Goal: Contribute content: Contribute content

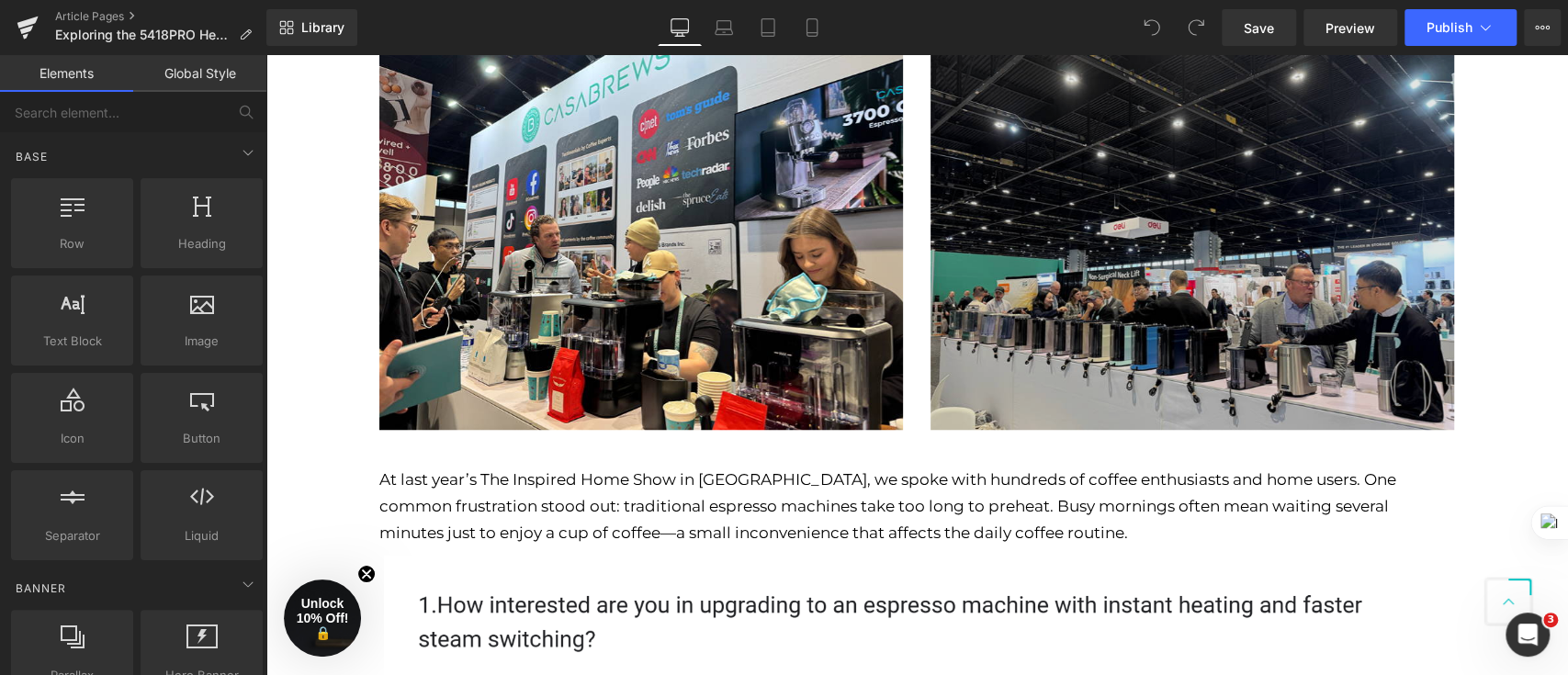
scroll to position [857, 0]
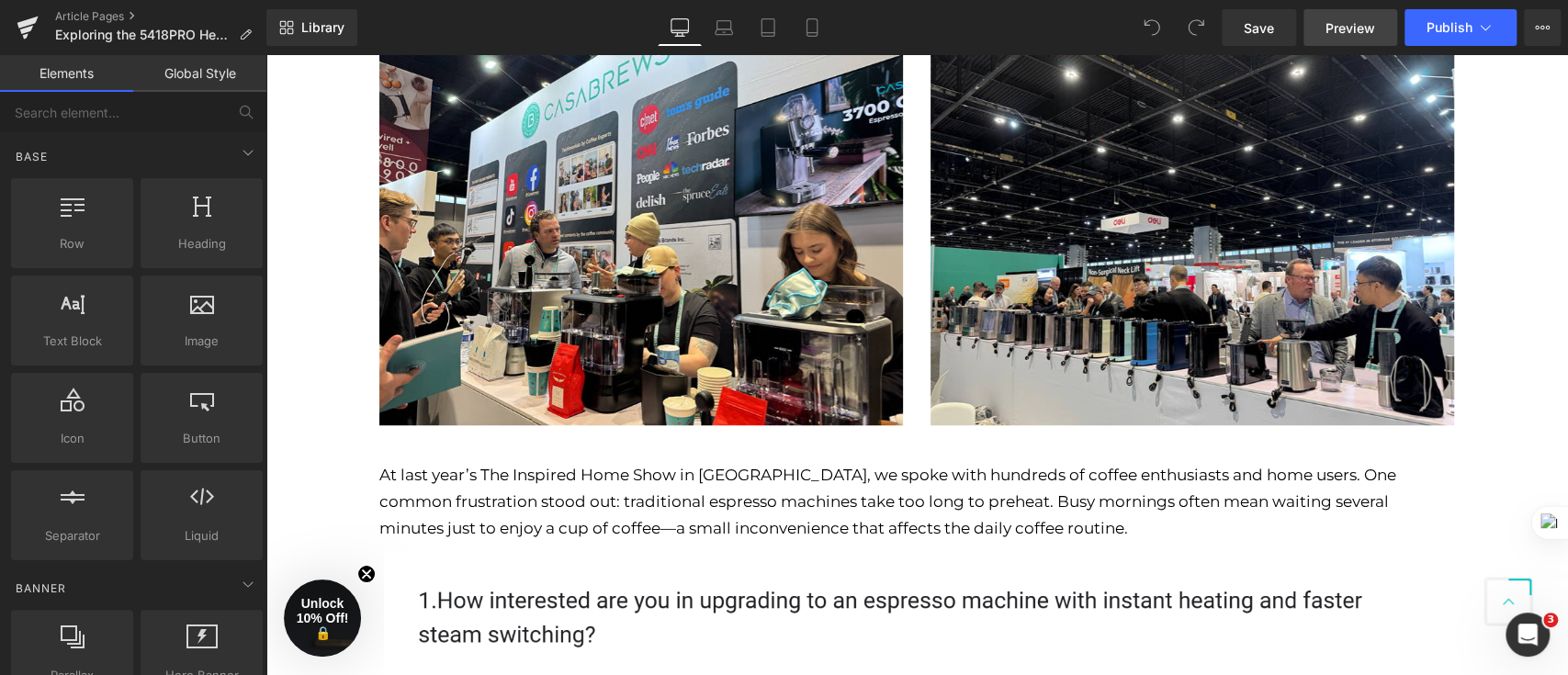
click at [1340, 36] on span "Preview" at bounding box center [1350, 28] width 50 height 19
click at [840, 33] on div "Library Desktop Desktop Laptop Tablet Mobile Save Preview Publish Scheduled Vie…" at bounding box center [917, 28] width 1301 height 36
click at [819, 33] on icon at bounding box center [811, 27] width 18 height 18
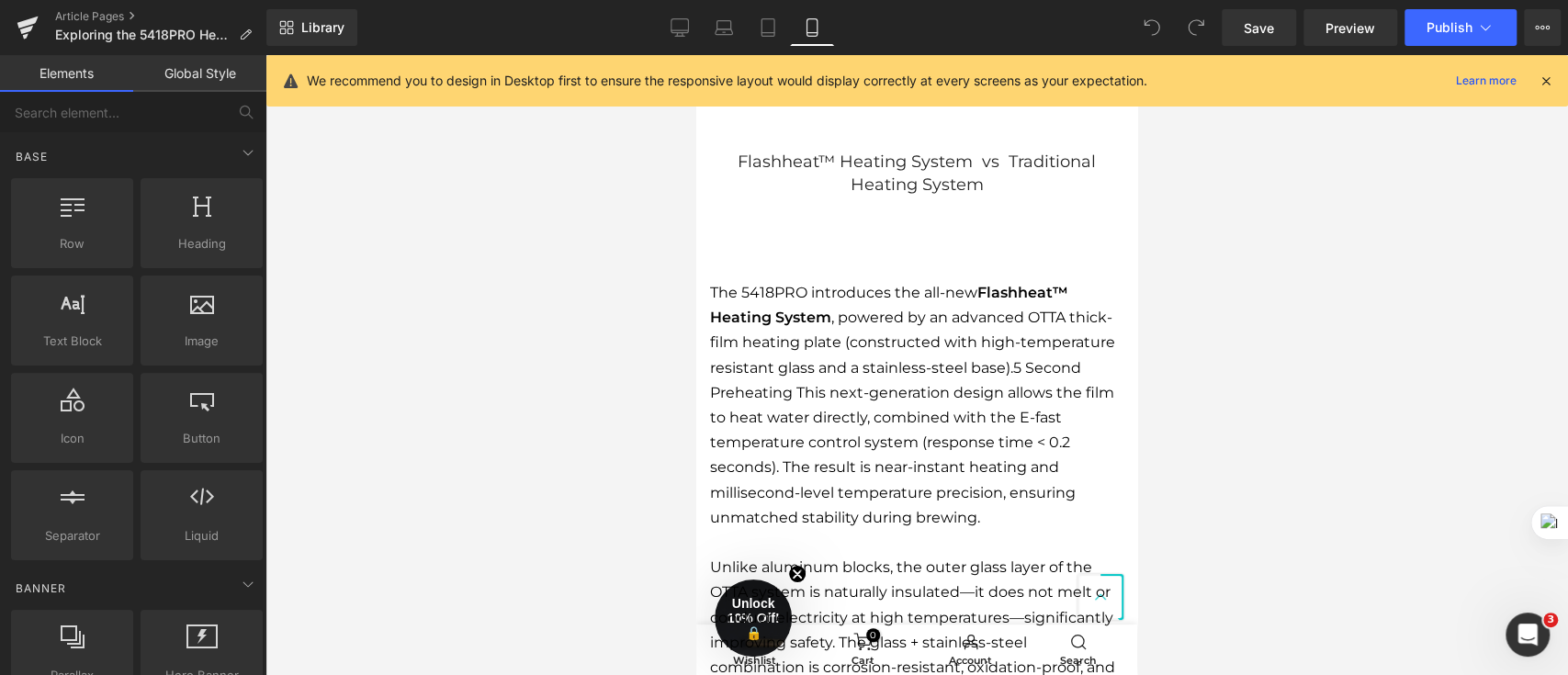
scroll to position [2326, 0]
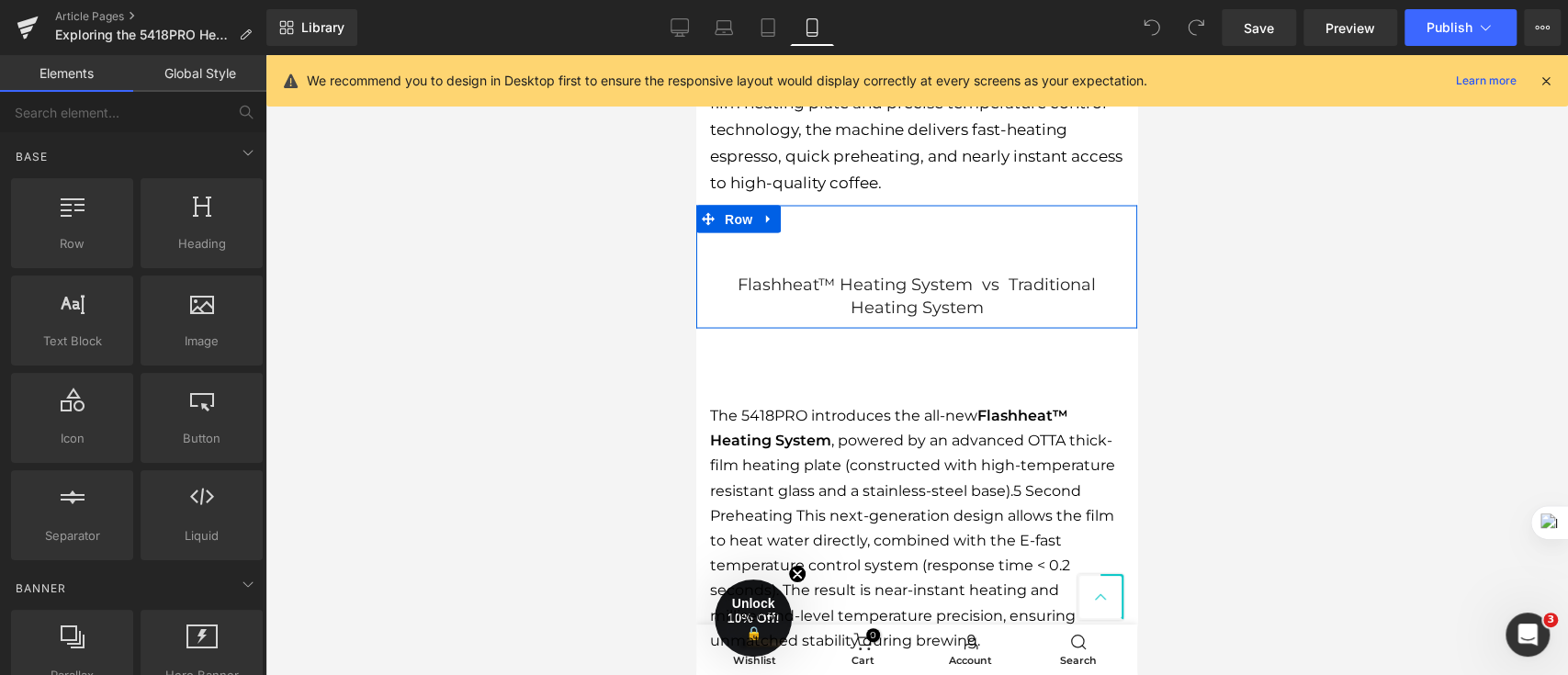
click at [956, 254] on div "Flashheat™ Heating System vs Traditional Heating System Heading Row" at bounding box center [917, 267] width 441 height 123
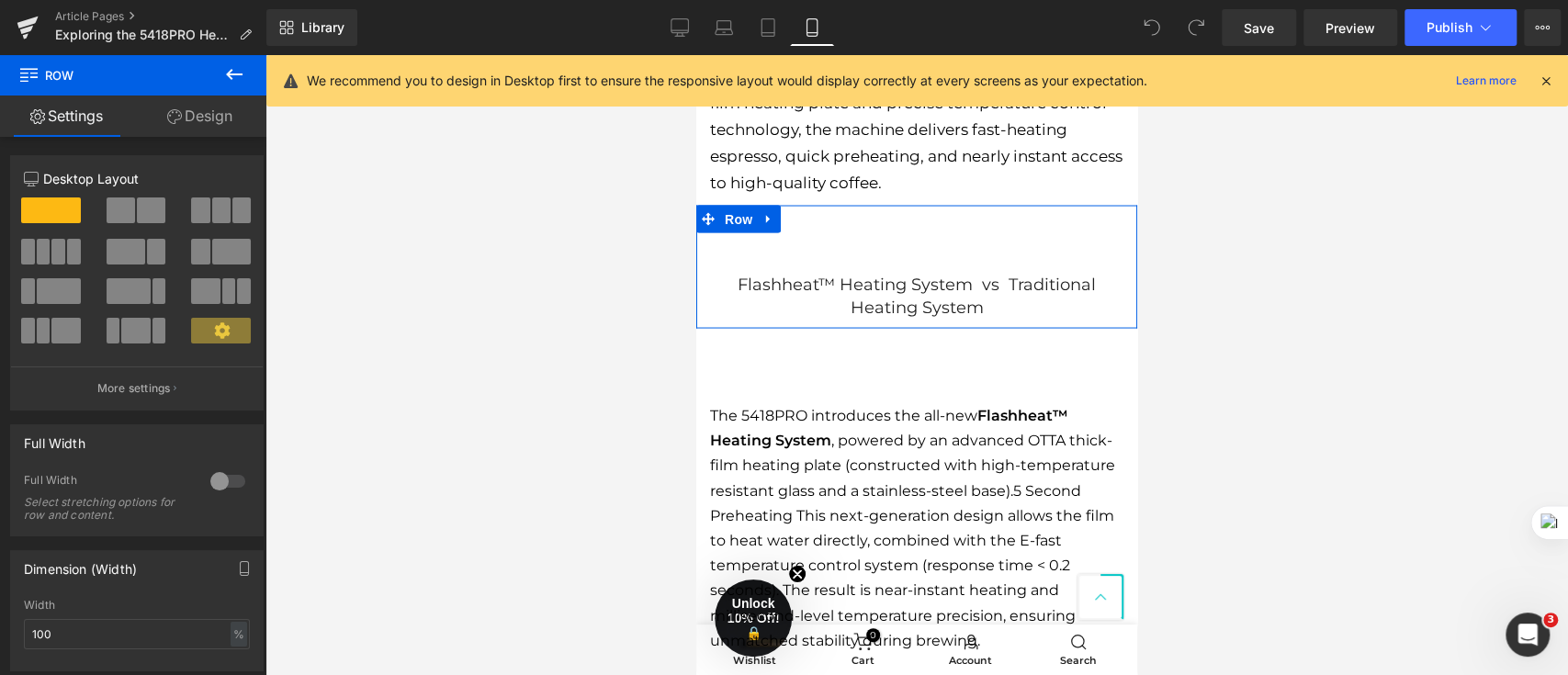
click at [835, 272] on h2 "Flashheat™ Heating System vs Traditional Heating System" at bounding box center [916, 295] width 413 height 46
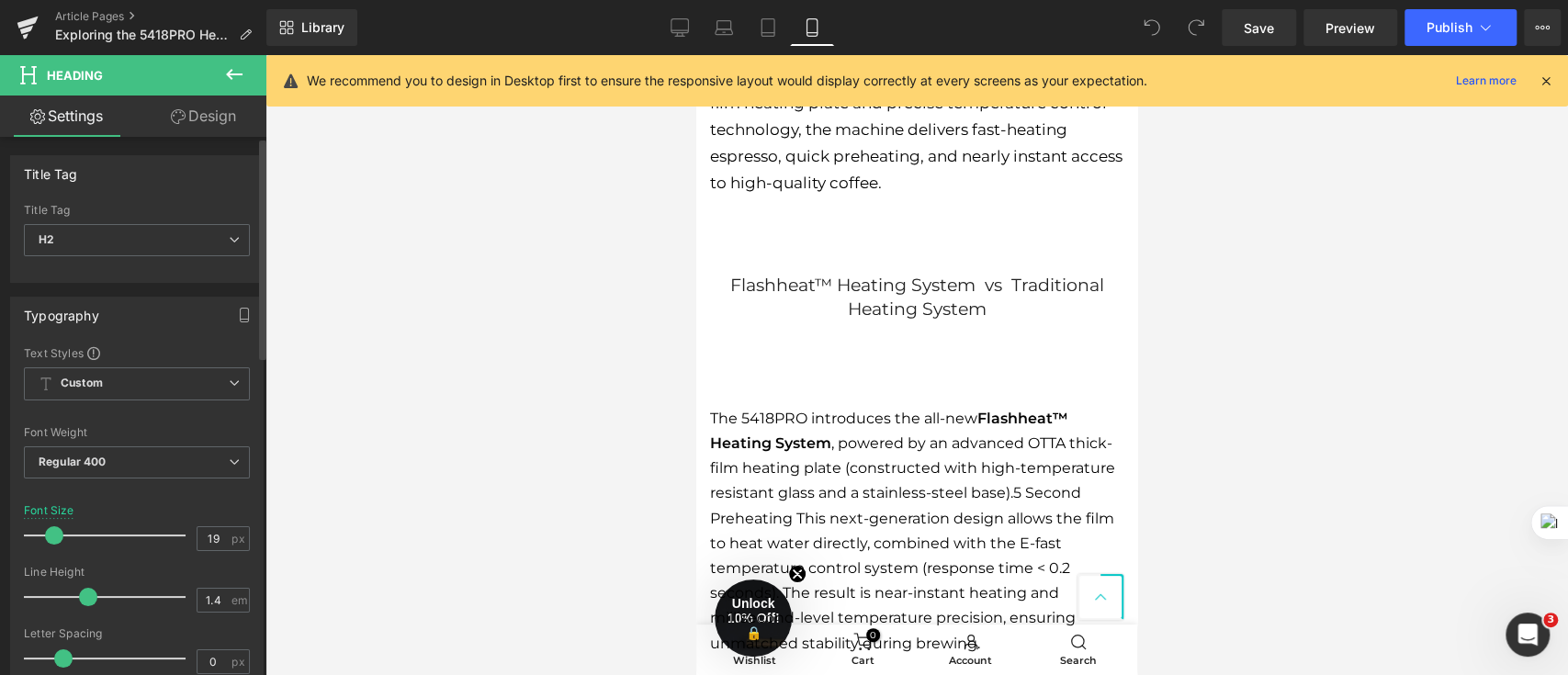
click at [59, 530] on span at bounding box center [54, 535] width 18 height 18
type input "20"
click at [59, 534] on span at bounding box center [56, 535] width 18 height 18
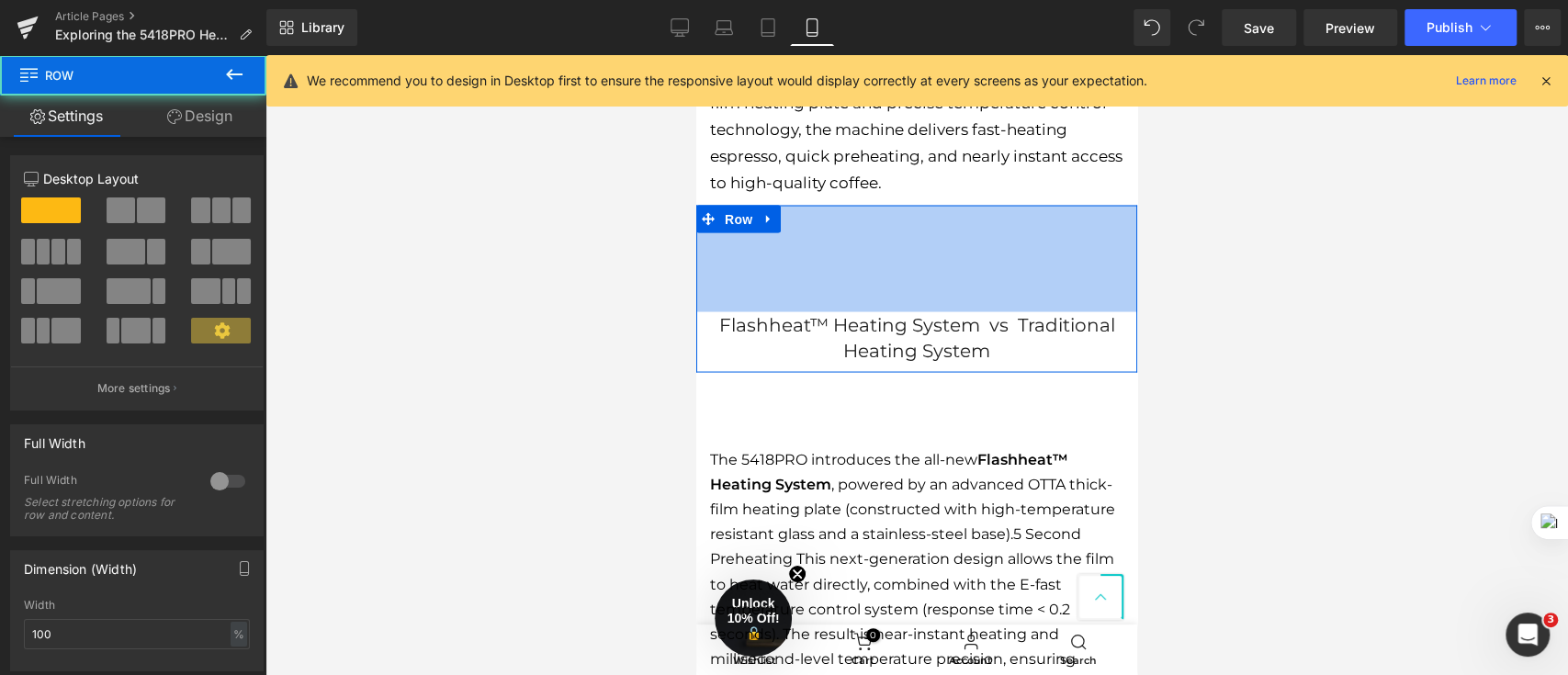
drag, startPoint x: 900, startPoint y: 191, endPoint x: 879, endPoint y: 323, distance: 133.7
click at [895, 242] on div "116px" at bounding box center [917, 258] width 441 height 106
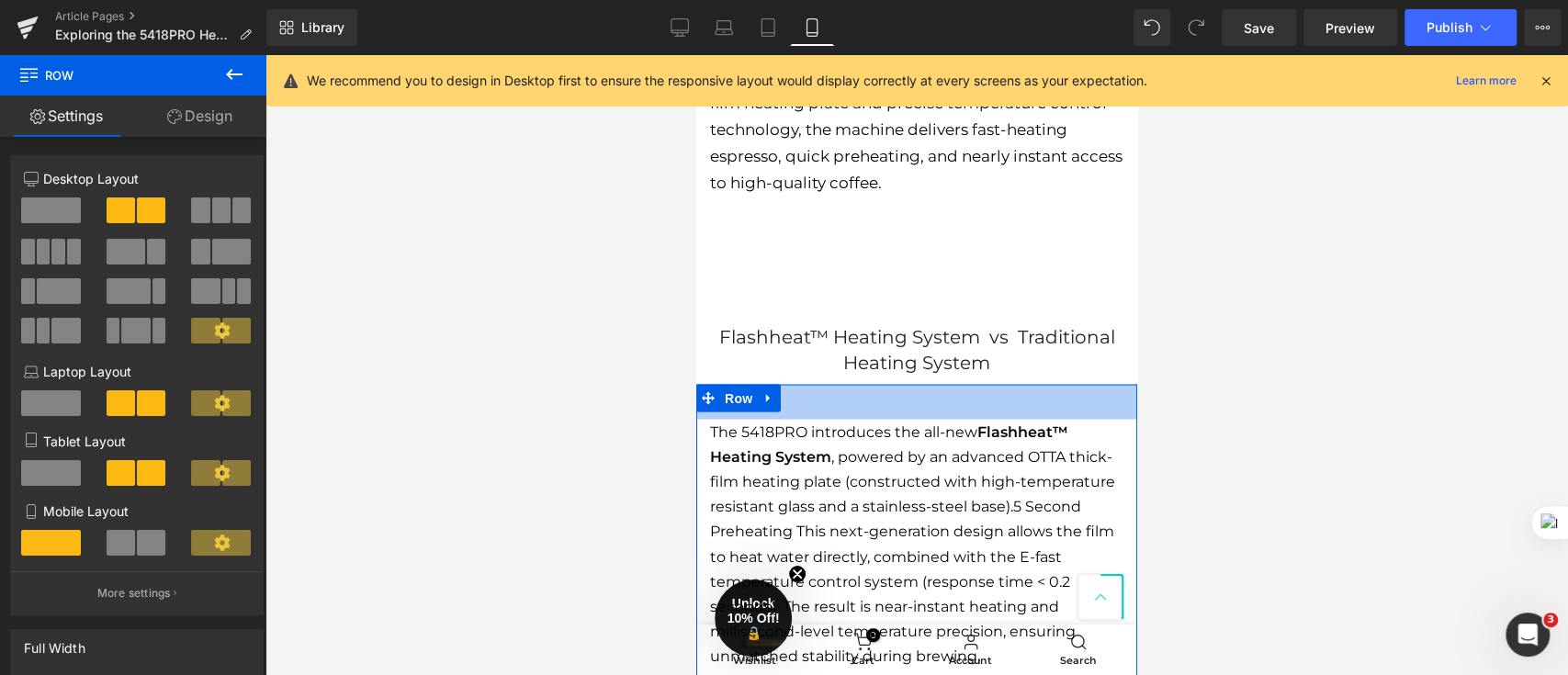
drag, startPoint x: 895, startPoint y: 387, endPoint x: 899, endPoint y: 348, distance: 39.2
click at [899, 348] on div "Hero Banner Row [DATE] Text Block Row Looking for a quick way to enjoy a steami…" at bounding box center [917, 476] width 441 height 5305
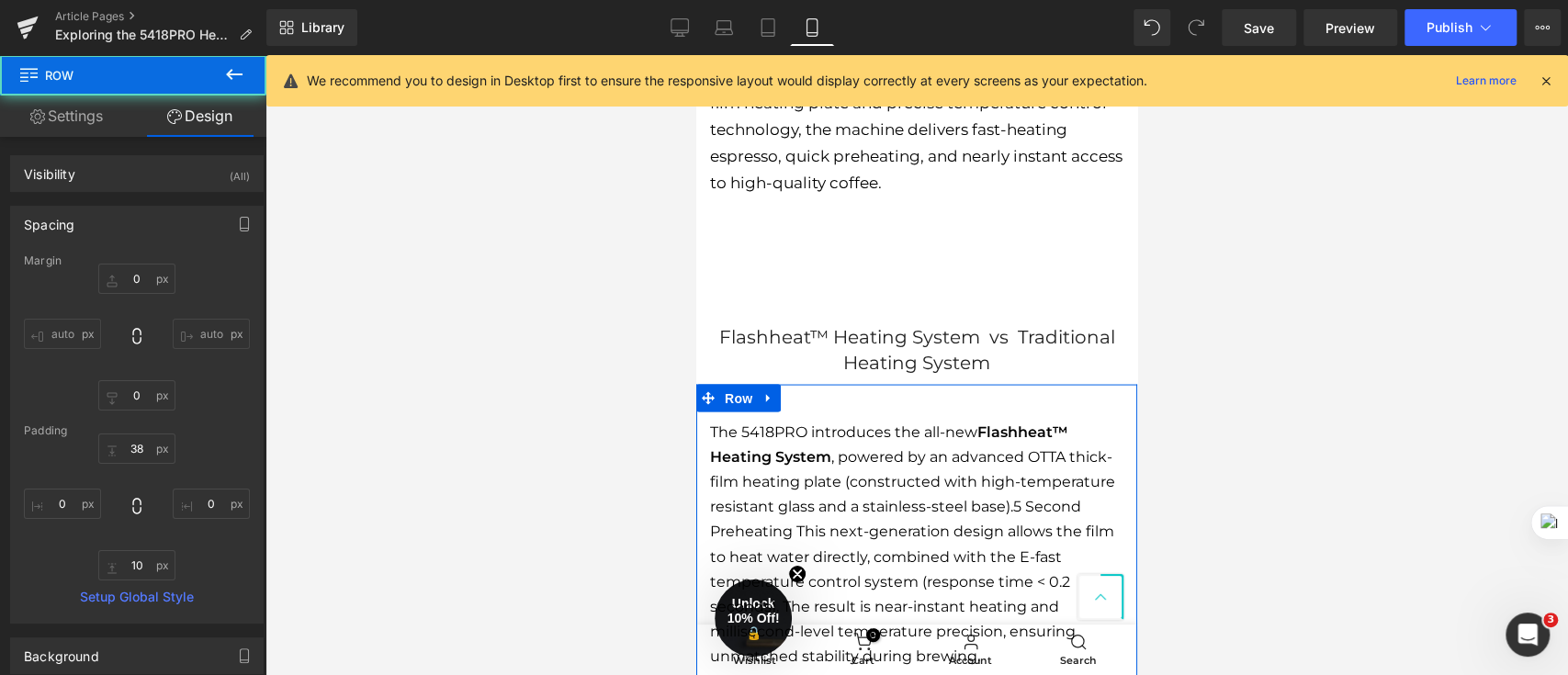
click at [1300, 359] on div at bounding box center [917, 364] width 1302 height 619
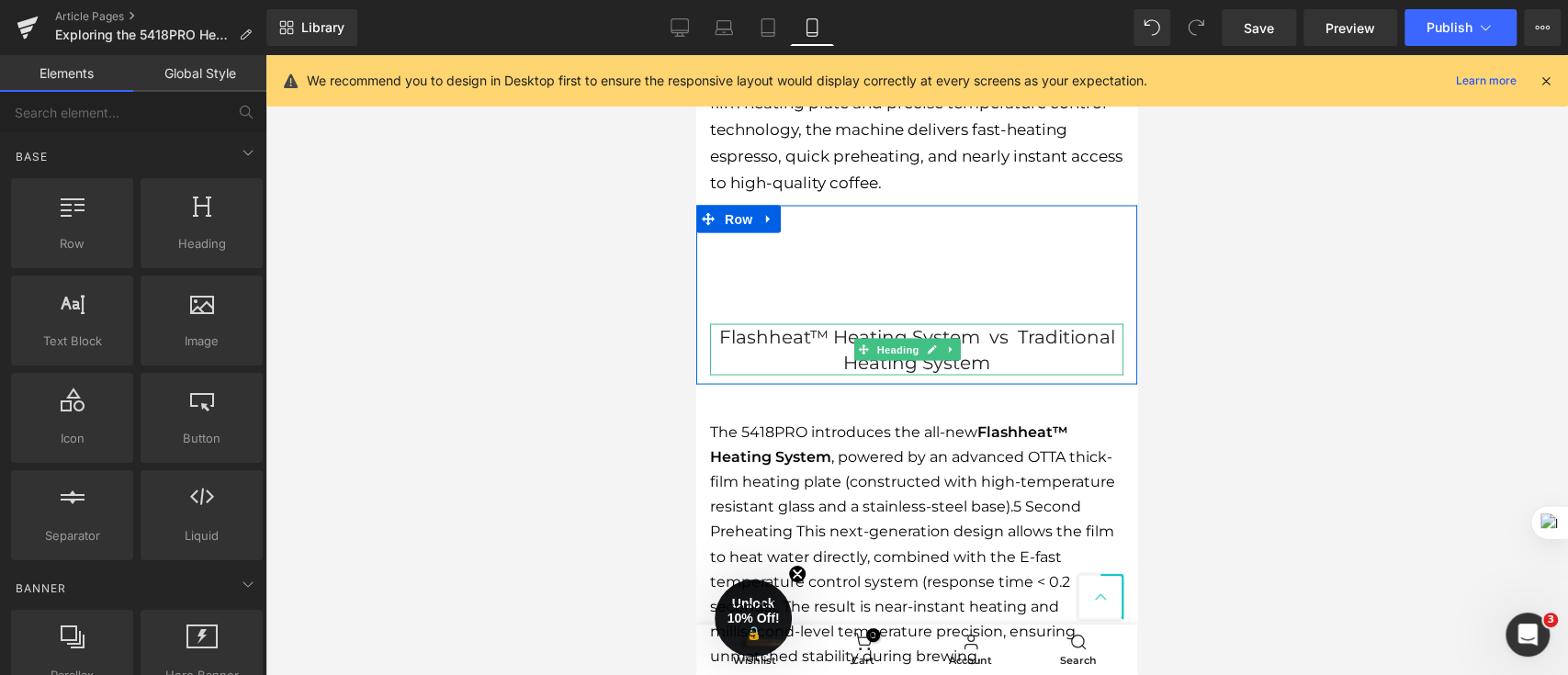
click at [835, 352] on h2 "Flashheat™ Heating System vs Traditional Heating System" at bounding box center [916, 349] width 413 height 52
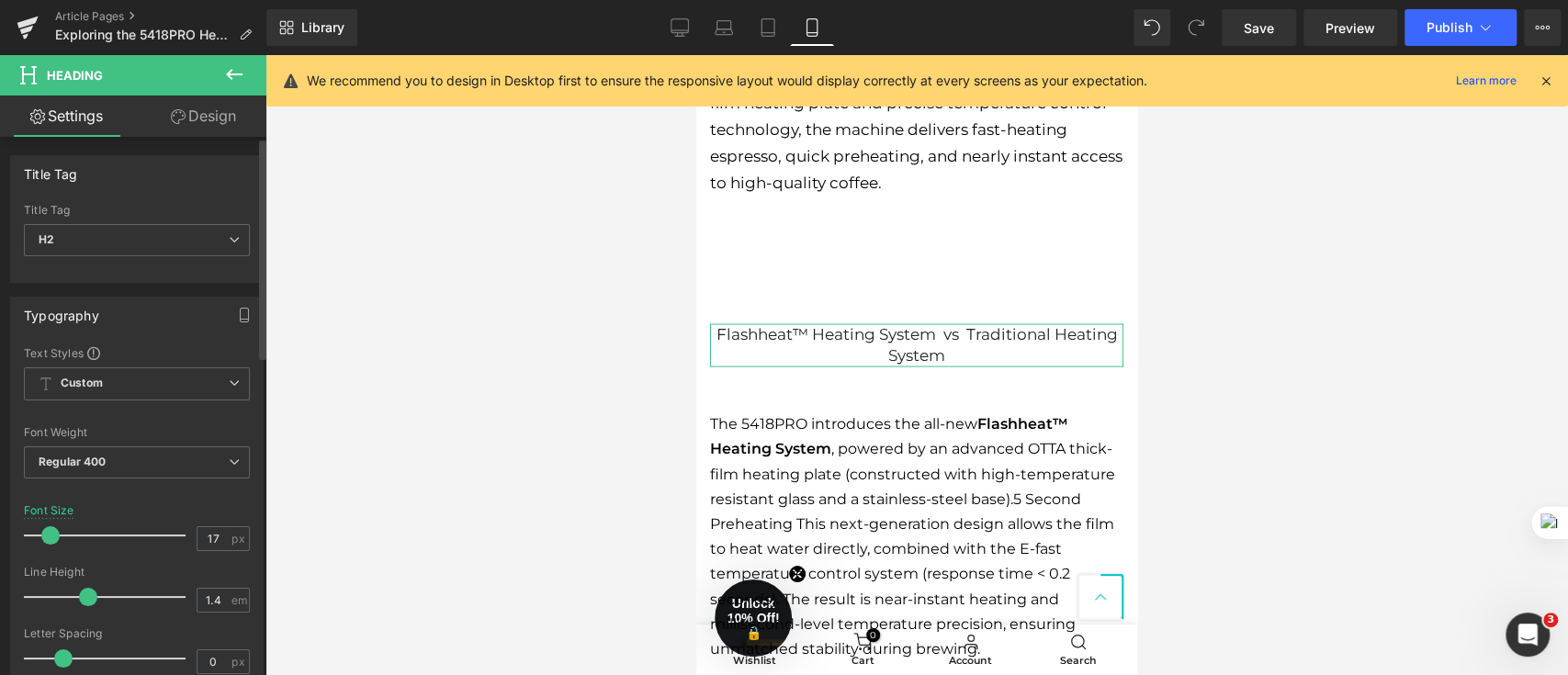
type input "16"
click at [52, 543] on div at bounding box center [108, 535] width 152 height 36
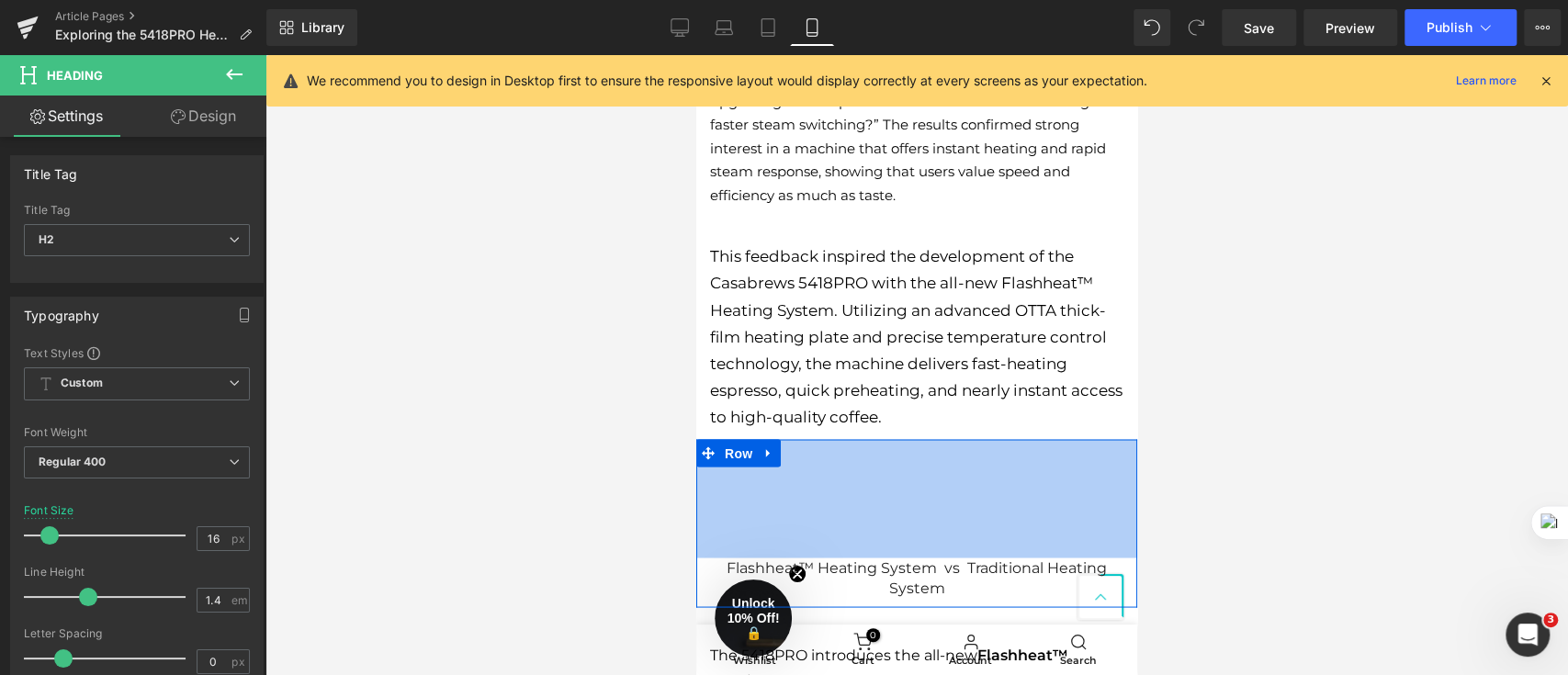
scroll to position [2081, 0]
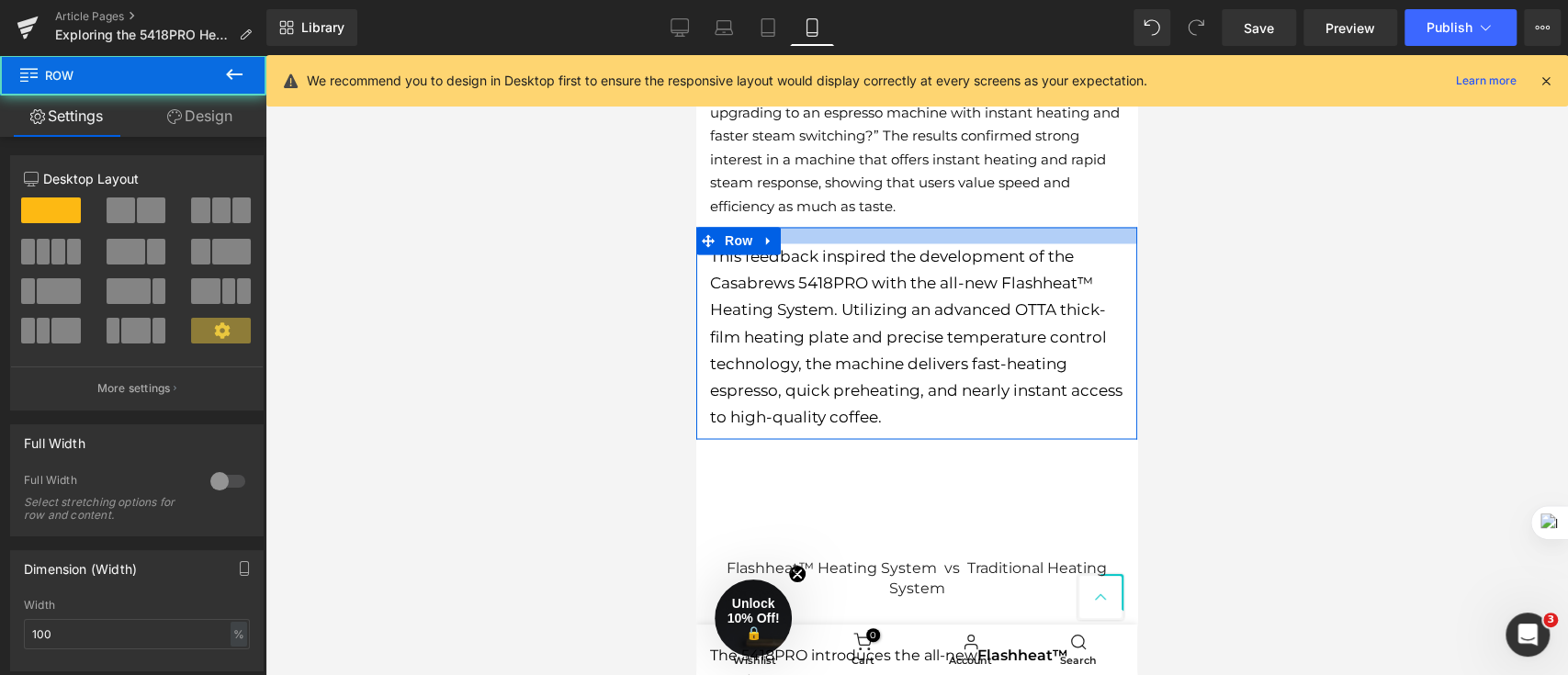
drag, startPoint x: 984, startPoint y: 212, endPoint x: 982, endPoint y: 199, distance: 13.2
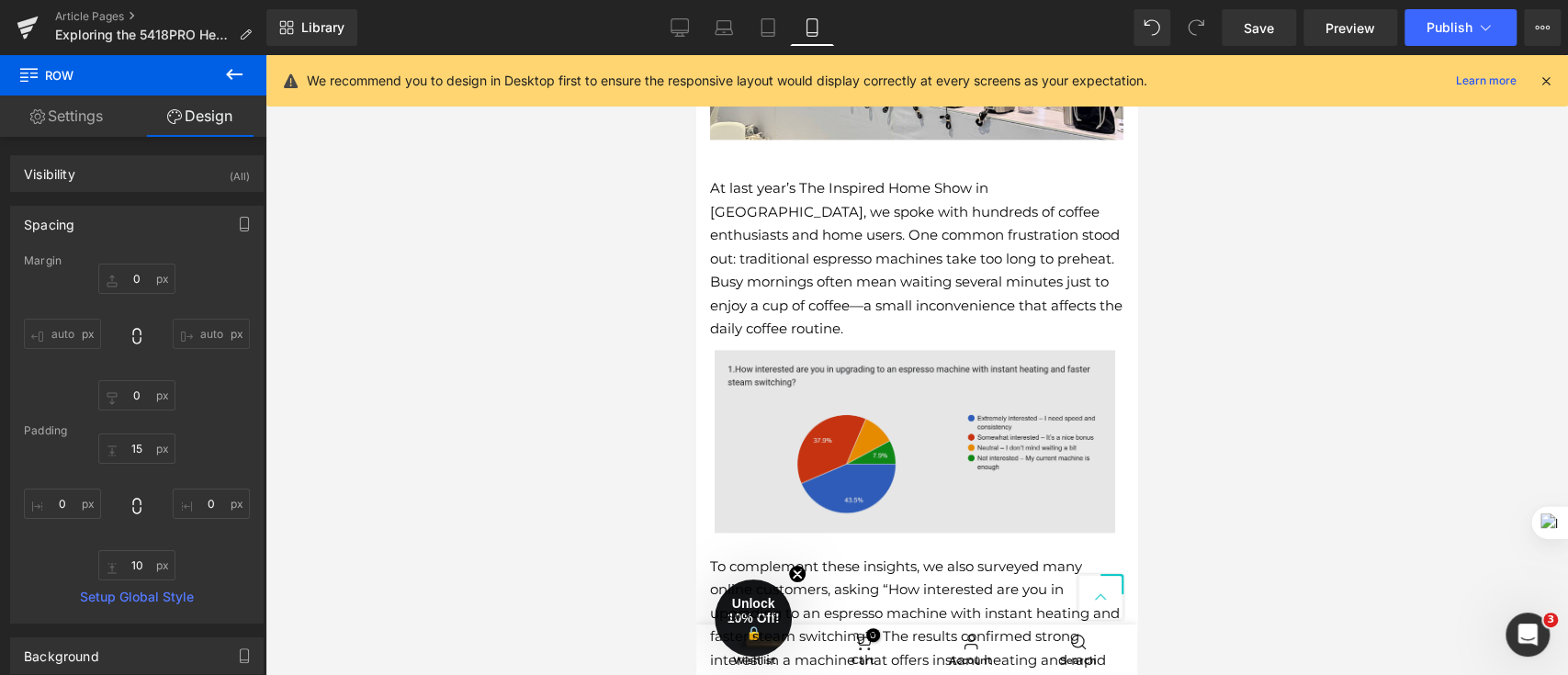
scroll to position [1592, 0]
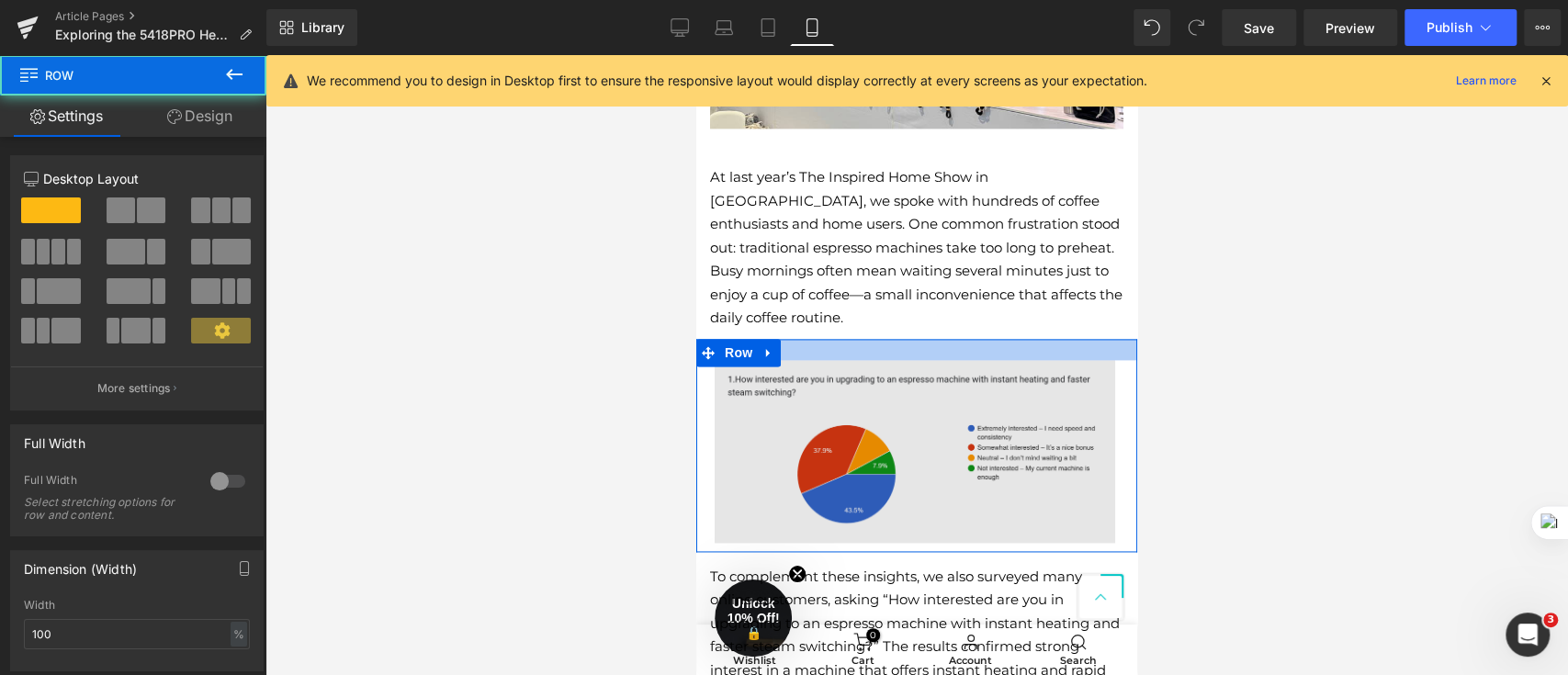
drag, startPoint x: 866, startPoint y: 334, endPoint x: 862, endPoint y: 355, distance: 21.4
click at [862, 355] on div "Image Row" at bounding box center [917, 445] width 441 height 213
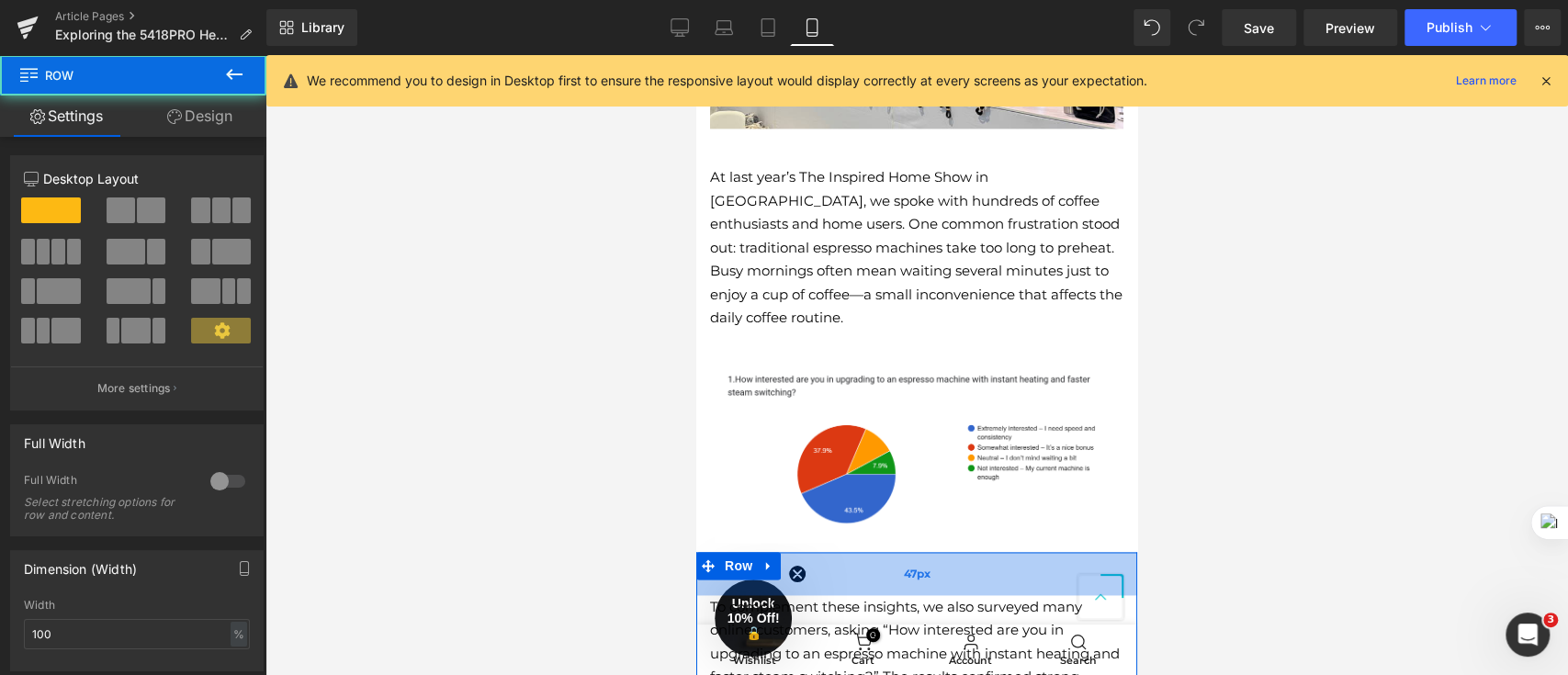
drag, startPoint x: 898, startPoint y: 561, endPoint x: 894, endPoint y: 575, distance: 14.6
click at [894, 575] on div "47px" at bounding box center [917, 573] width 441 height 43
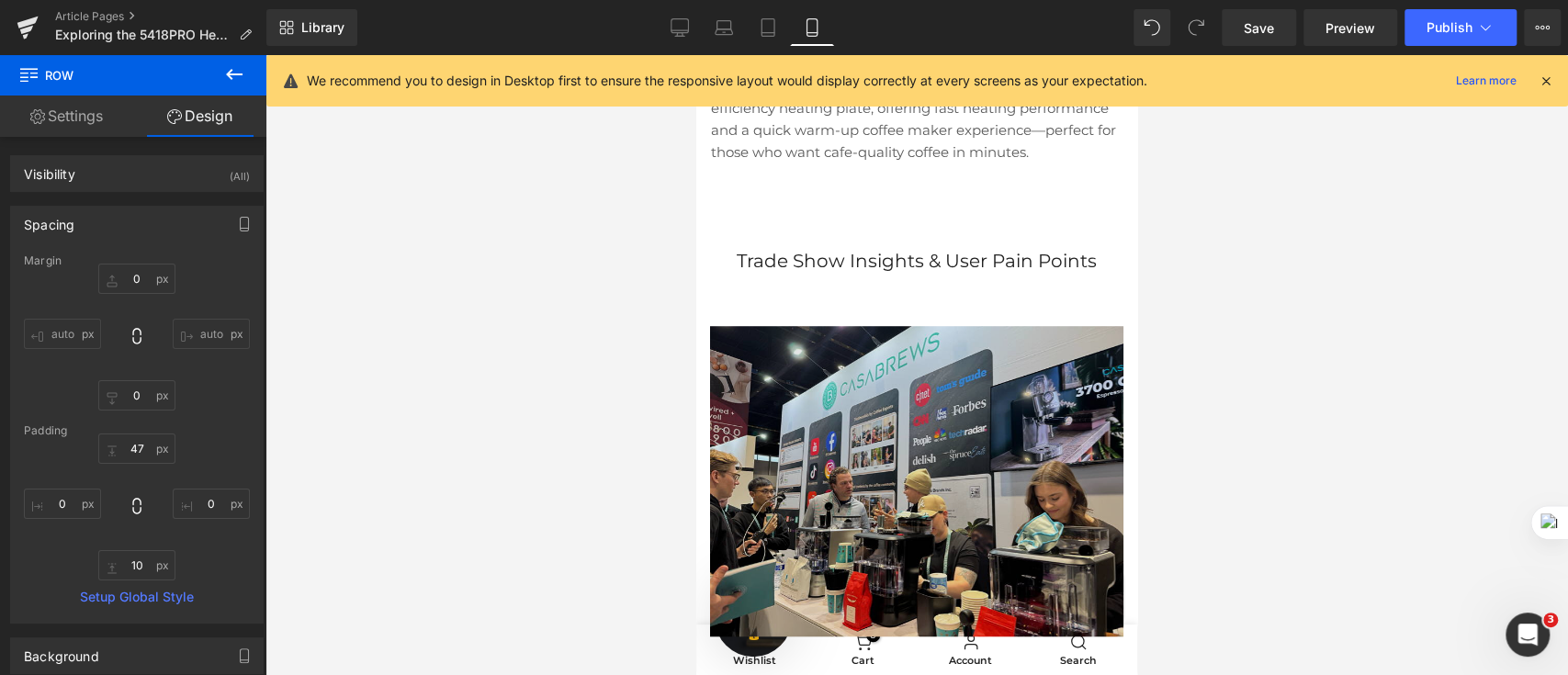
scroll to position [612, 0]
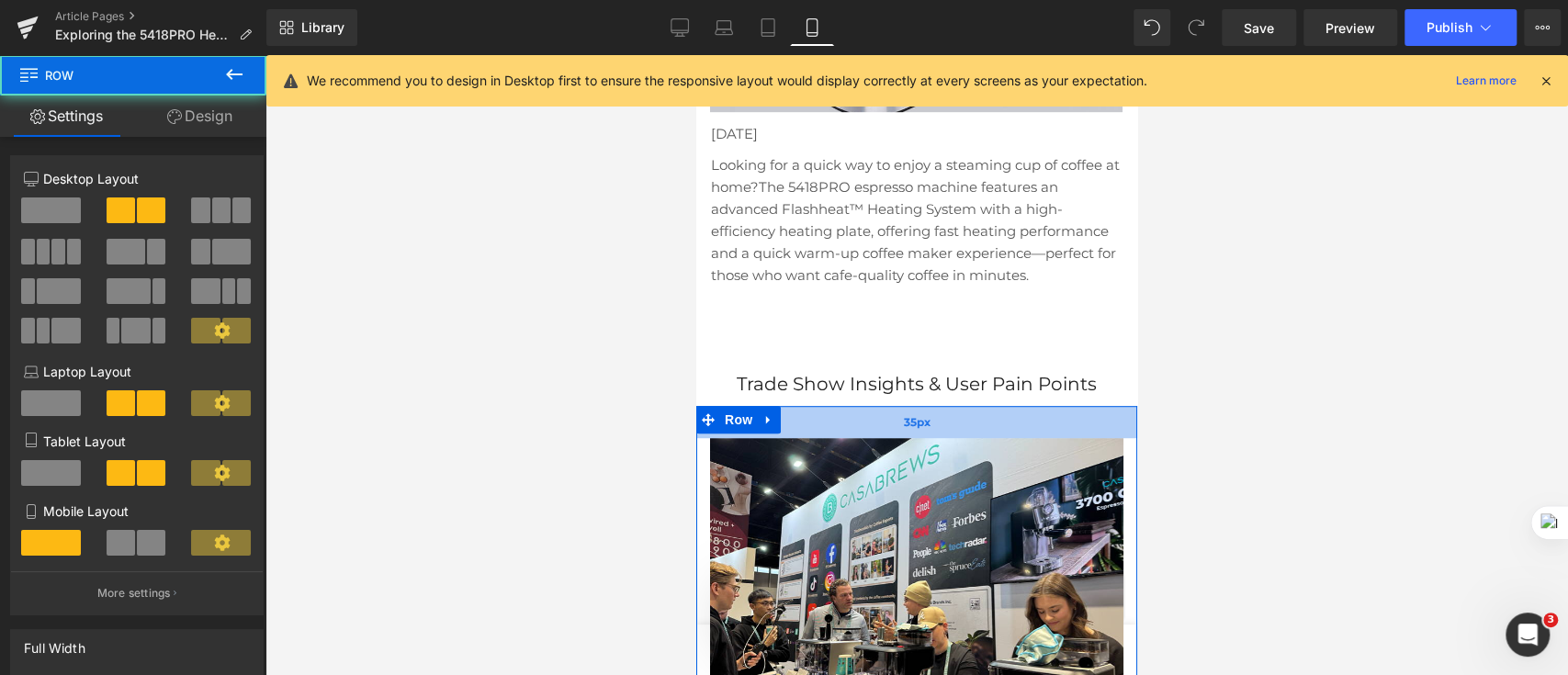
click at [967, 427] on div "35px" at bounding box center [917, 422] width 441 height 33
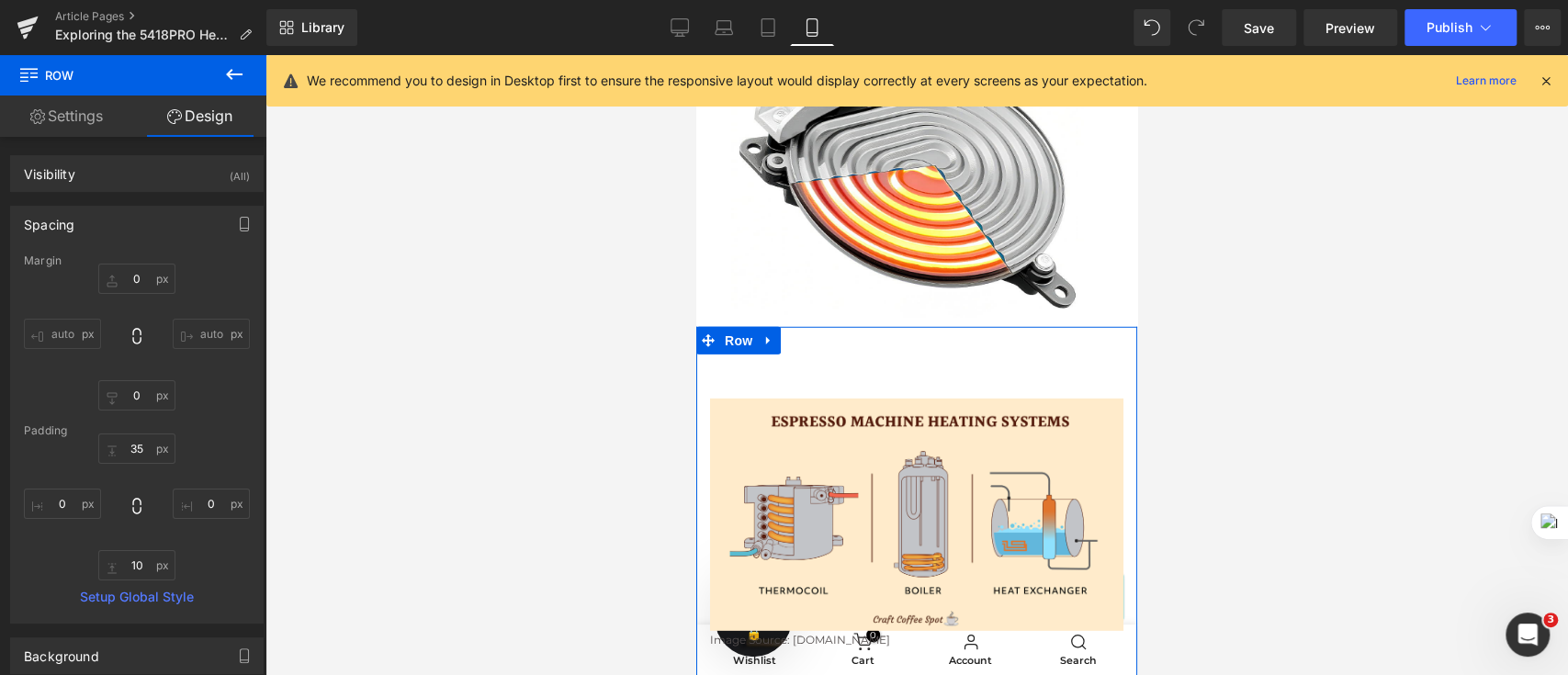
scroll to position [3306, 0]
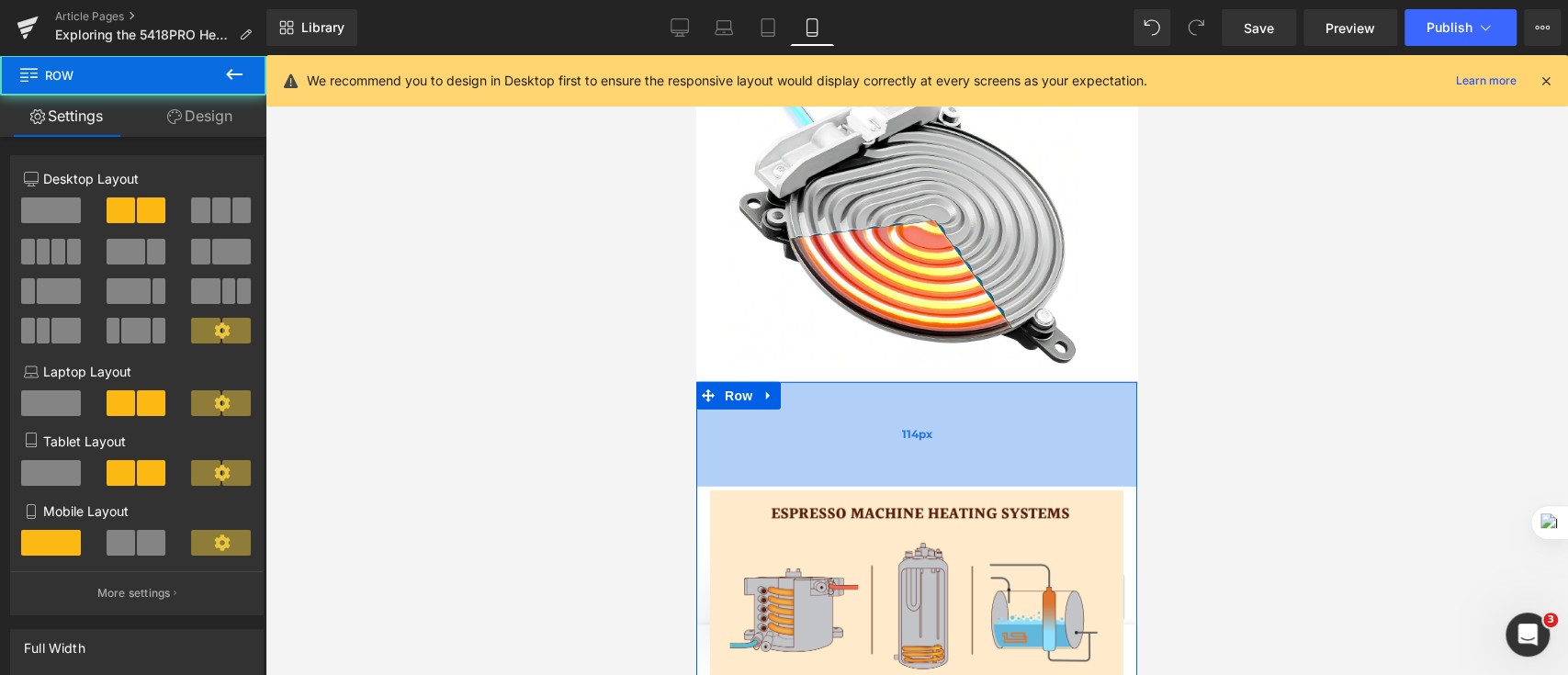
drag, startPoint x: 949, startPoint y: 427, endPoint x: 948, endPoint y: 464, distance: 37.0
click at [948, 467] on div "114px" at bounding box center [917, 433] width 441 height 105
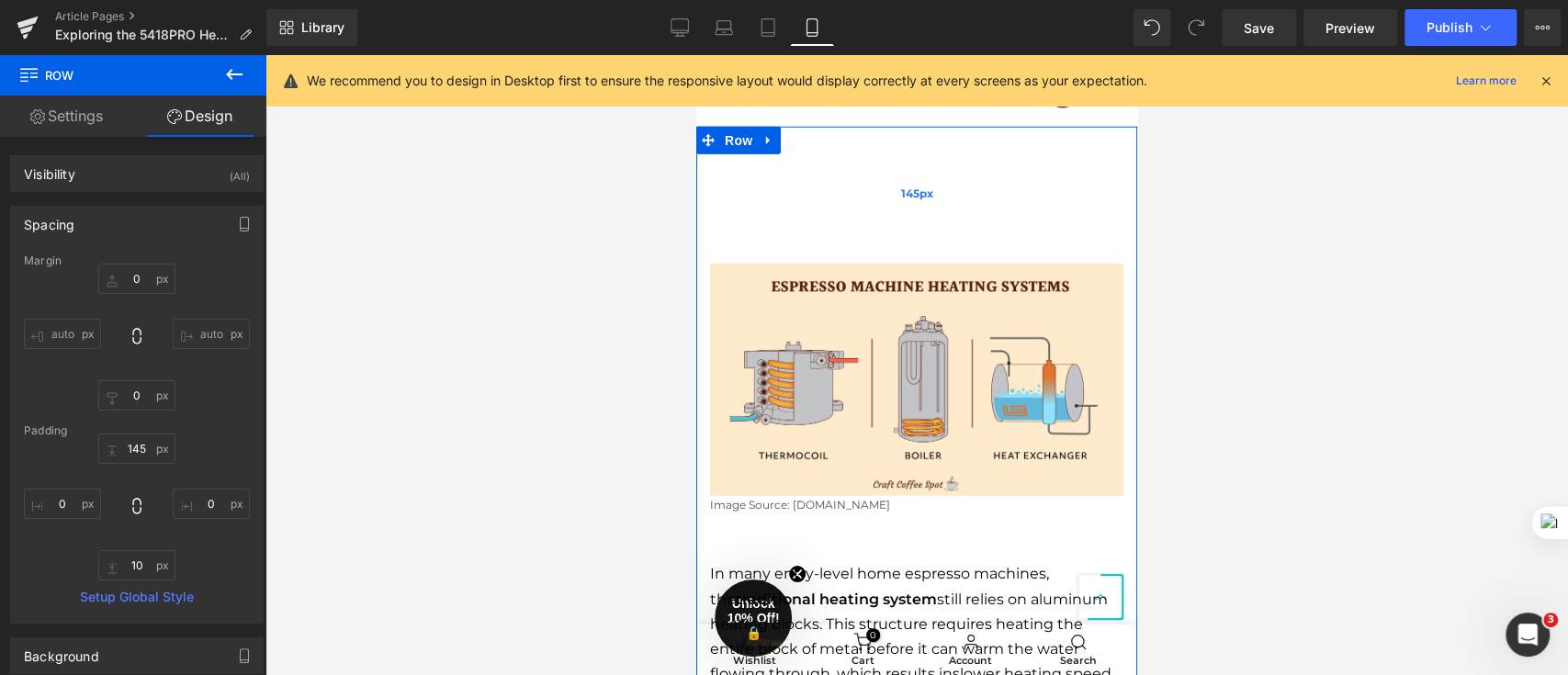
scroll to position [3428, 0]
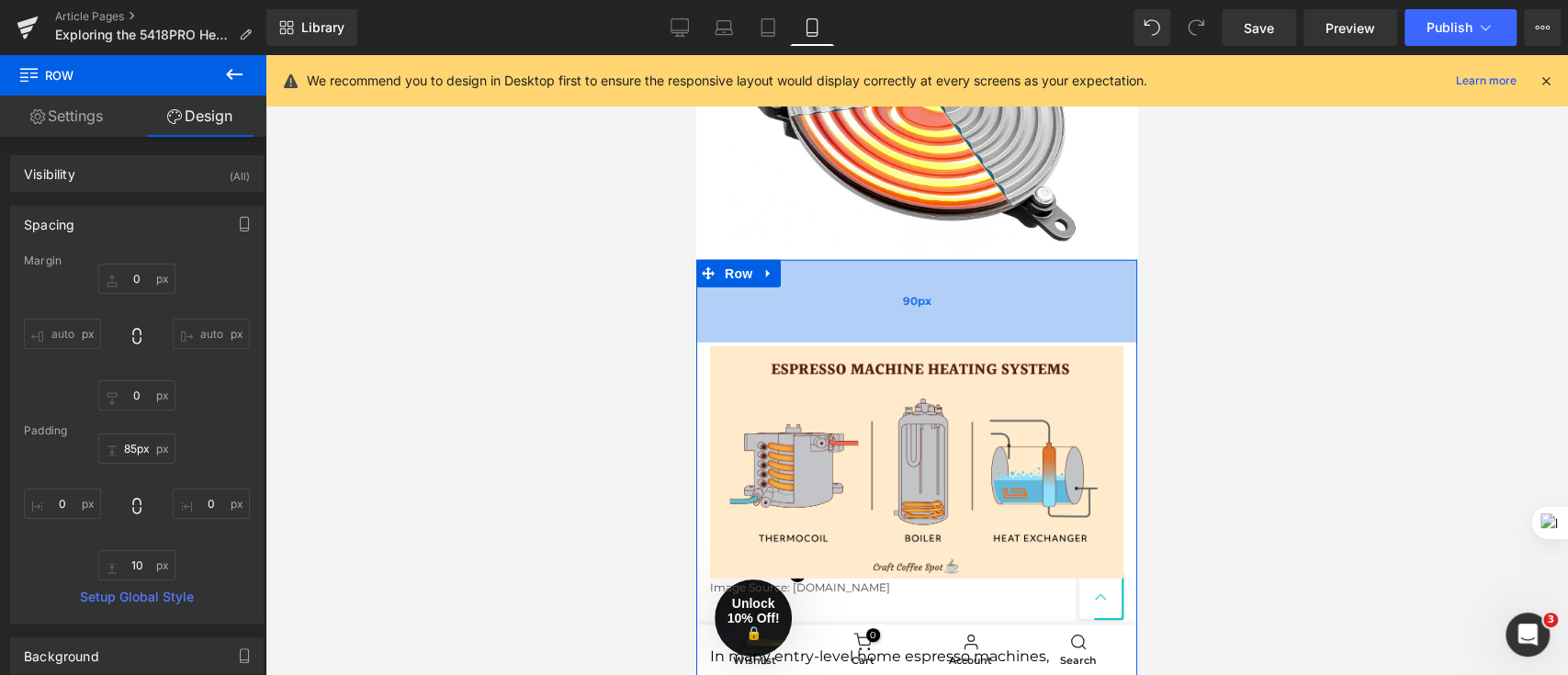
drag, startPoint x: 958, startPoint y: 356, endPoint x: 958, endPoint y: 305, distance: 51.0
click at [956, 298] on div "90px" at bounding box center [917, 301] width 441 height 82
type input "84px"
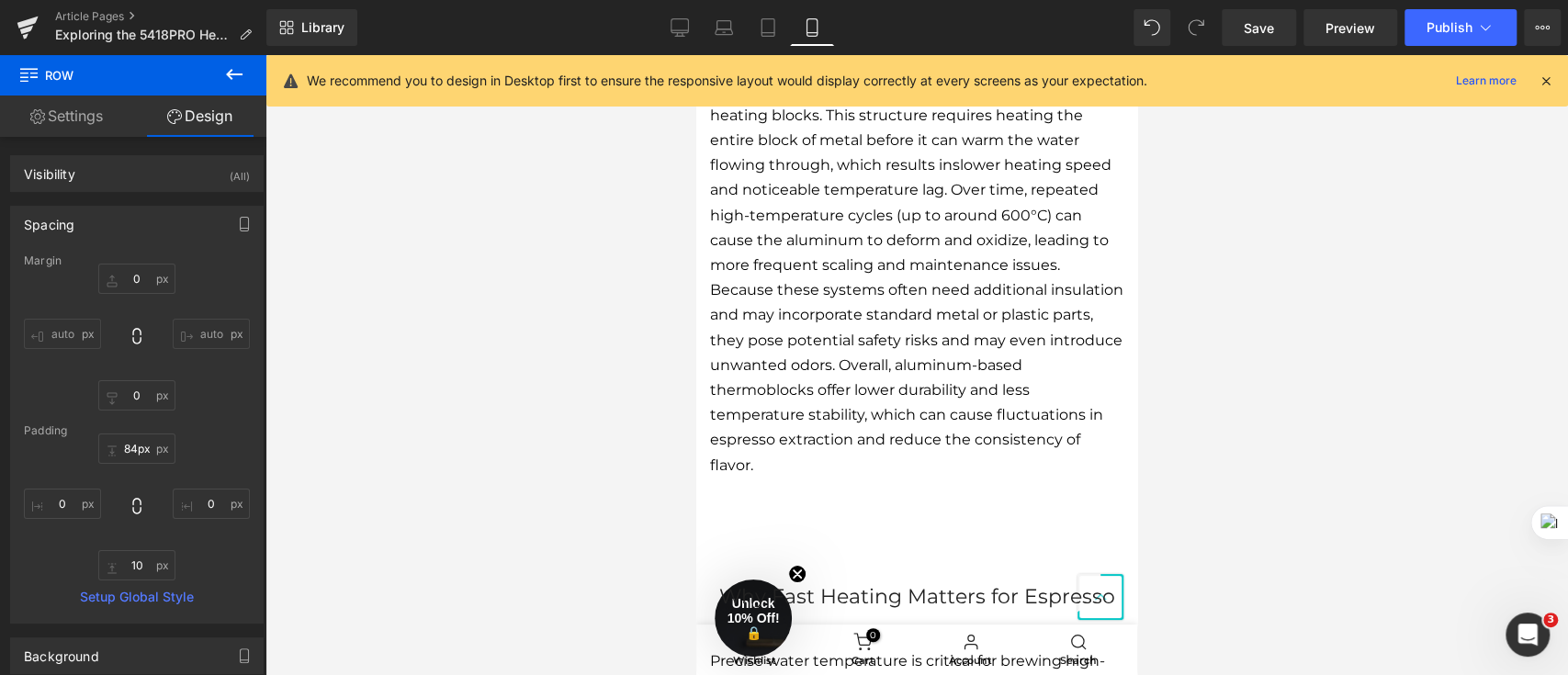
scroll to position [3795, 0]
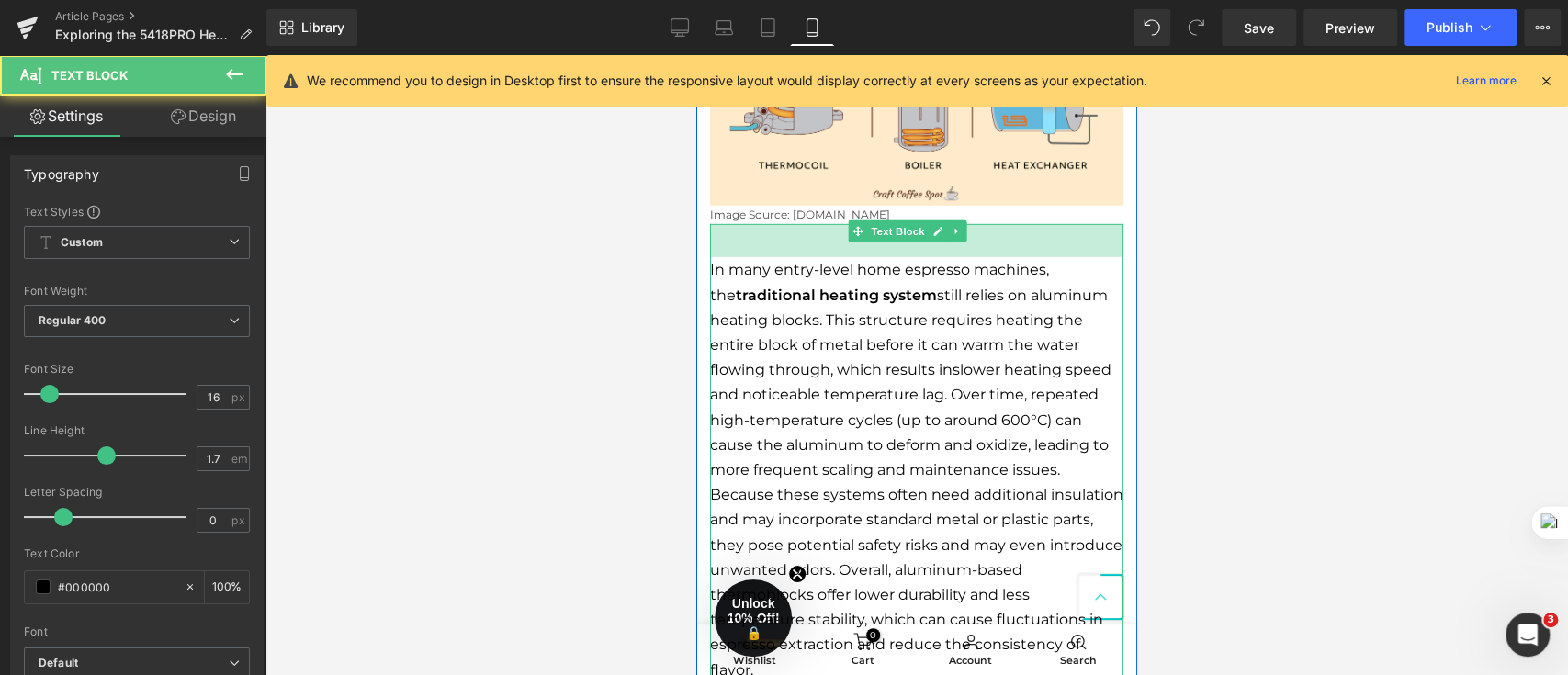
drag, startPoint x: 998, startPoint y: 231, endPoint x: 999, endPoint y: 218, distance: 13.0
click at [999, 218] on div "Image Image Source: [DOMAIN_NAME] Text Block In many entry-level home espresso …" at bounding box center [917, 291] width 441 height 799
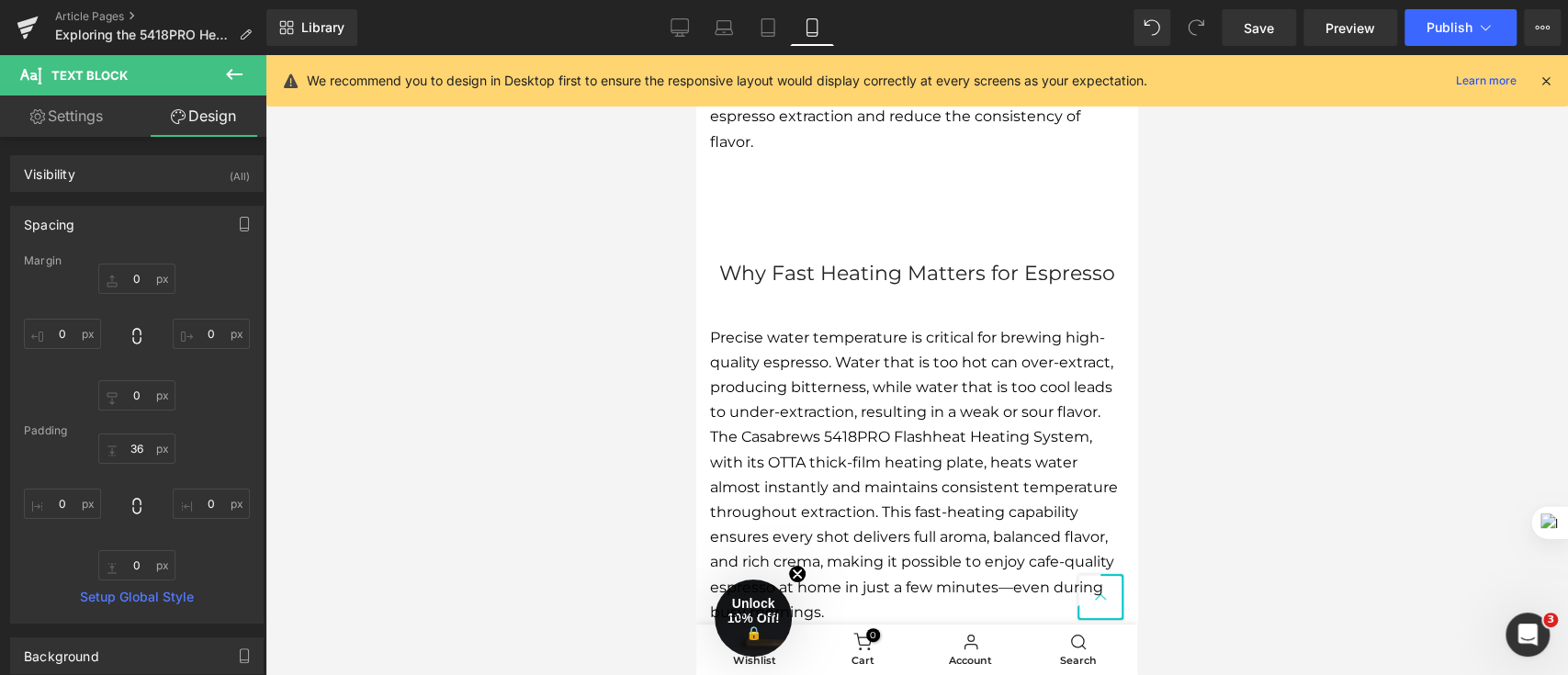
scroll to position [4285, 0]
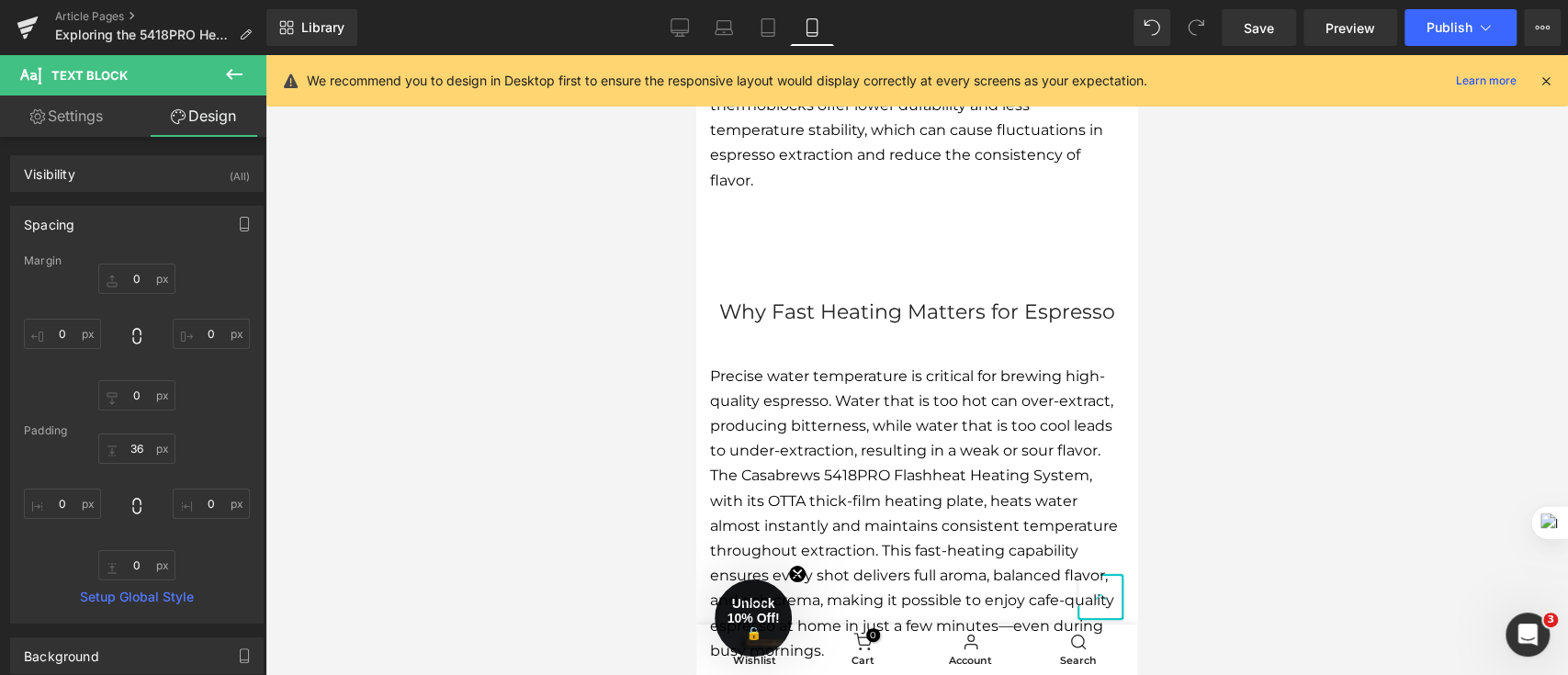
click at [991, 356] on div "Precise water temperature is critical for brewing high-quality espresso. Water …" at bounding box center [917, 504] width 441 height 337
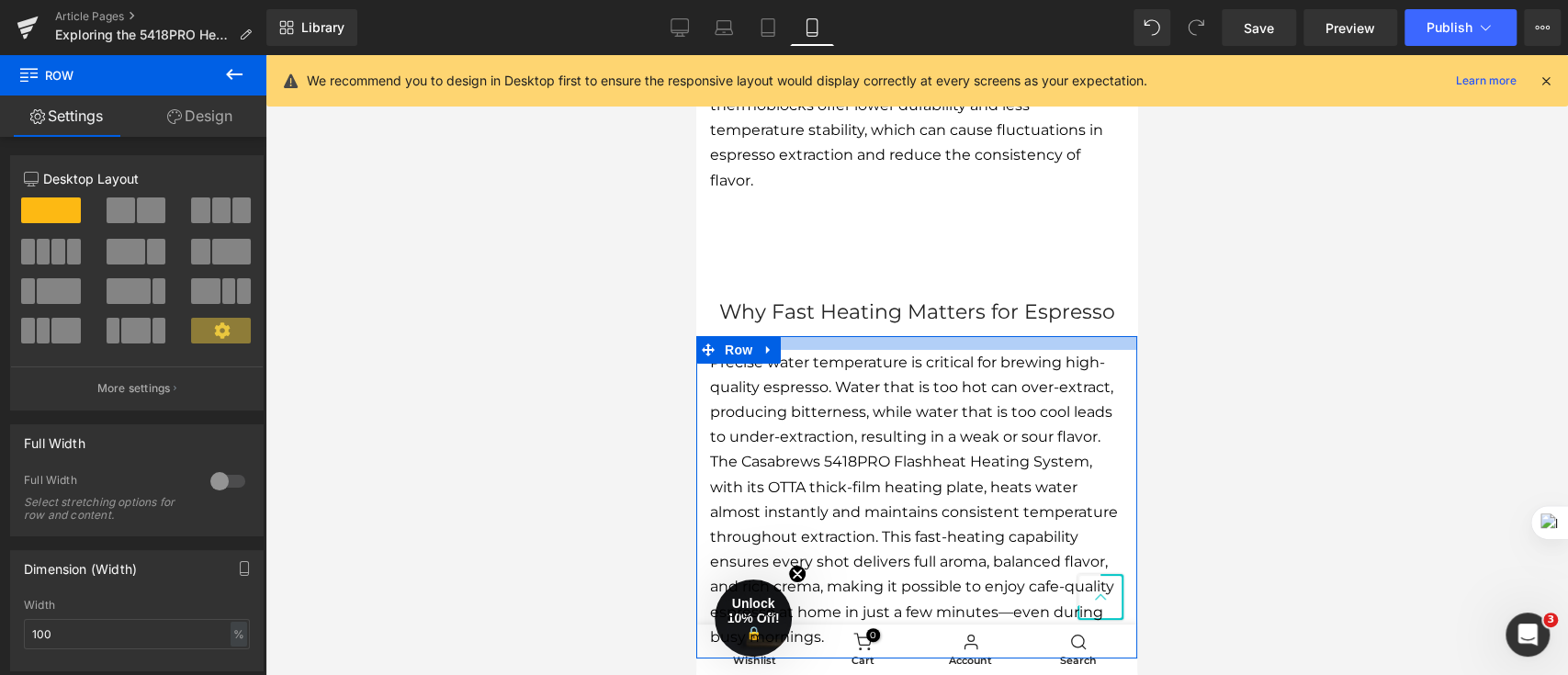
drag, startPoint x: 1013, startPoint y: 351, endPoint x: 1014, endPoint y: 337, distance: 14.0
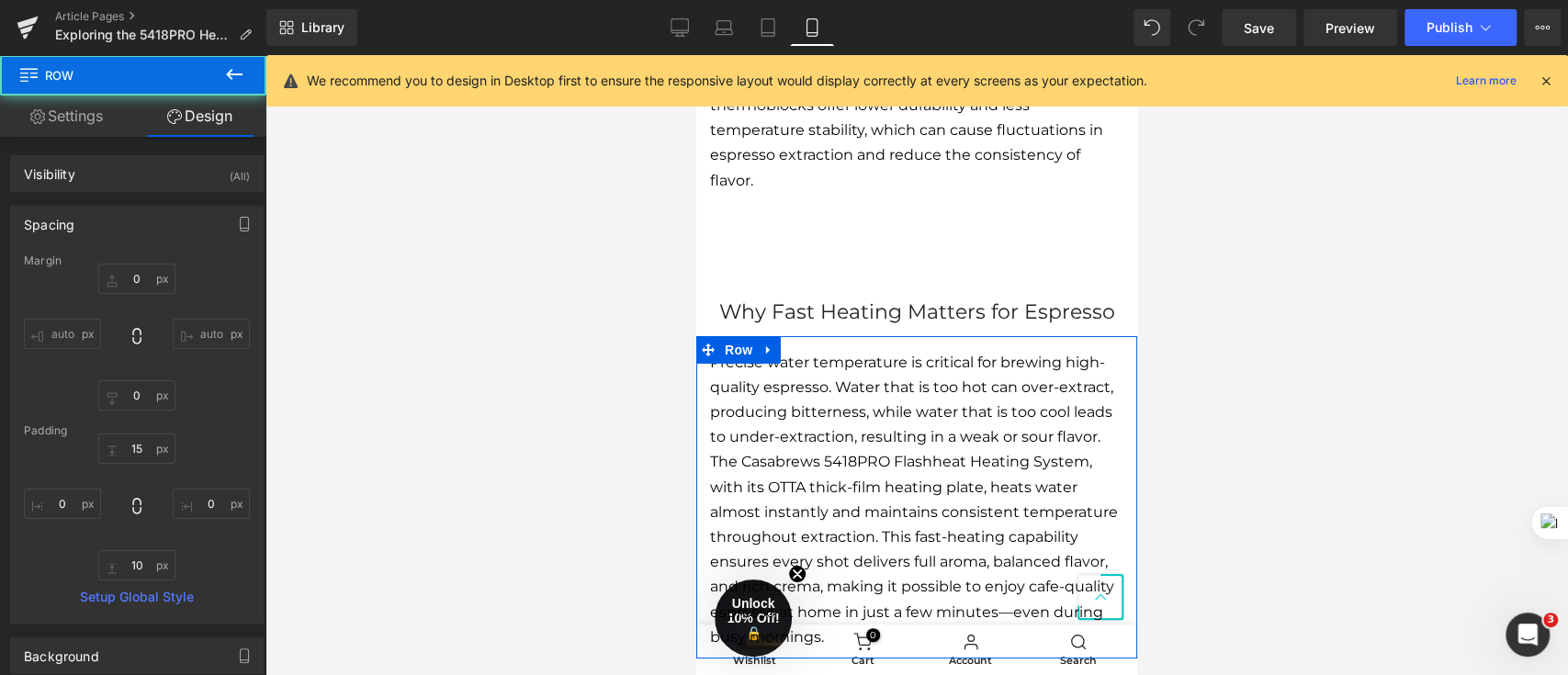
click at [1053, 283] on div "Why Fast Heating Matters for Espresso Heading Row" at bounding box center [917, 269] width 441 height 134
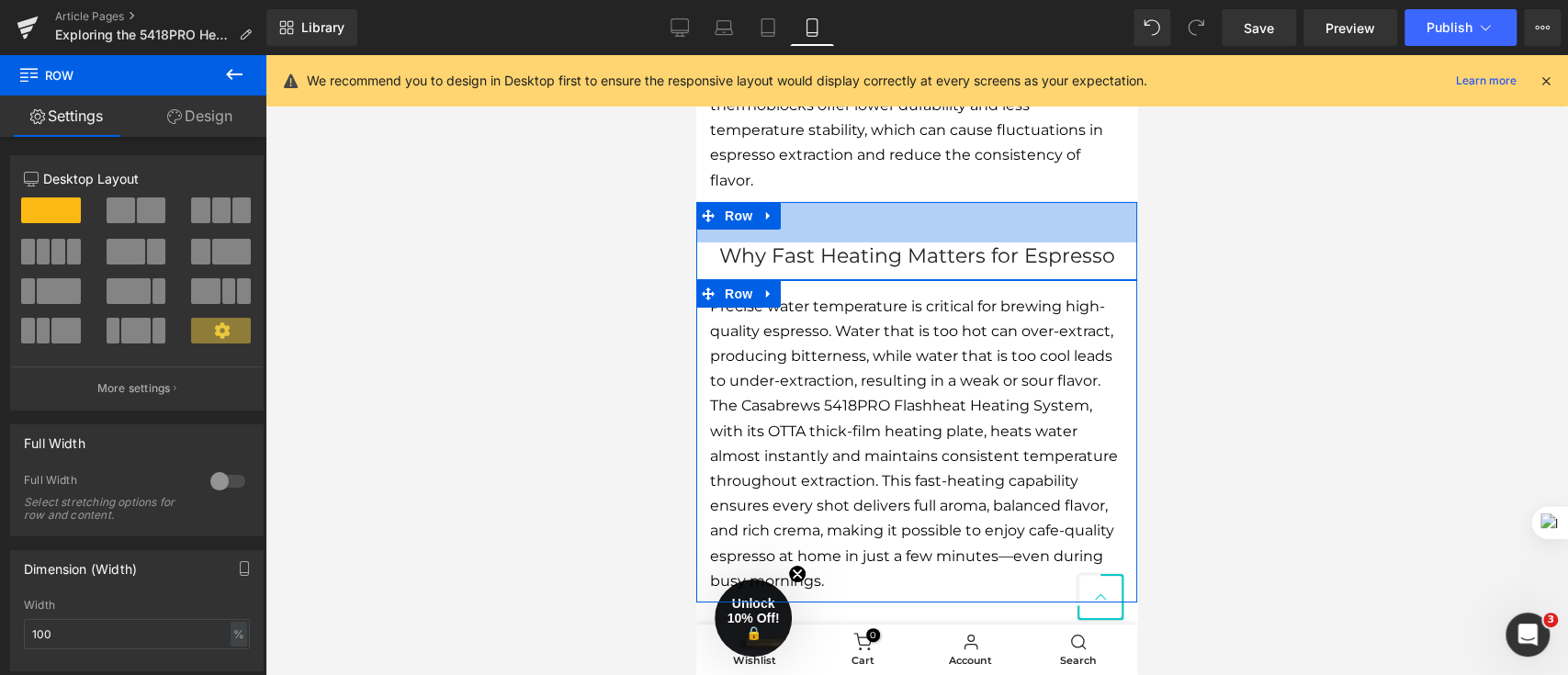
drag, startPoint x: 1004, startPoint y: 228, endPoint x: 1021, endPoint y: 173, distance: 57.6
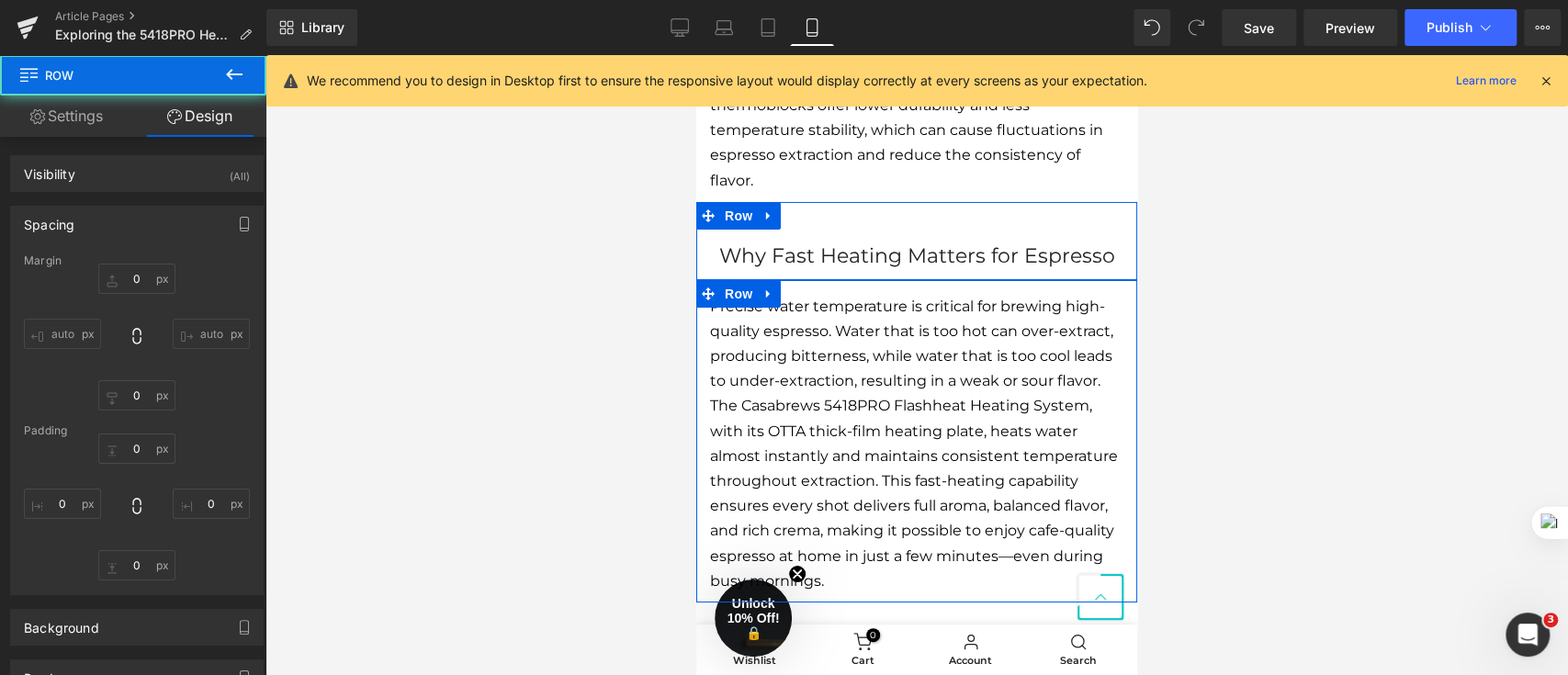
type input "0"
type input "44"
type input "0"
type input "10"
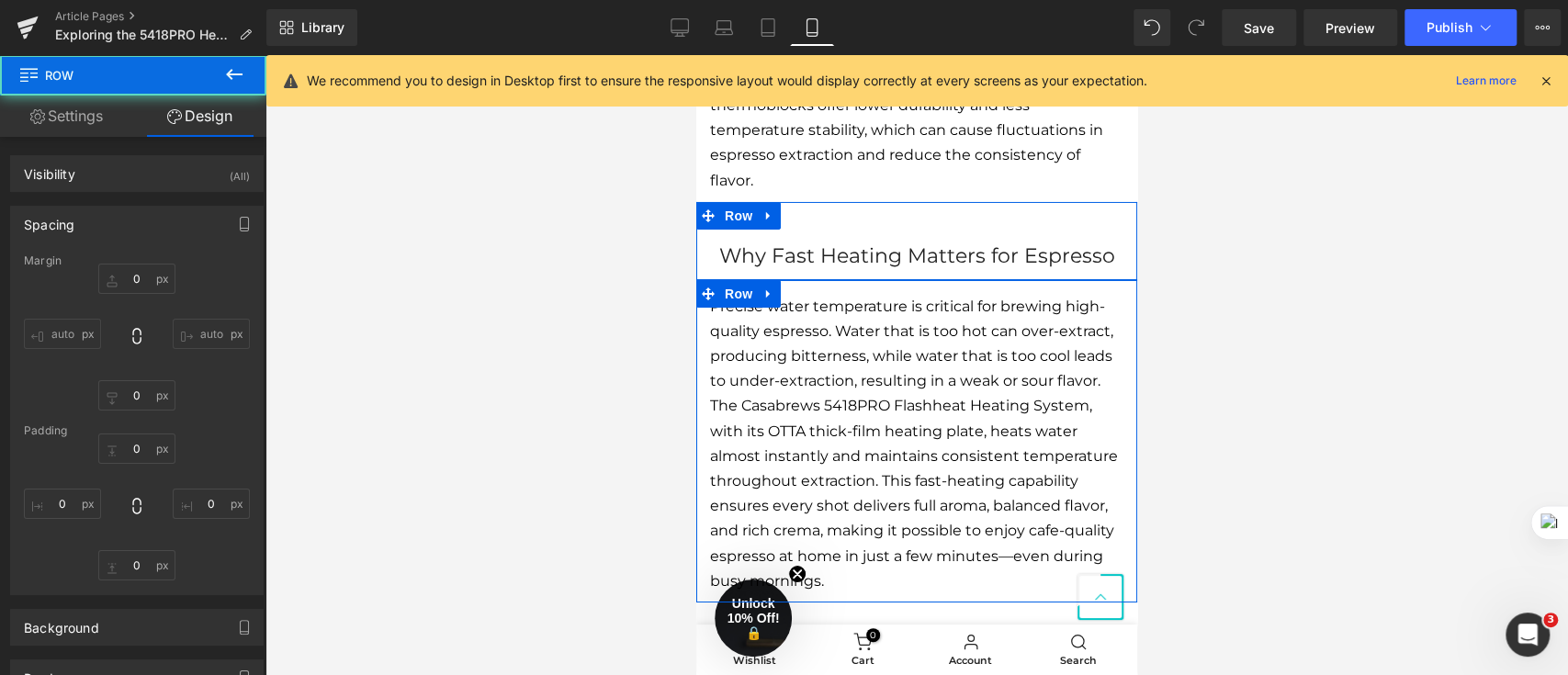
type input "0"
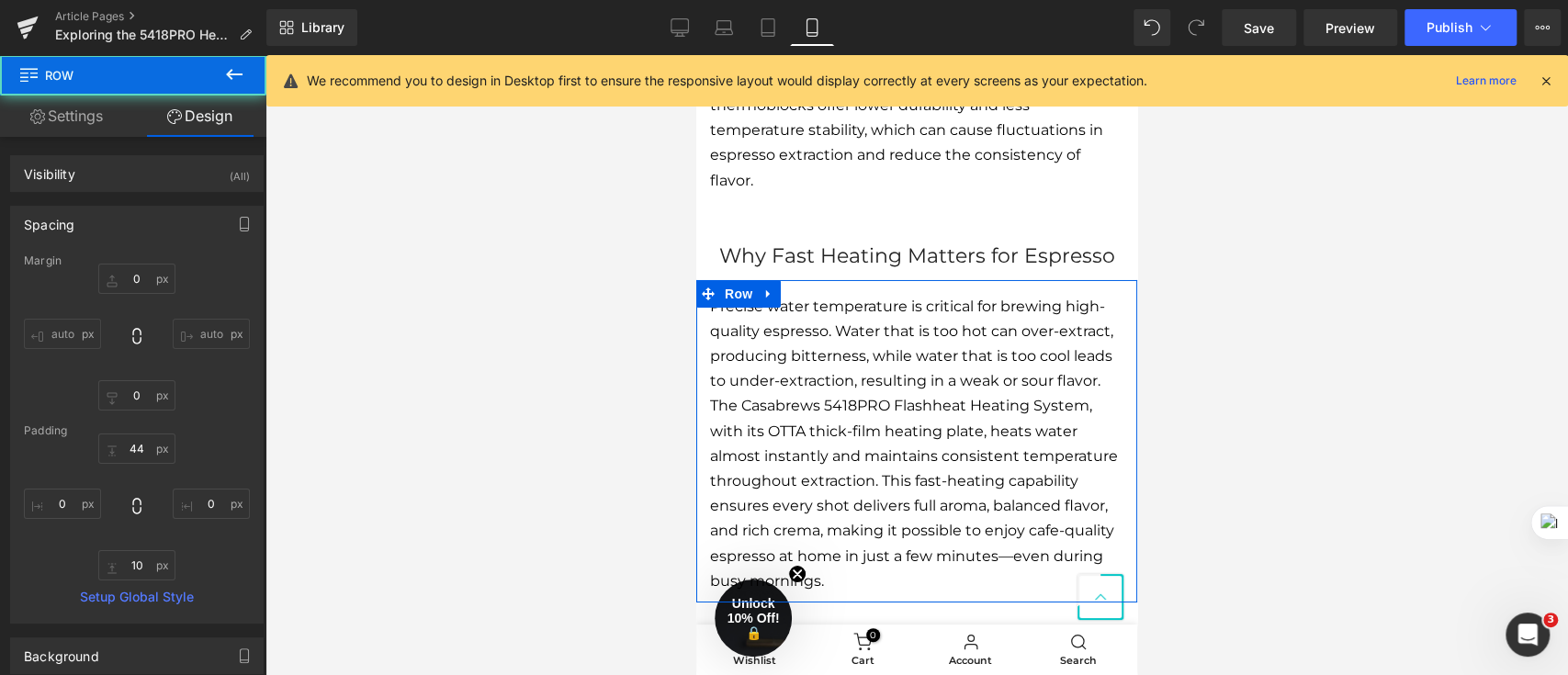
click at [1273, 229] on div at bounding box center [917, 364] width 1302 height 619
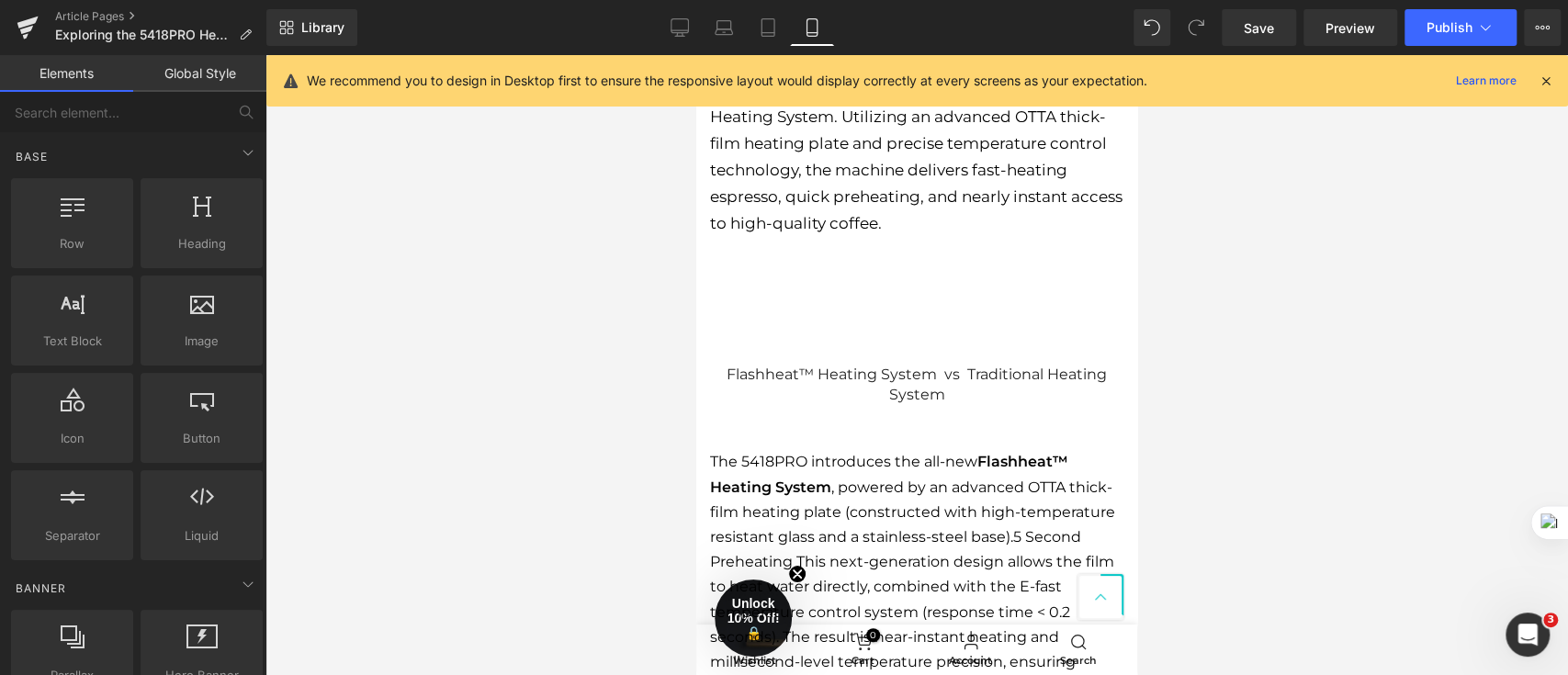
scroll to position [2203, 0]
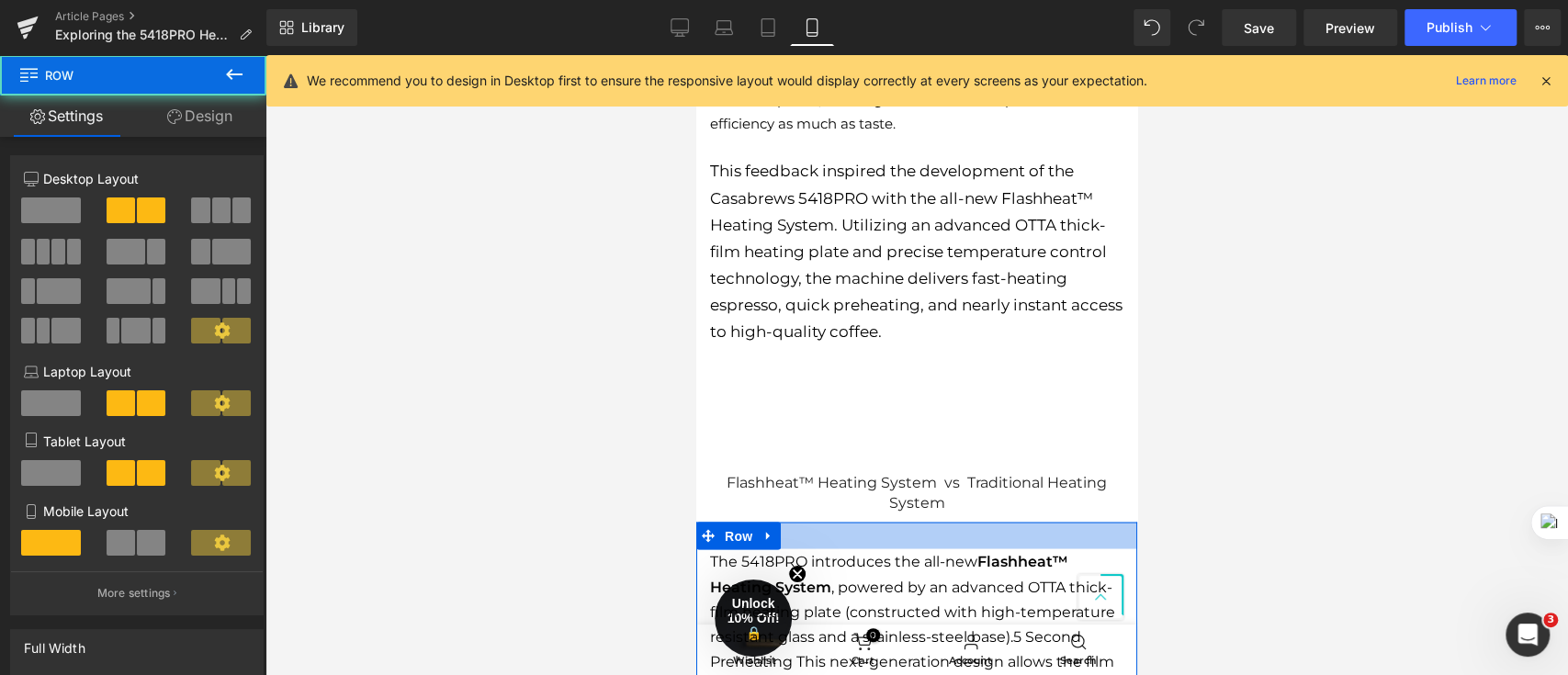
drag, startPoint x: 985, startPoint y: 525, endPoint x: 1923, endPoint y: 314, distance: 961.4
click at [986, 522] on div at bounding box center [917, 535] width 441 height 27
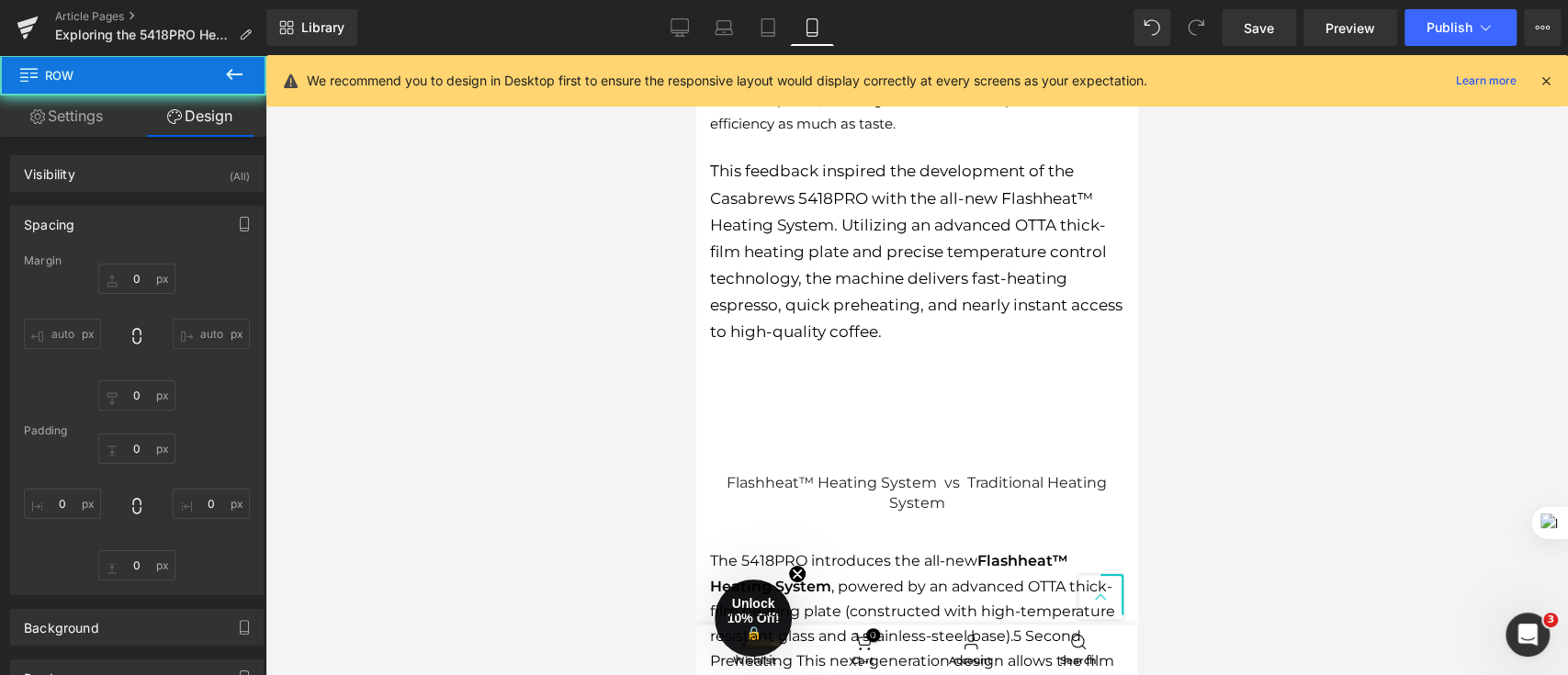
type input "0"
type input "28"
type input "0"
type input "10"
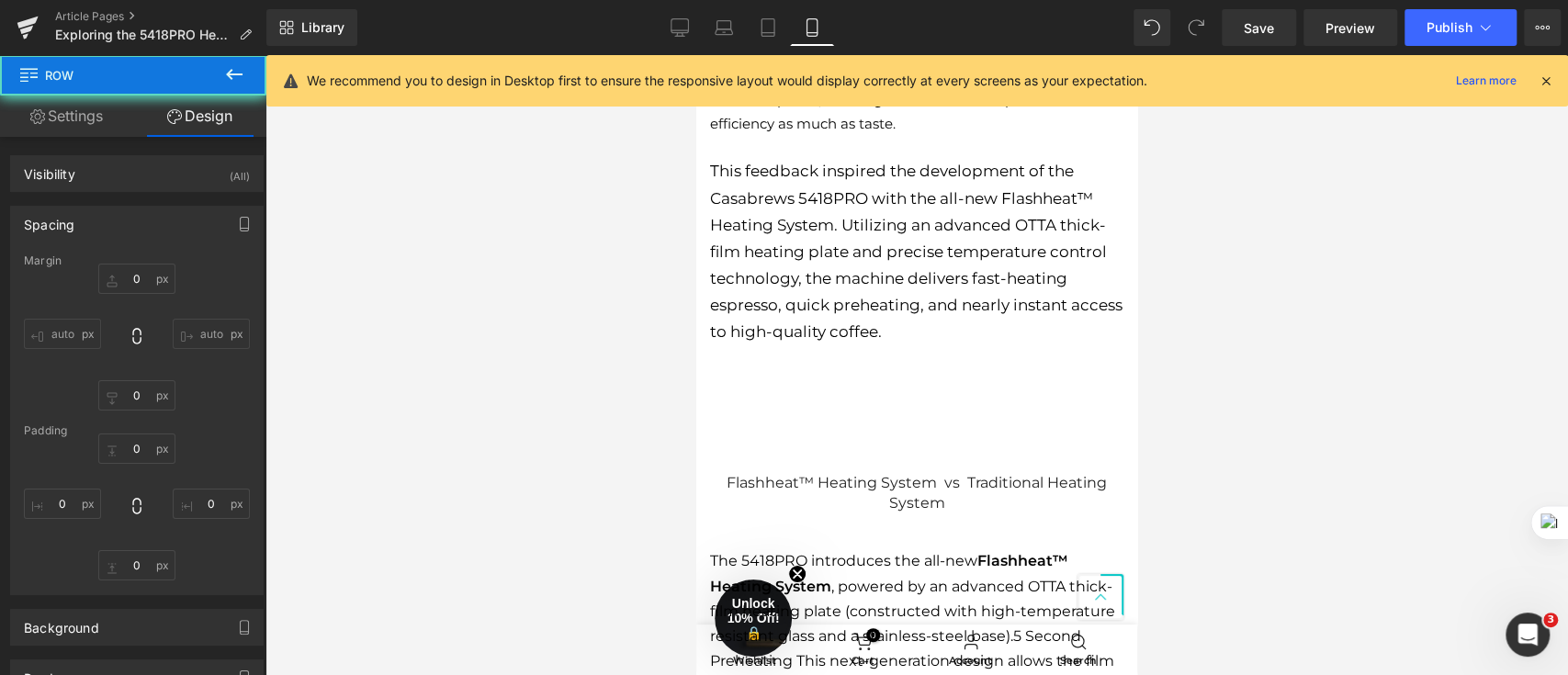
type input "0"
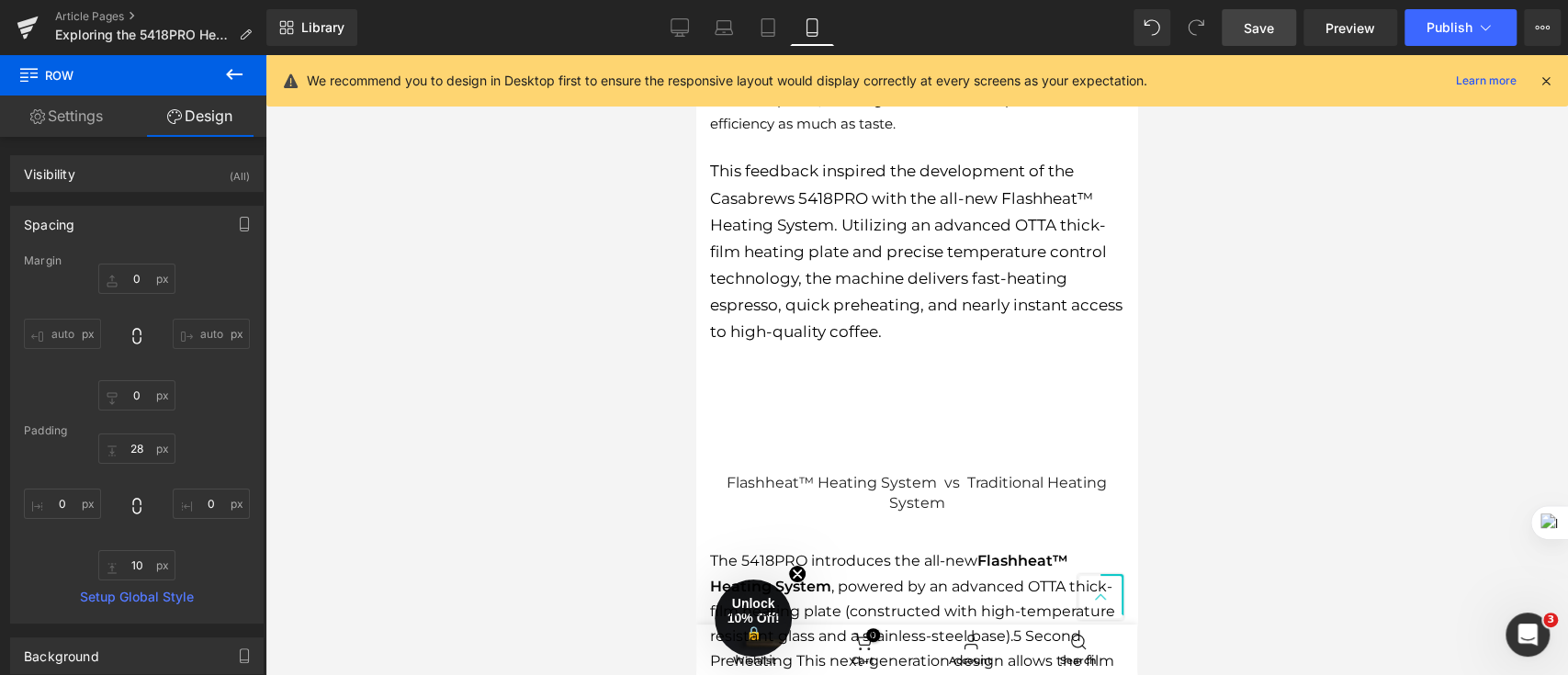
click at [1252, 23] on span "Save" at bounding box center [1259, 28] width 31 height 19
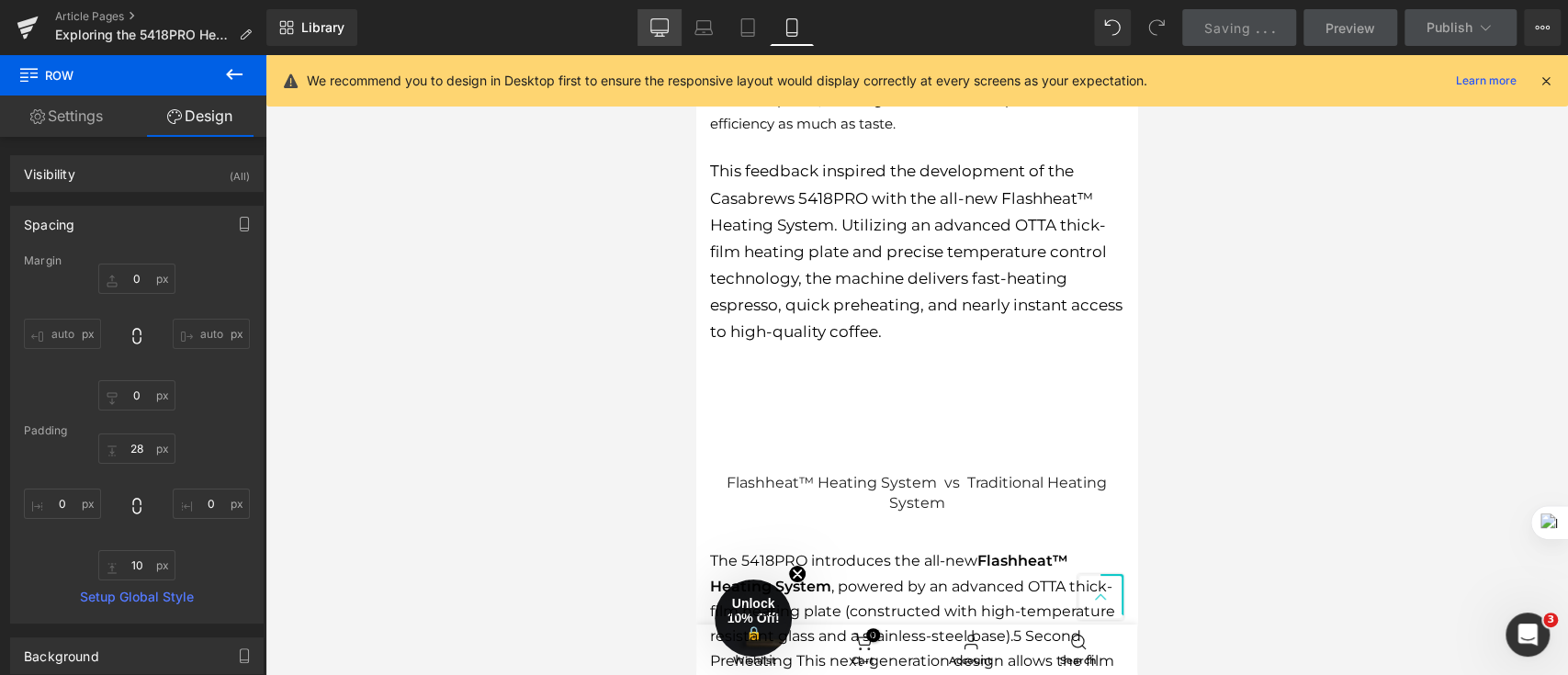
click at [666, 23] on icon at bounding box center [659, 27] width 18 height 18
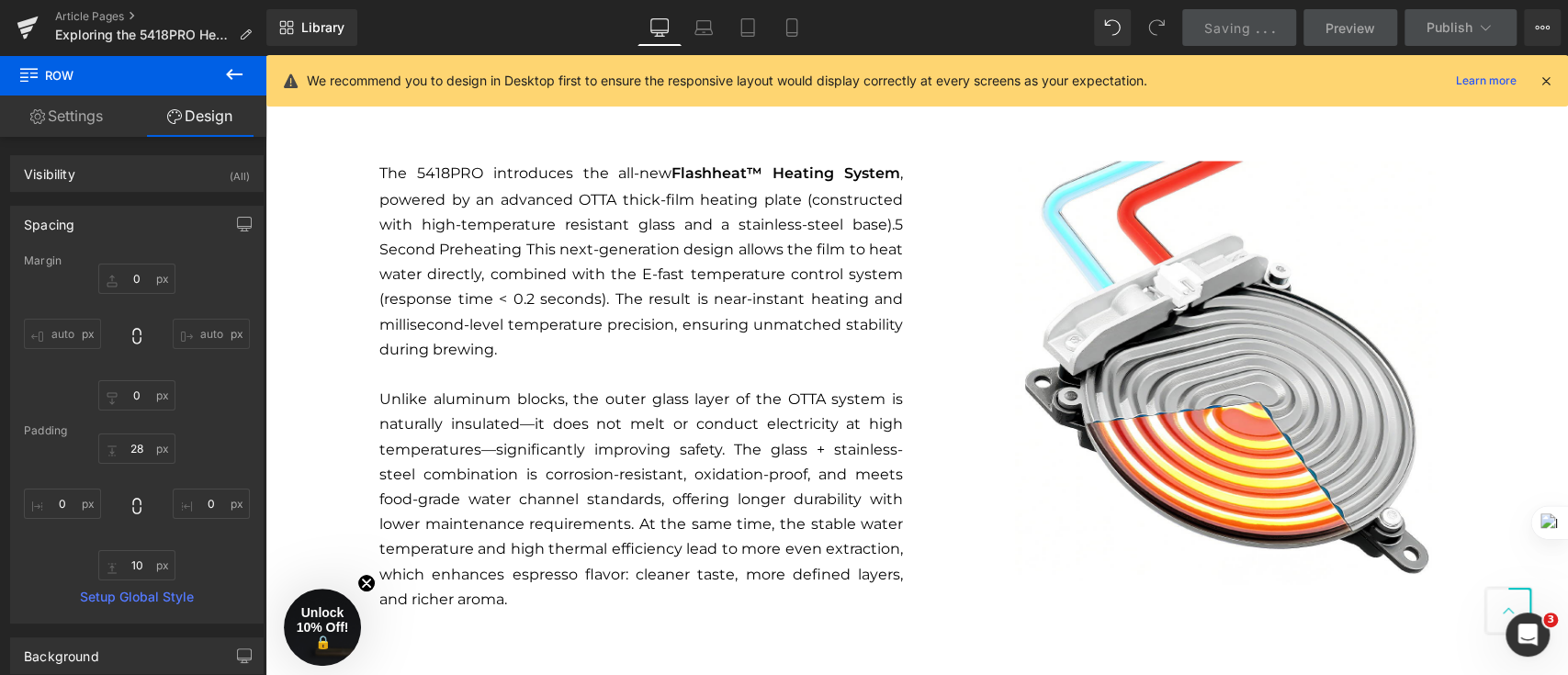
type input "0"
type input "81"
type input "0"
type input "10"
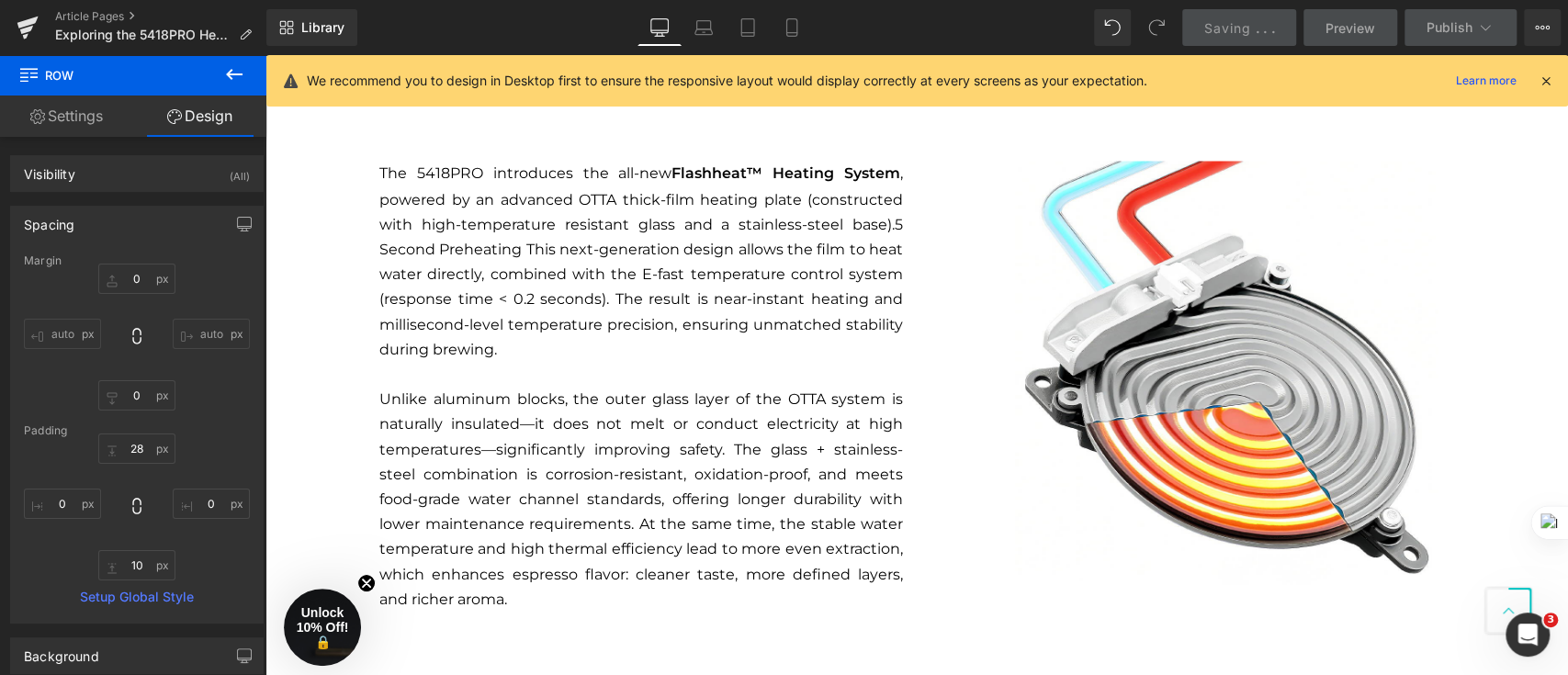
type input "0"
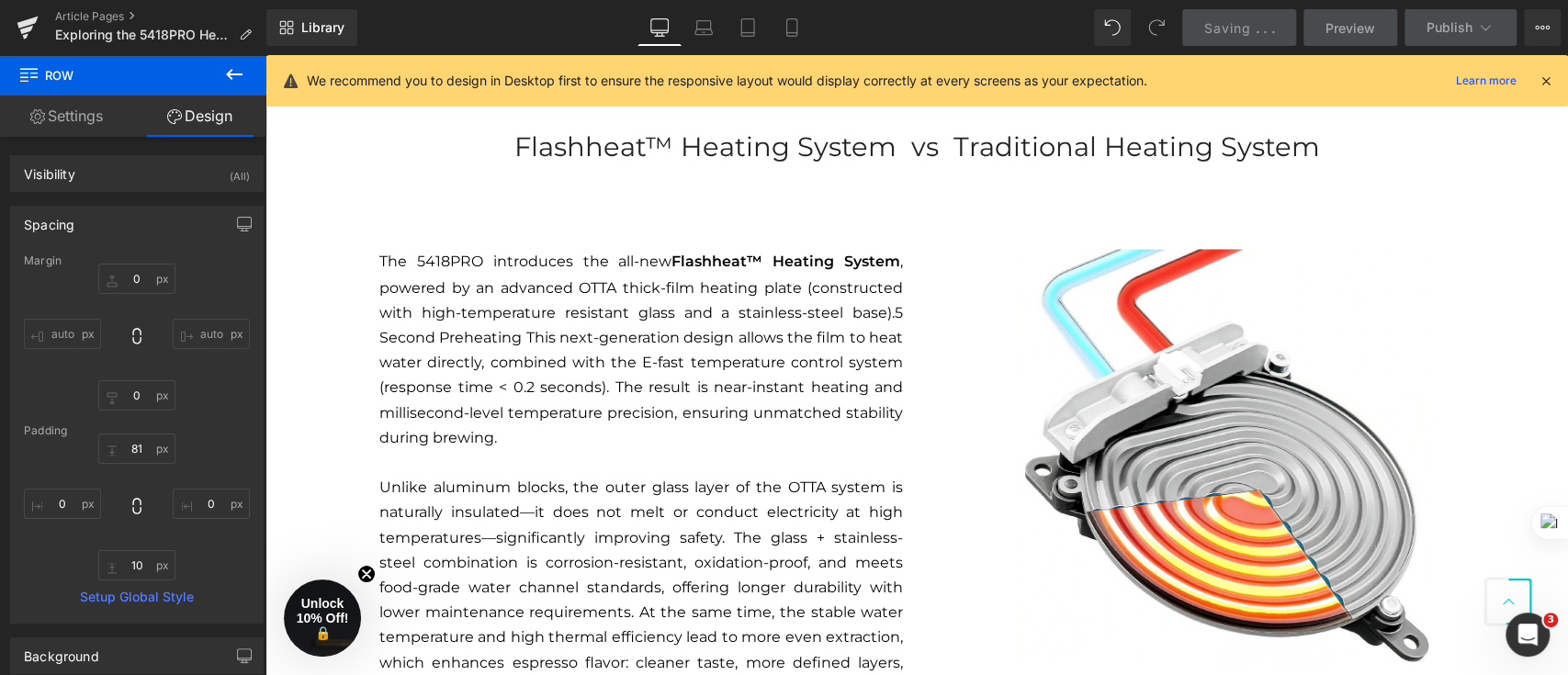
scroll to position [2151, 0]
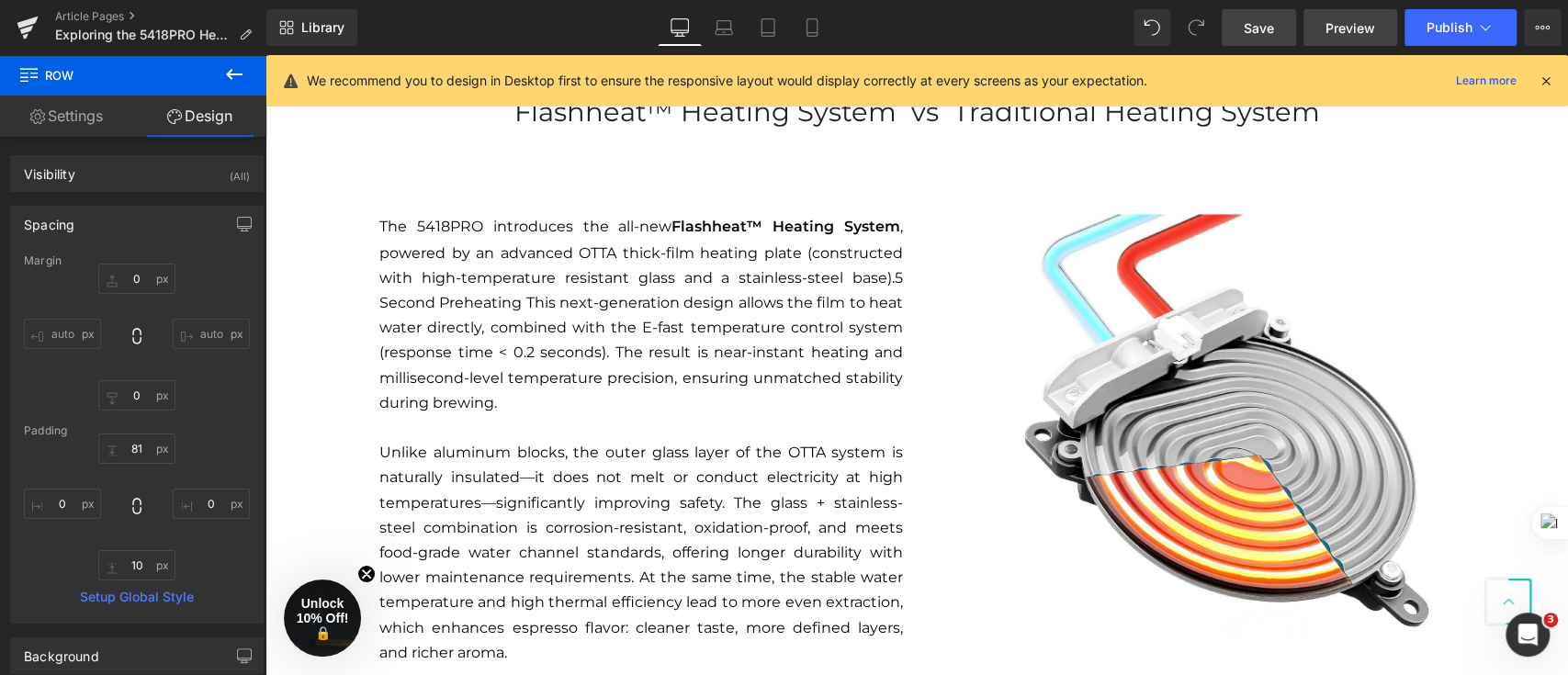
click at [1366, 24] on span "Preview" at bounding box center [1350, 28] width 50 height 19
click at [818, 15] on link "Mobile" at bounding box center [812, 28] width 44 height 36
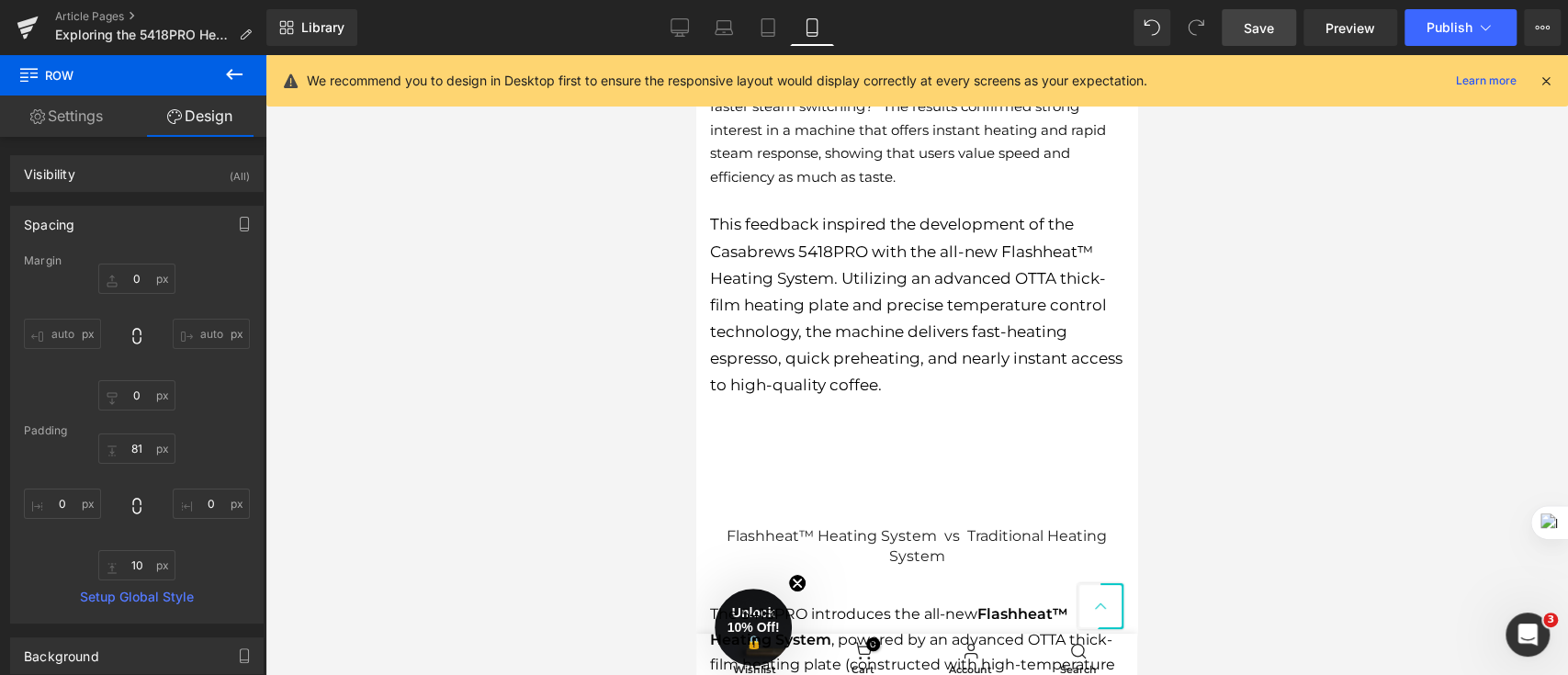
type input "0"
type input "28"
type input "0"
type input "10"
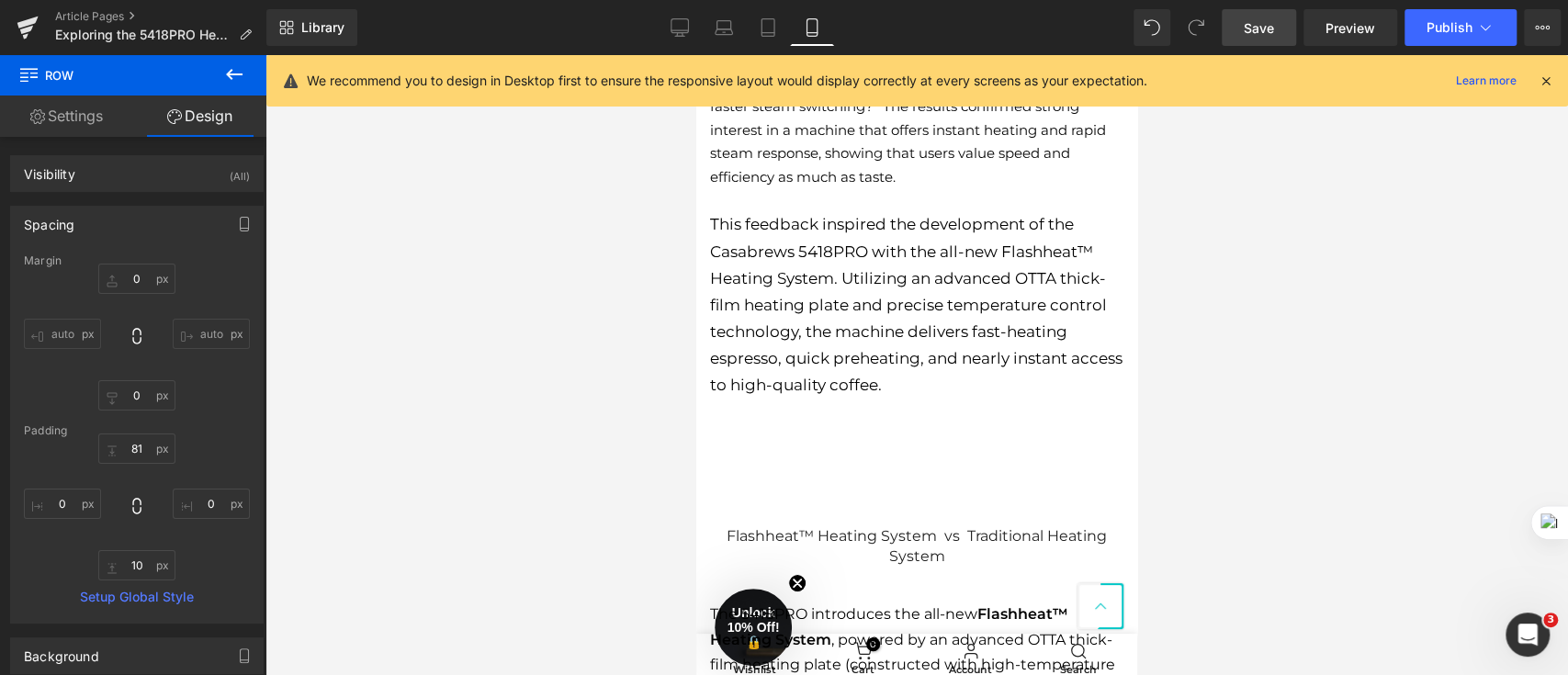
type input "0"
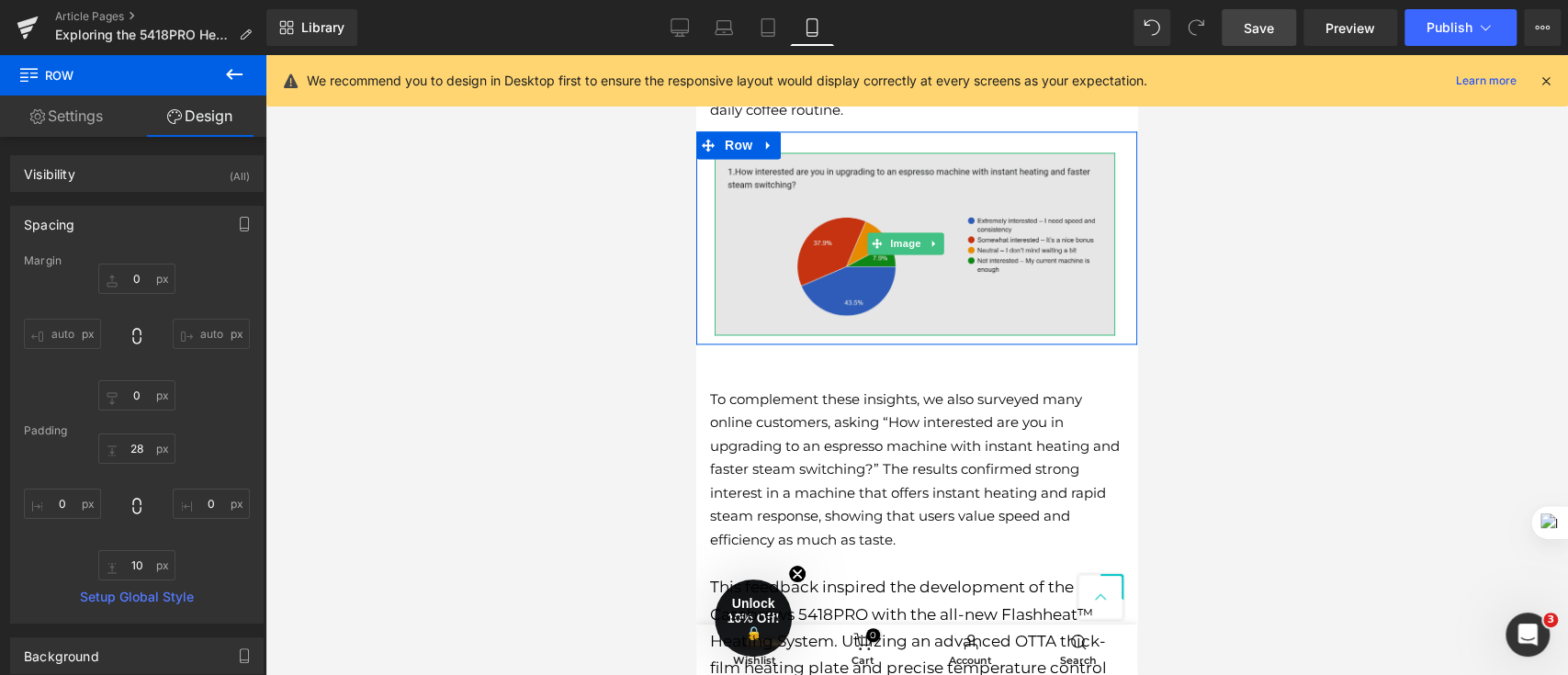
scroll to position [1959, 0]
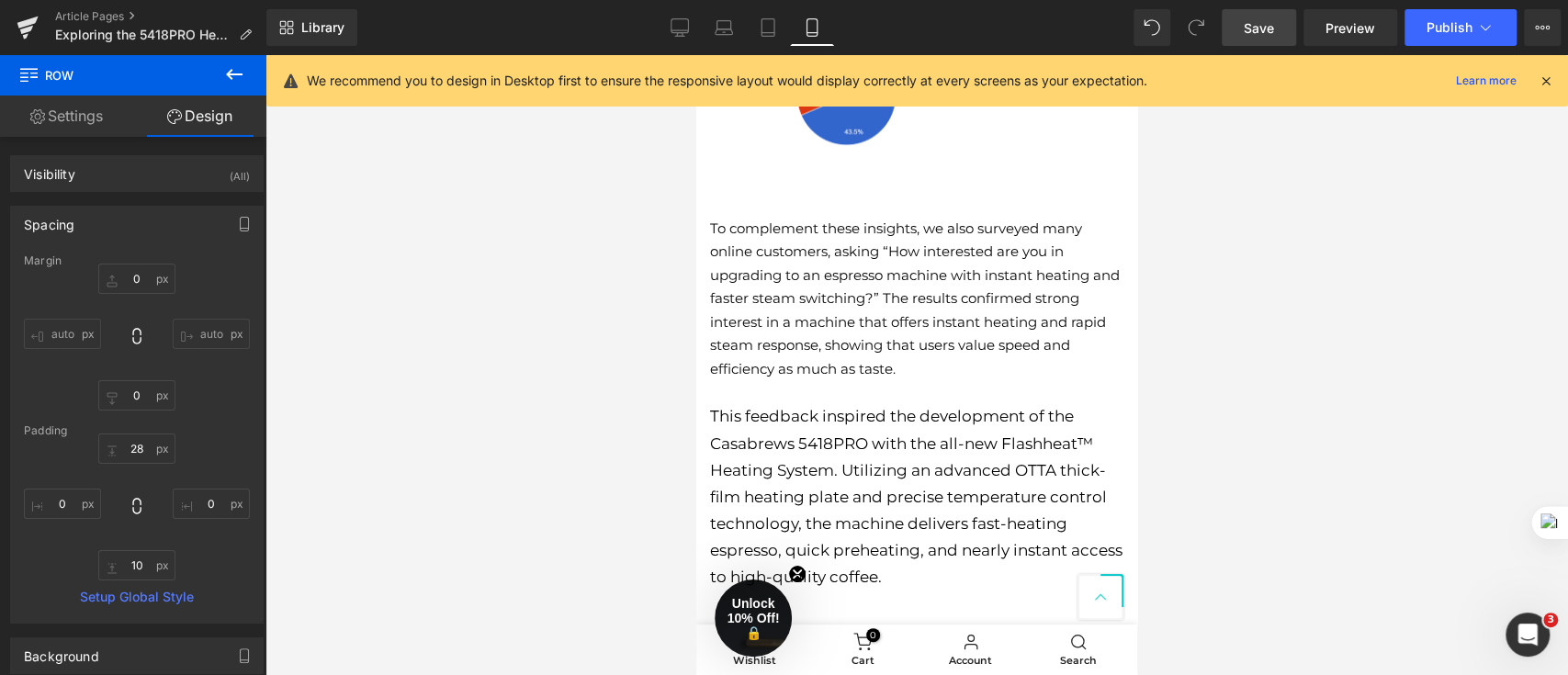
click at [955, 422] on p "This feedback inspired the development of the Casabrews 5418PRO with the all-ne…" at bounding box center [916, 495] width 413 height 185
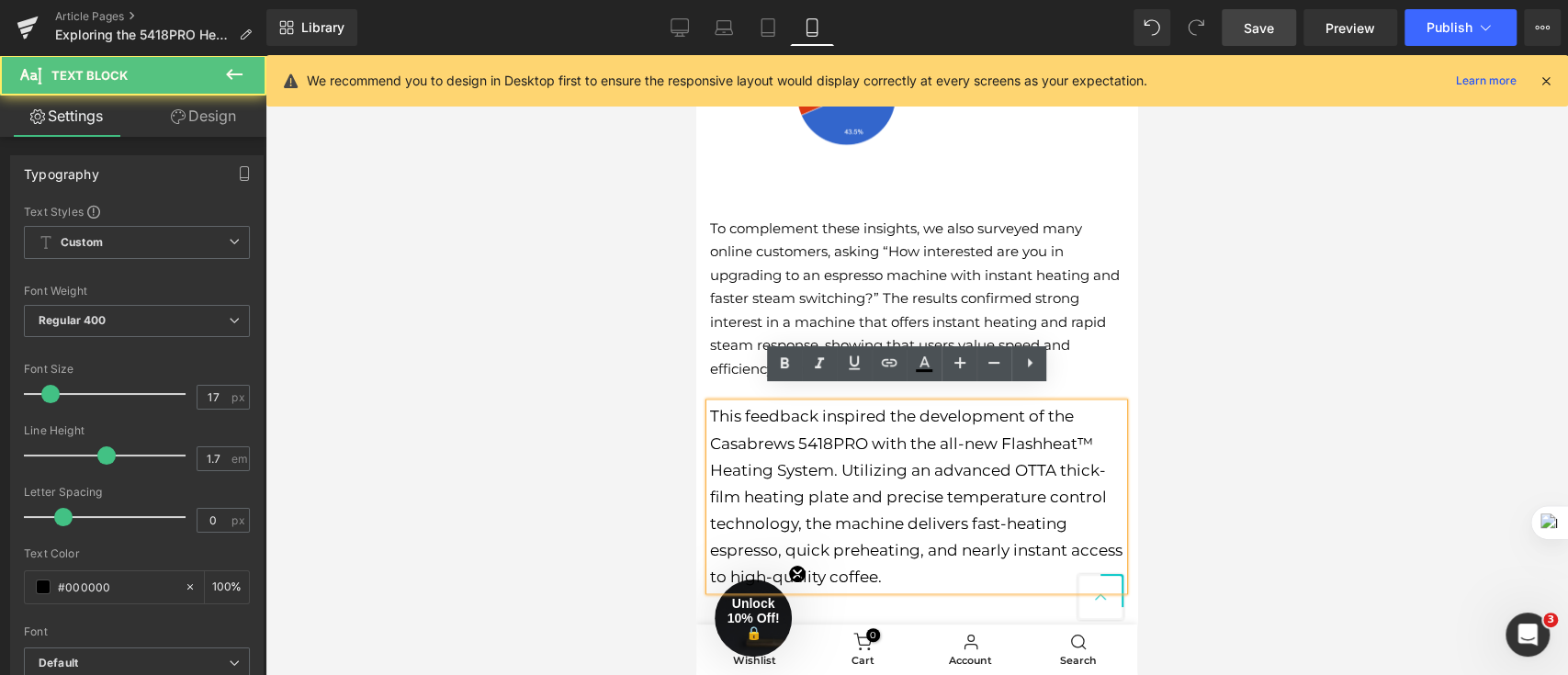
click at [941, 288] on link at bounding box center [948, 298] width 19 height 22
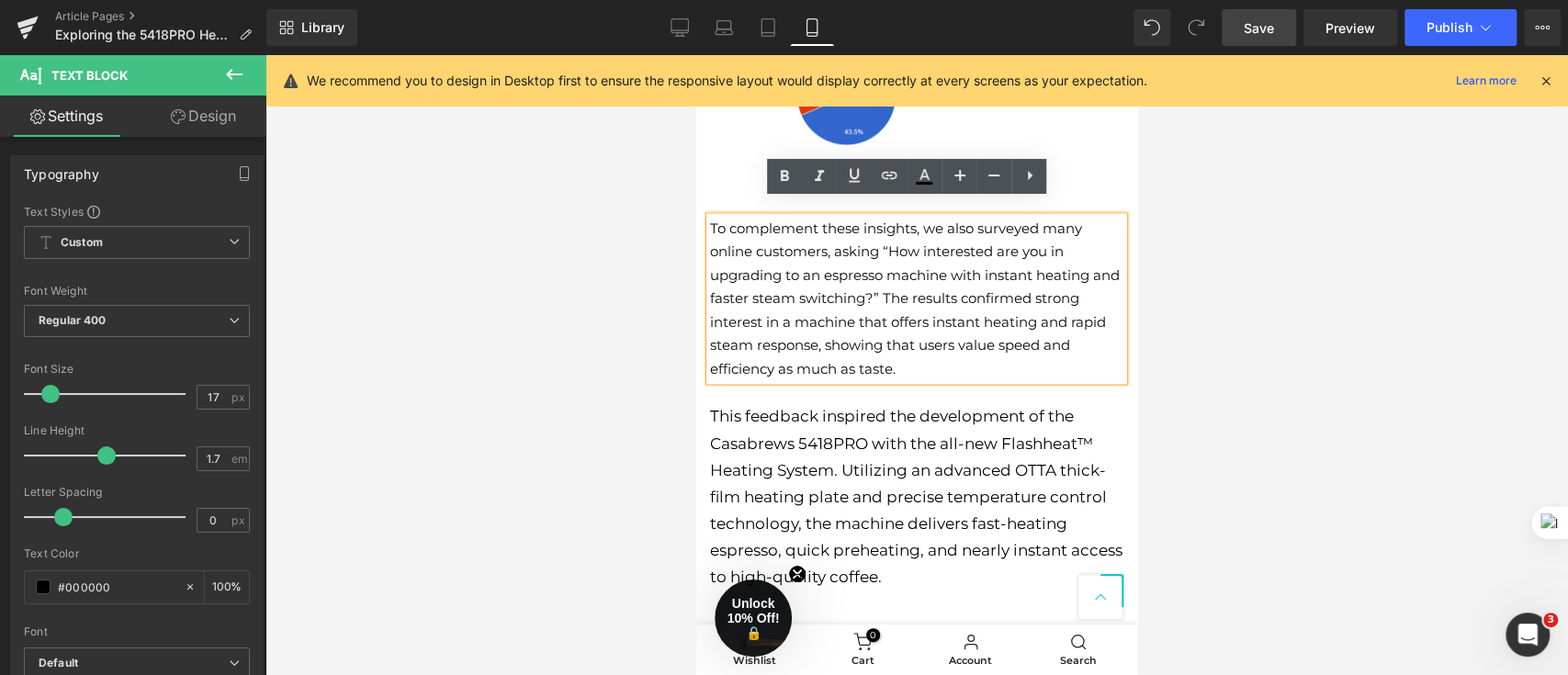
click at [936, 283] on p "To complement these insights, we also surveyed many online customers, asking “H…" at bounding box center [916, 298] width 413 height 164
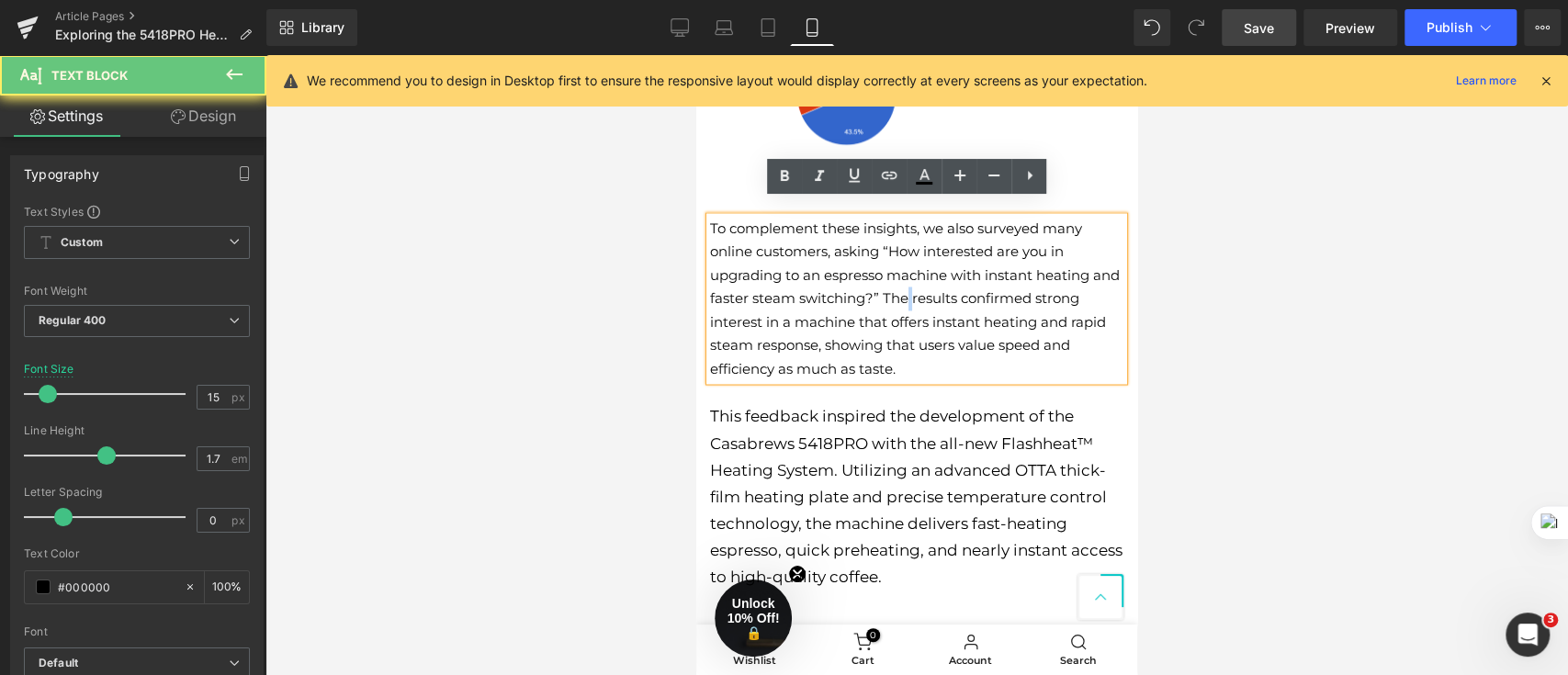
click at [936, 283] on p "To complement these insights, we also surveyed many online customers, asking “H…" at bounding box center [916, 298] width 413 height 164
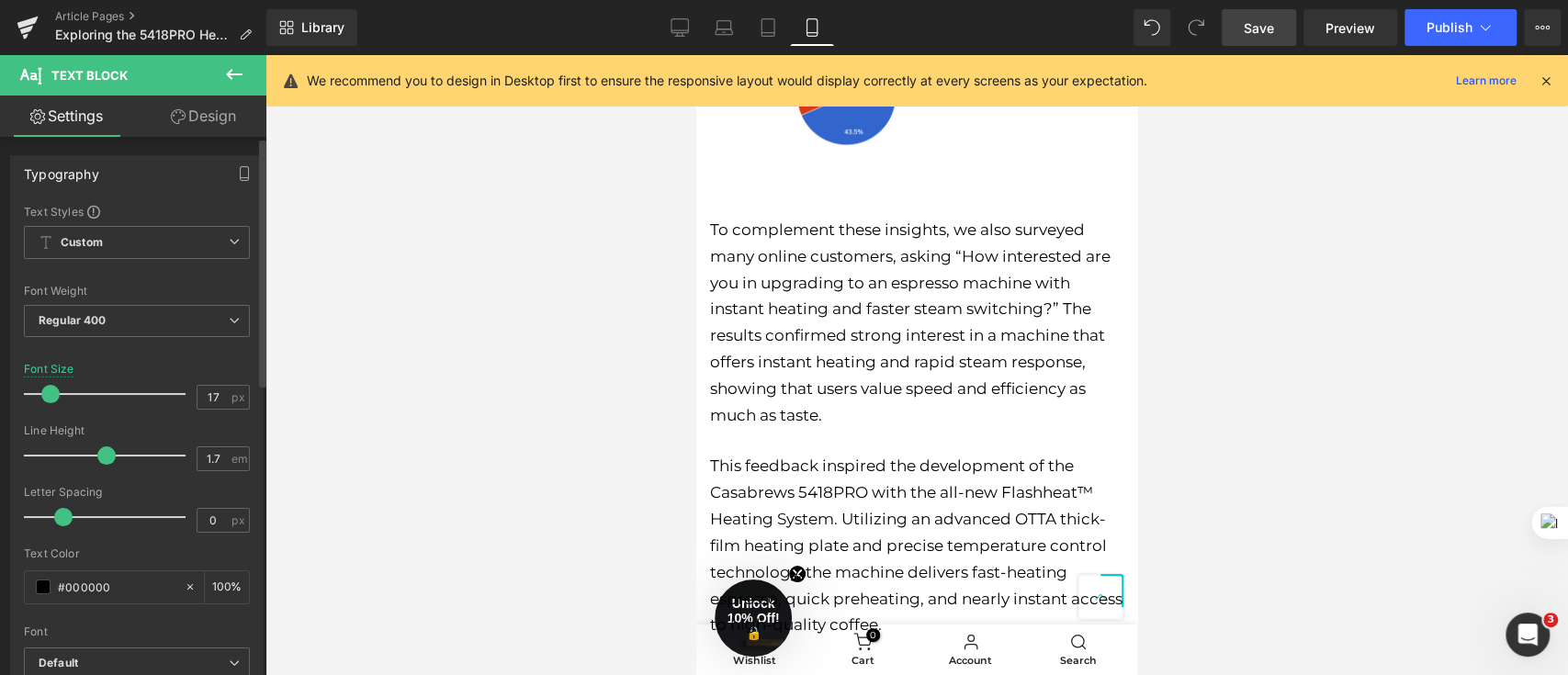
click at [45, 393] on span at bounding box center [50, 393] width 18 height 18
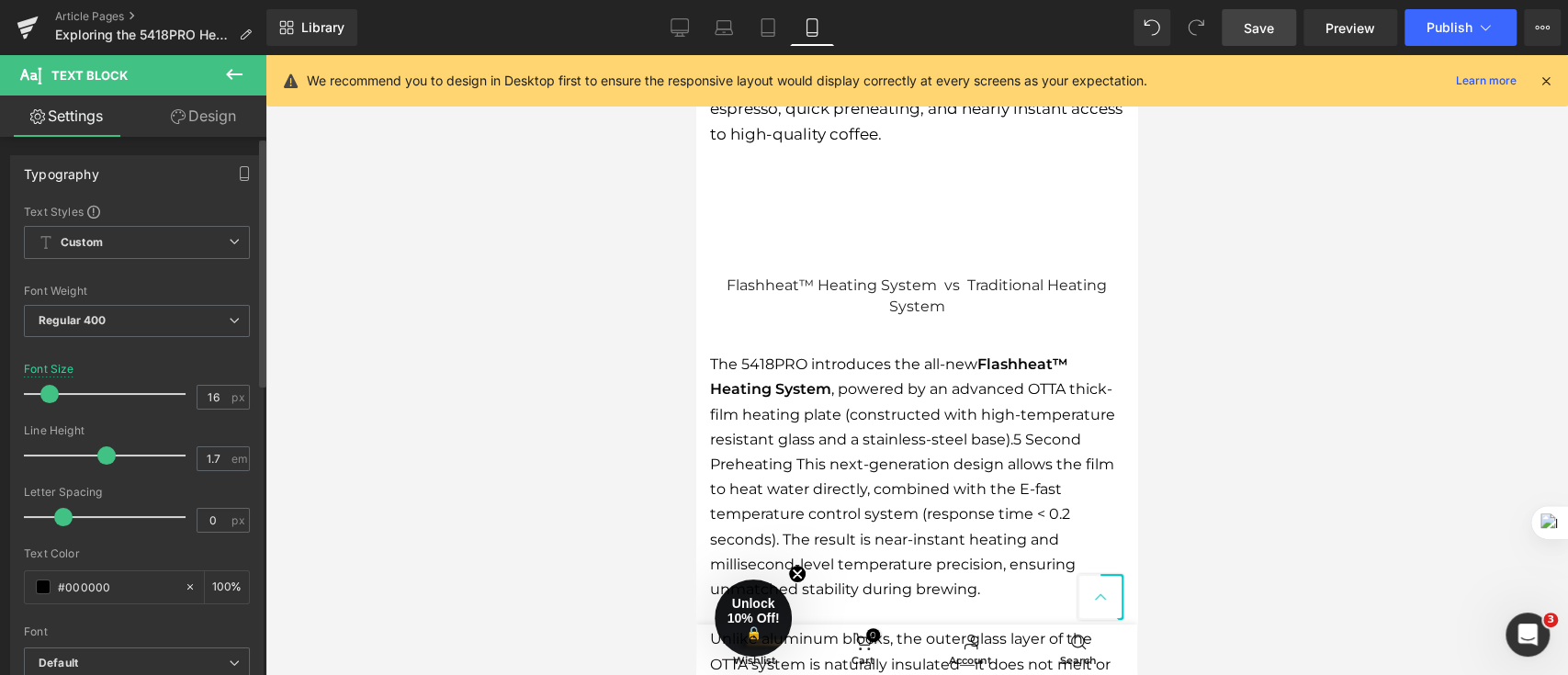
scroll to position [2436, 0]
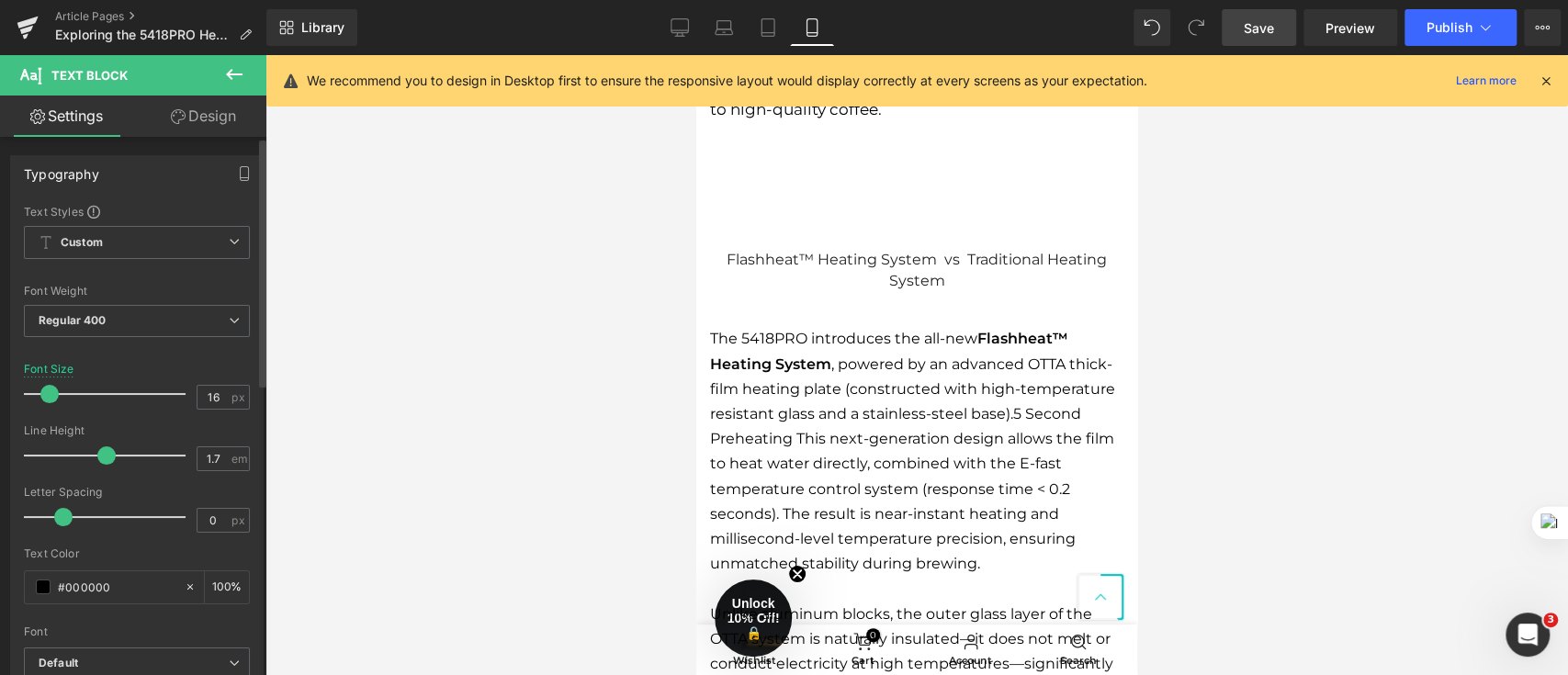
click at [45, 394] on span at bounding box center [49, 393] width 18 height 18
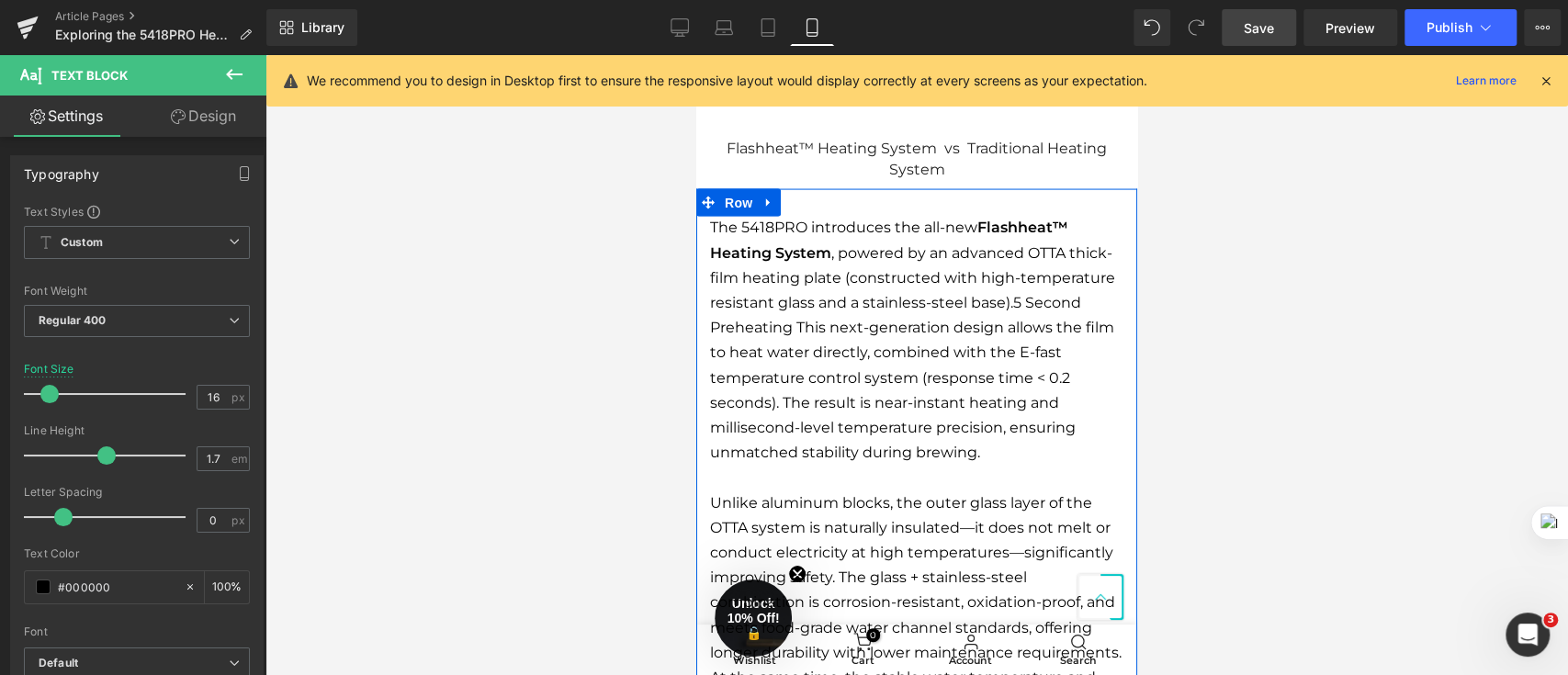
scroll to position [2681, 0]
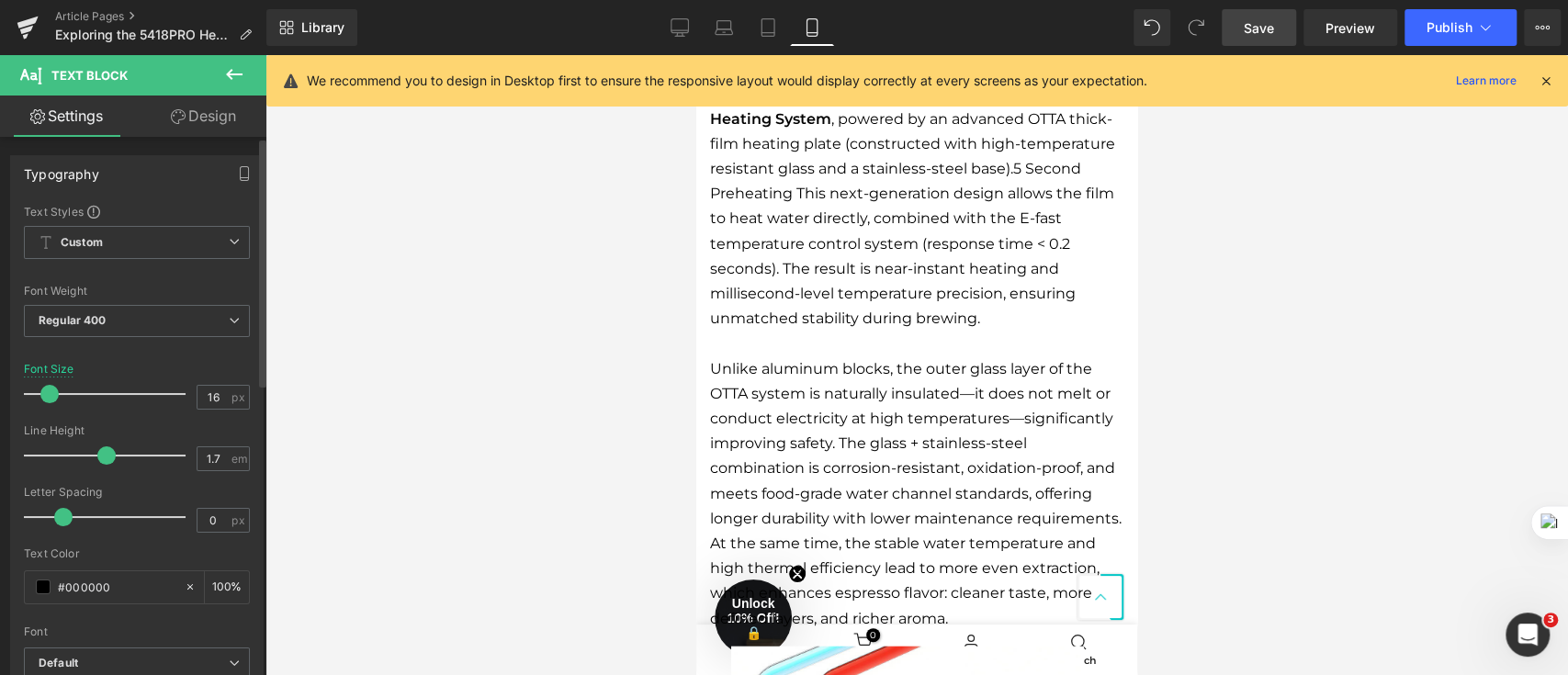
type input "17"
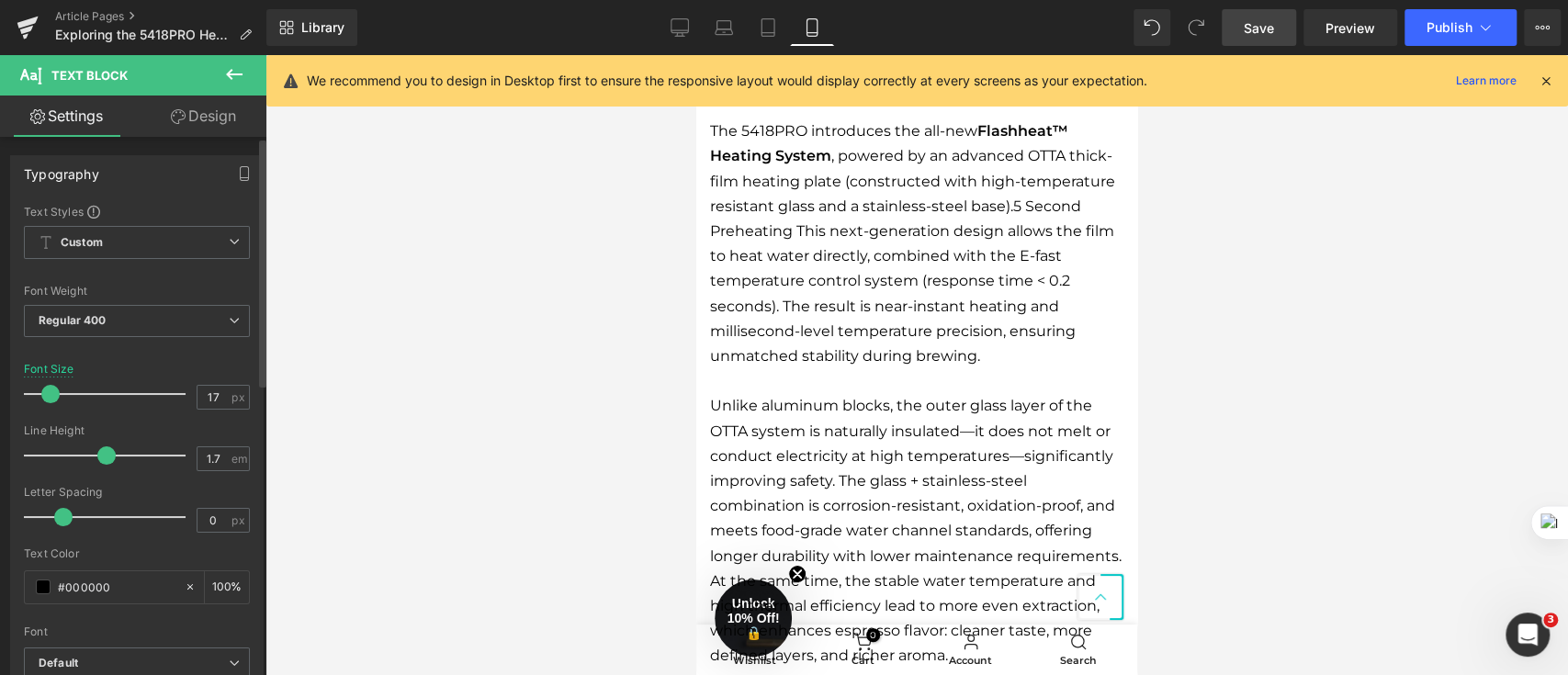
scroll to position [2693, 0]
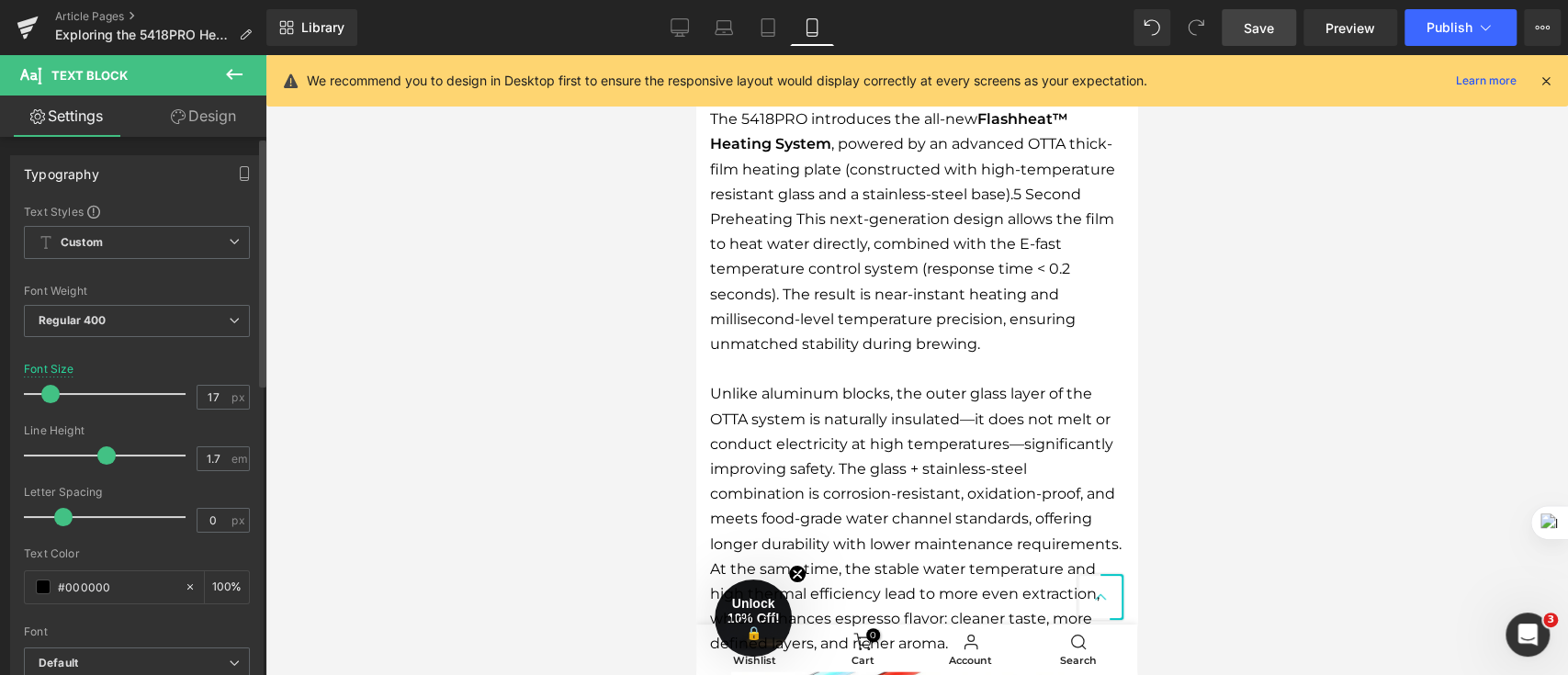
click at [53, 394] on span at bounding box center [50, 393] width 18 height 18
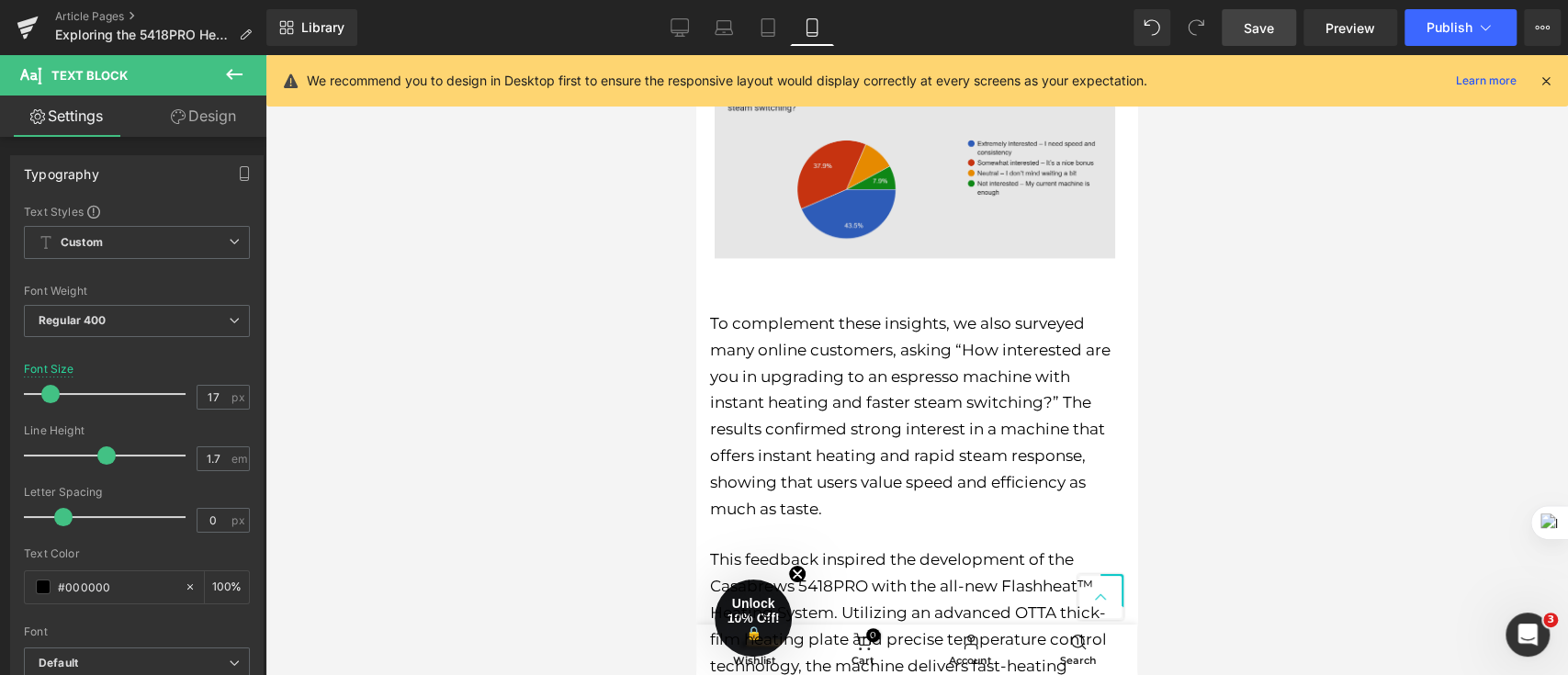
scroll to position [1713, 0]
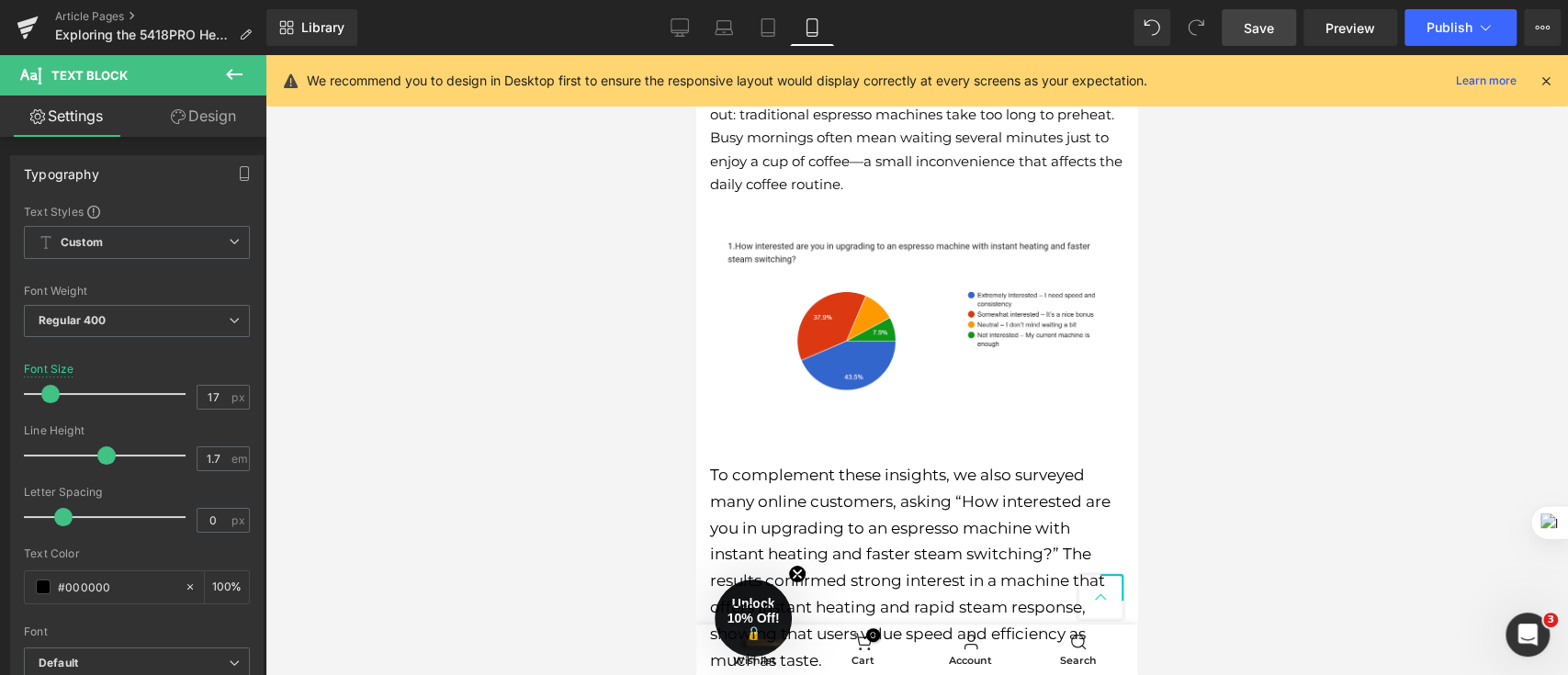
drag, startPoint x: 907, startPoint y: 500, endPoint x: 898, endPoint y: 496, distance: 9.8
click at [900, 496] on p "To complement these insights, we also surveyed many online customers, asking “H…" at bounding box center [916, 568] width 413 height 212
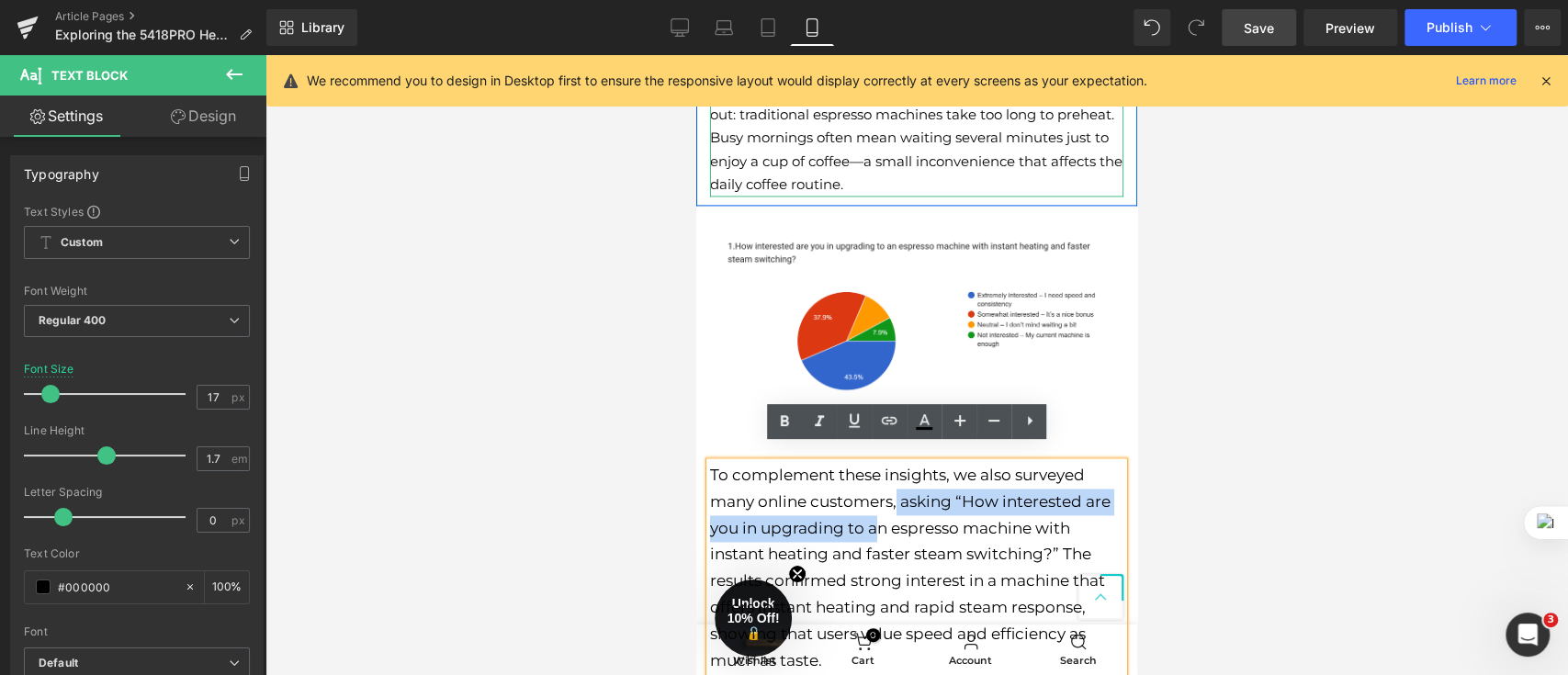
click at [885, 121] on p "At last year’s The Inspired Home Show in [GEOGRAPHIC_DATA], we spoke with hundr…" at bounding box center [916, 114] width 413 height 164
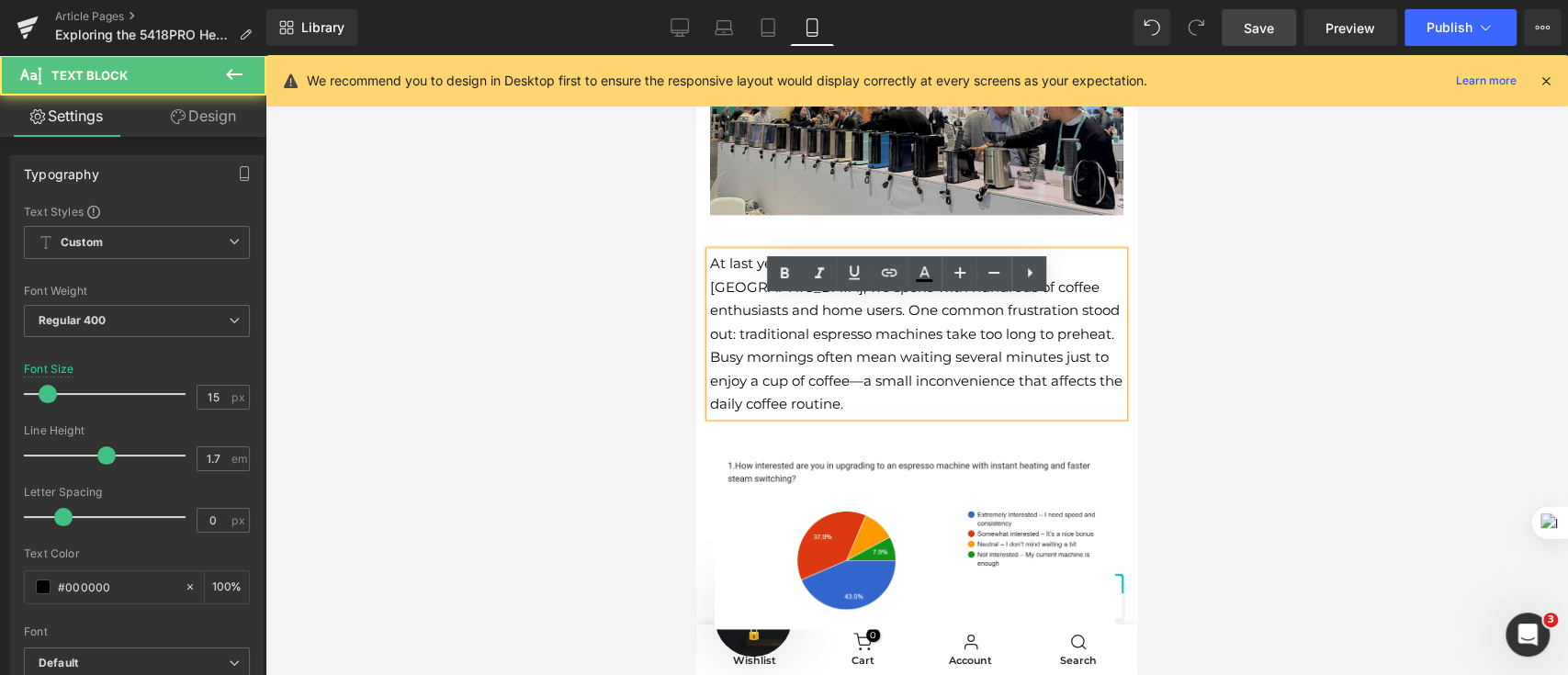
scroll to position [1346, 0]
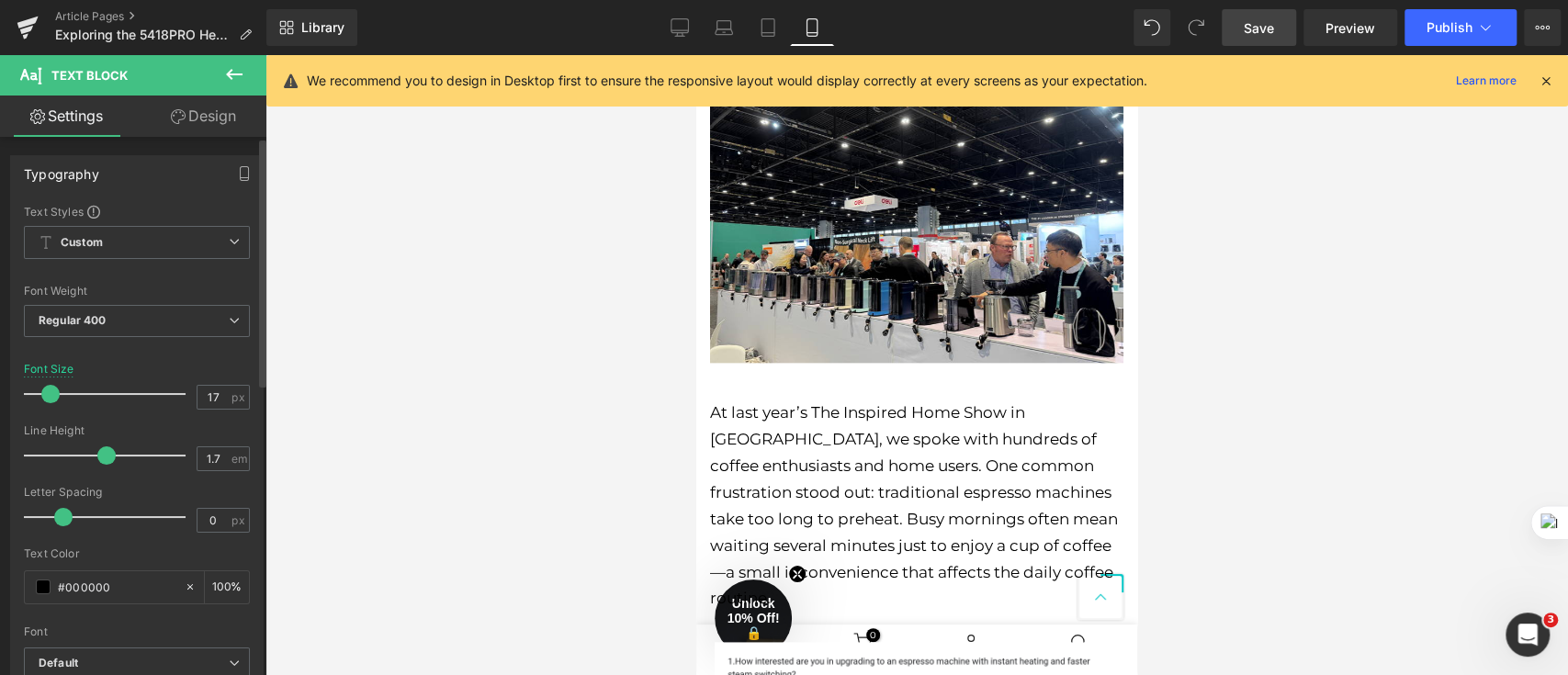
click at [56, 390] on span at bounding box center [50, 393] width 18 height 18
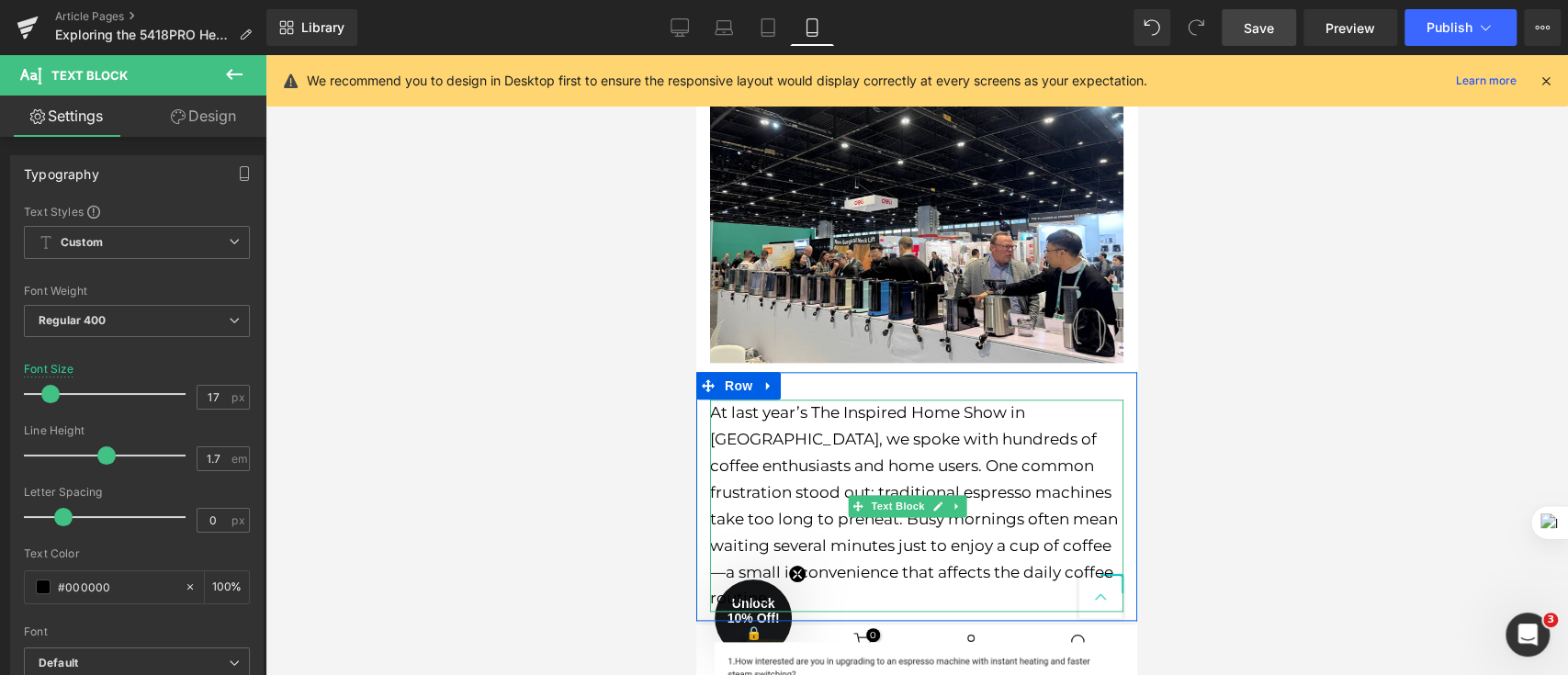
scroll to position [1469, 0]
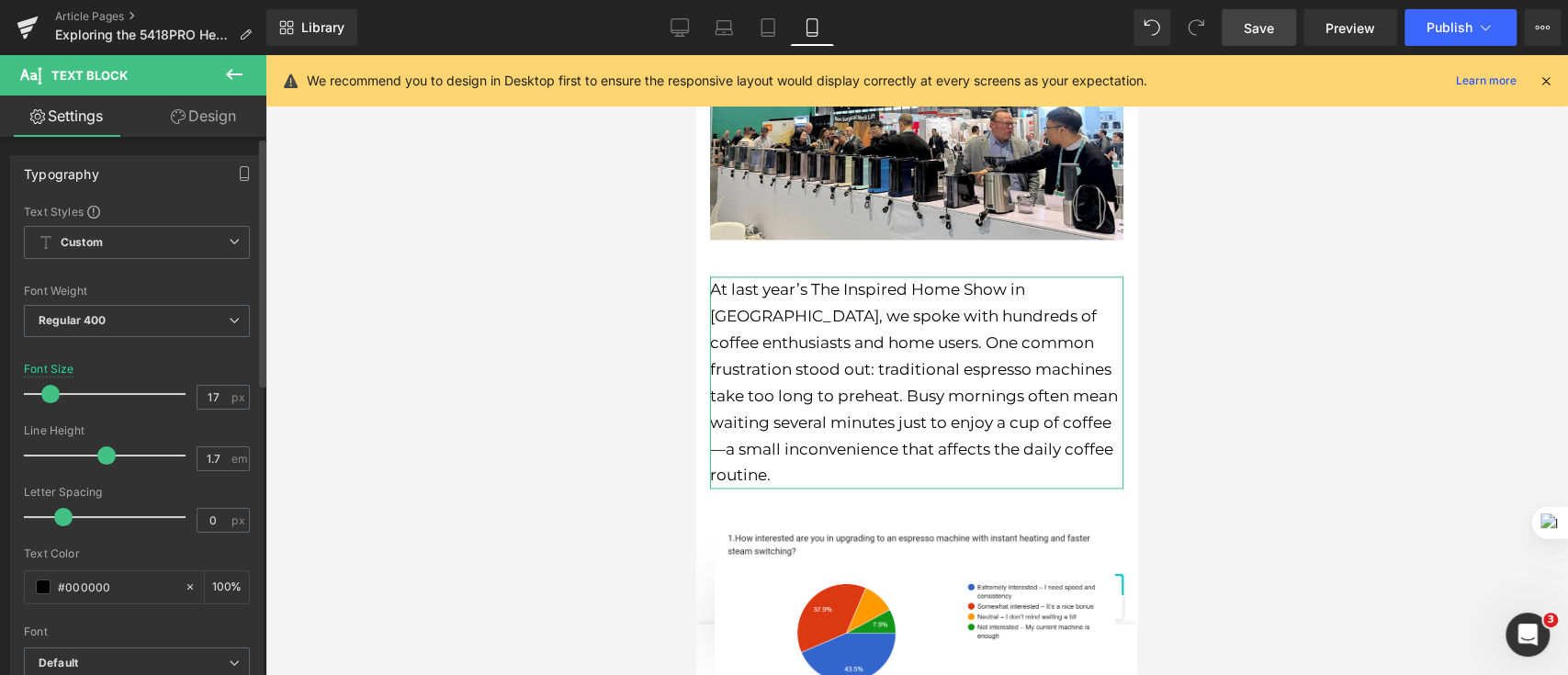
type input "16"
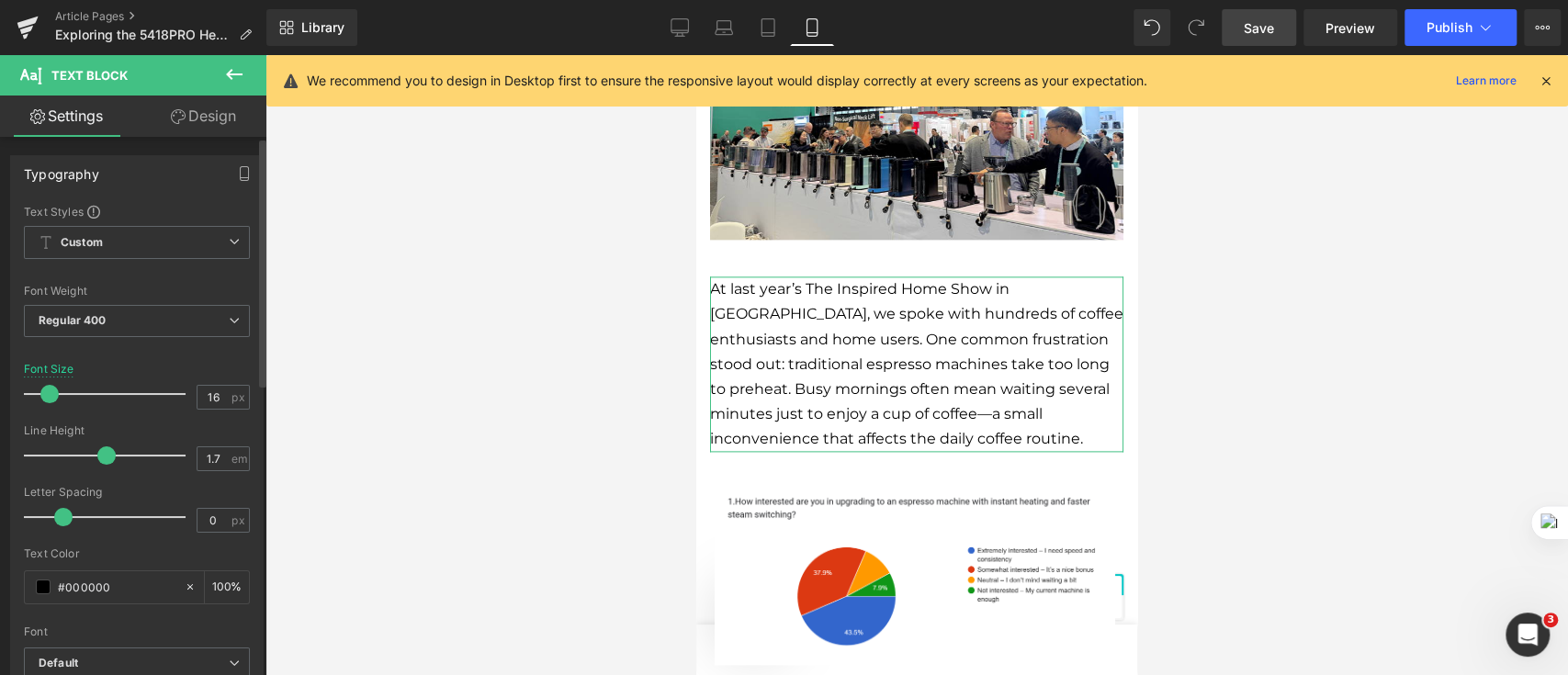
click at [52, 393] on span at bounding box center [49, 393] width 18 height 18
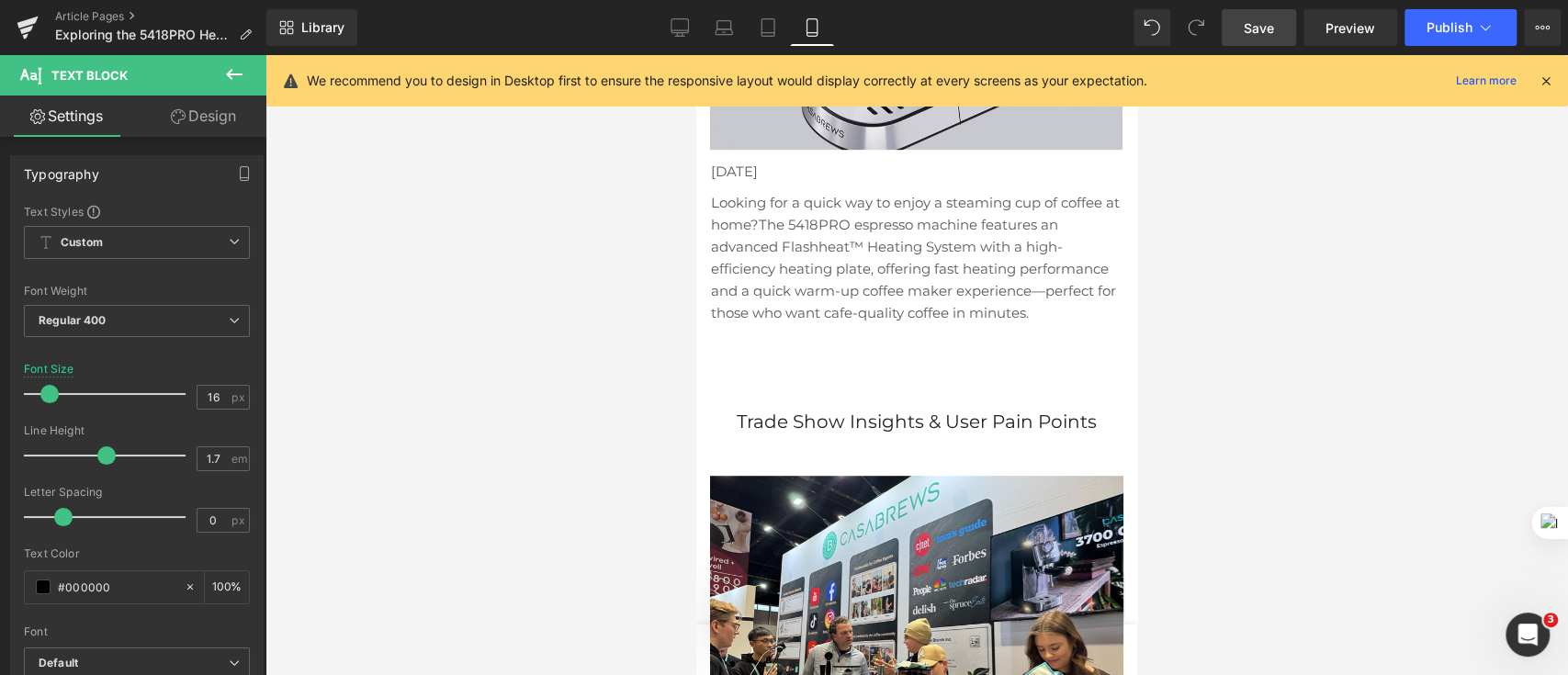
scroll to position [612, 0]
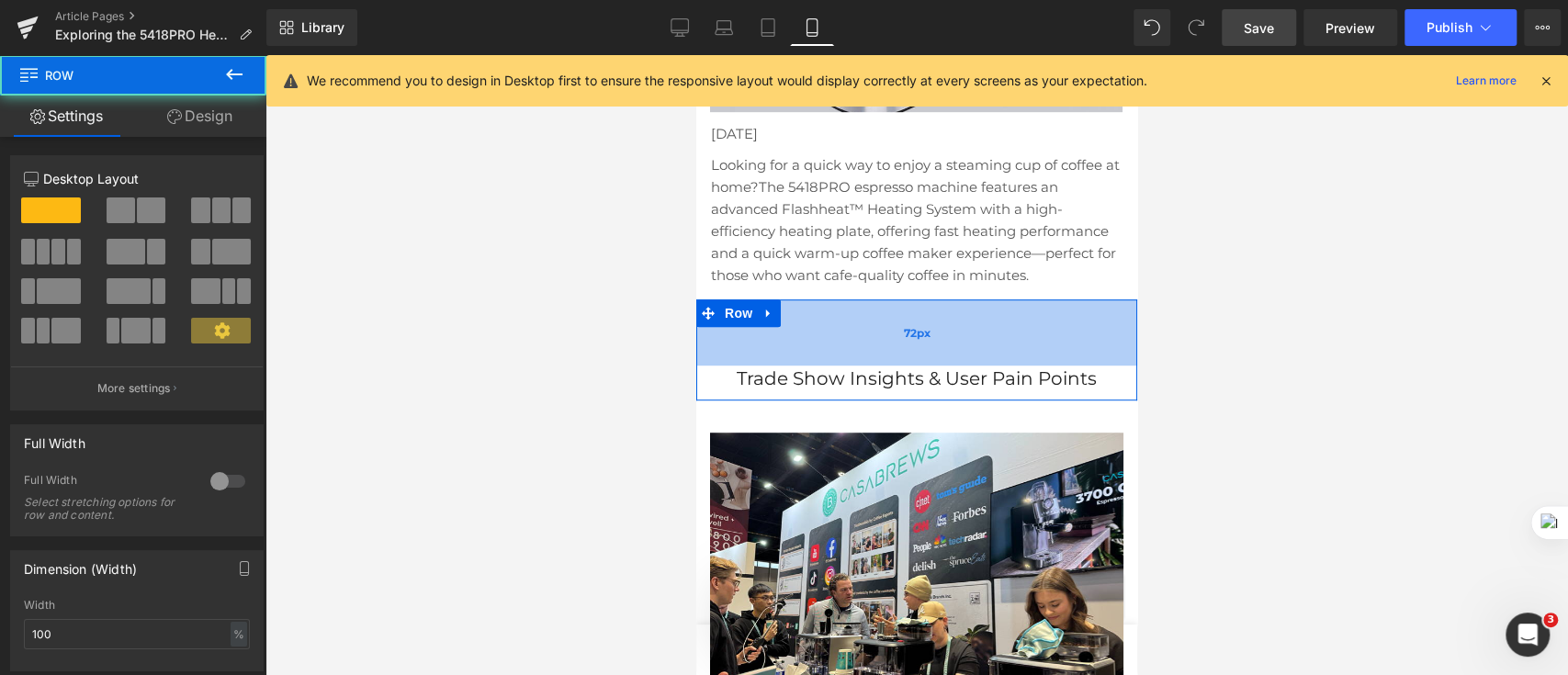
click at [1065, 365] on div "72px" at bounding box center [917, 332] width 441 height 66
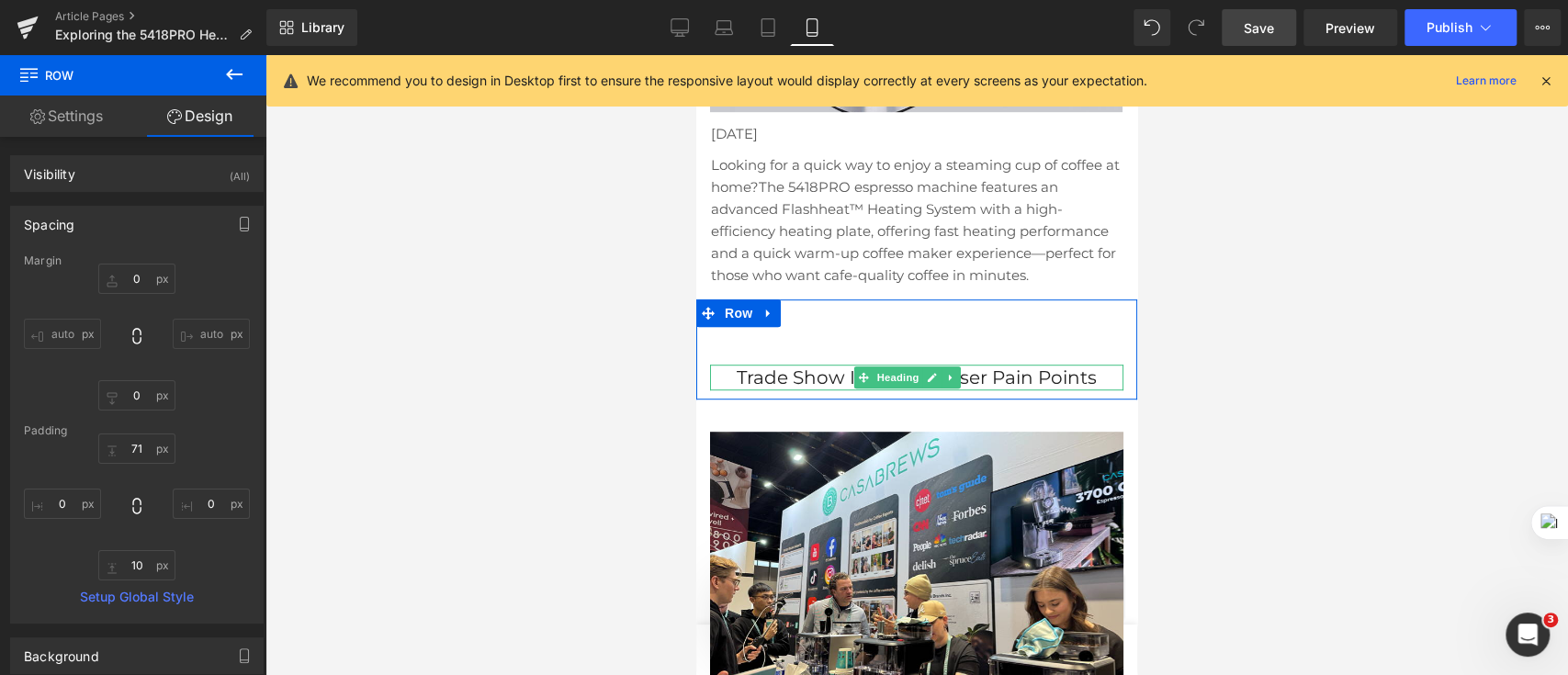
click at [1003, 390] on h2 "Trade Show Insights & User Pain Points" at bounding box center [916, 377] width 413 height 26
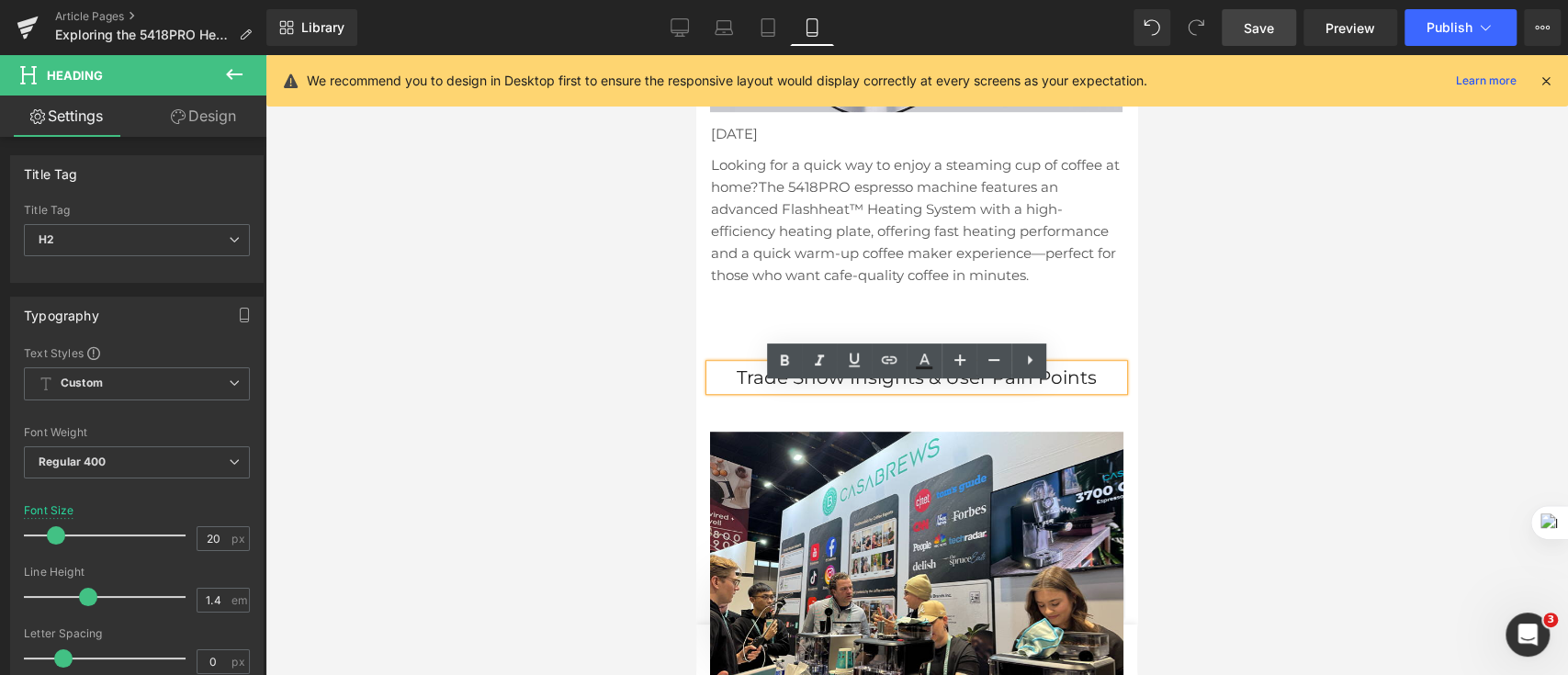
click at [1091, 344] on div "Trade Show Insights & User Pain Points Heading Row 71px" at bounding box center [917, 349] width 441 height 100
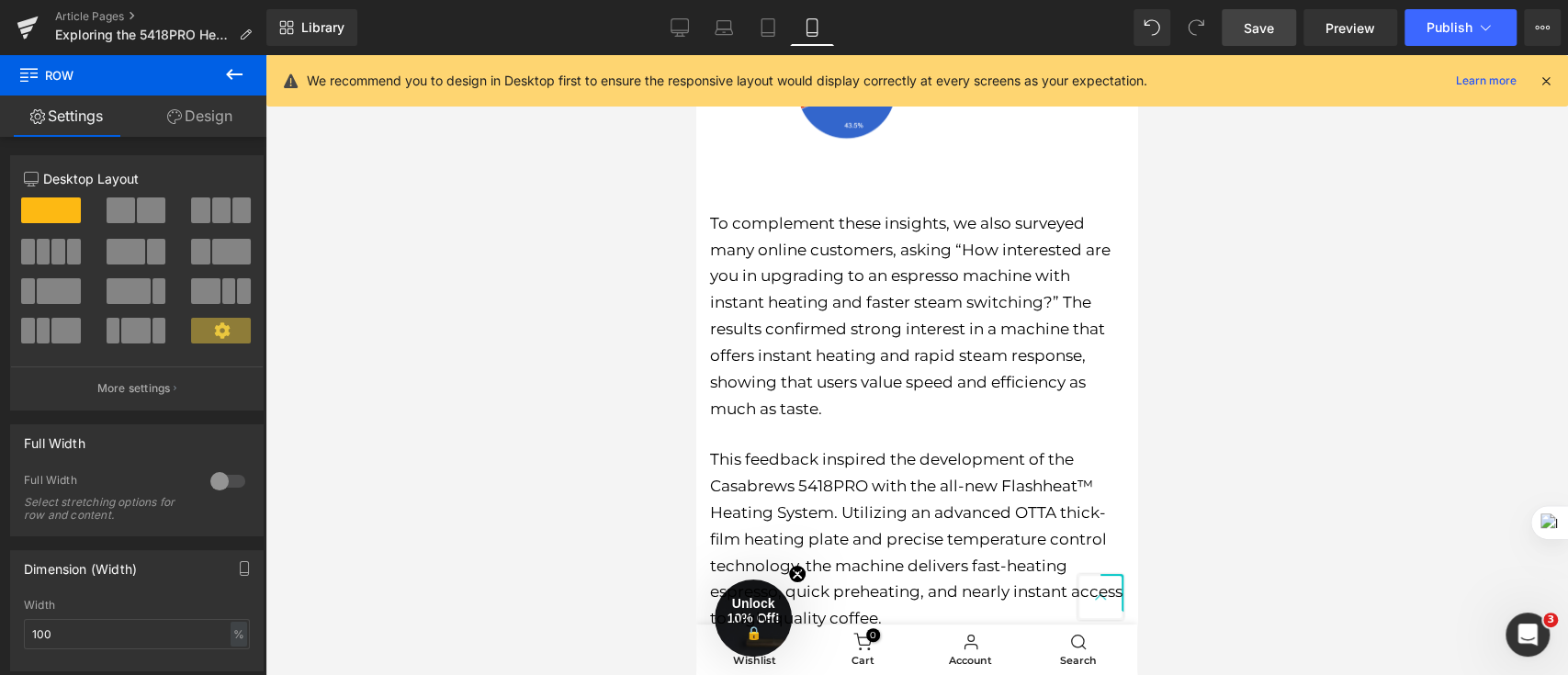
scroll to position [1959, 0]
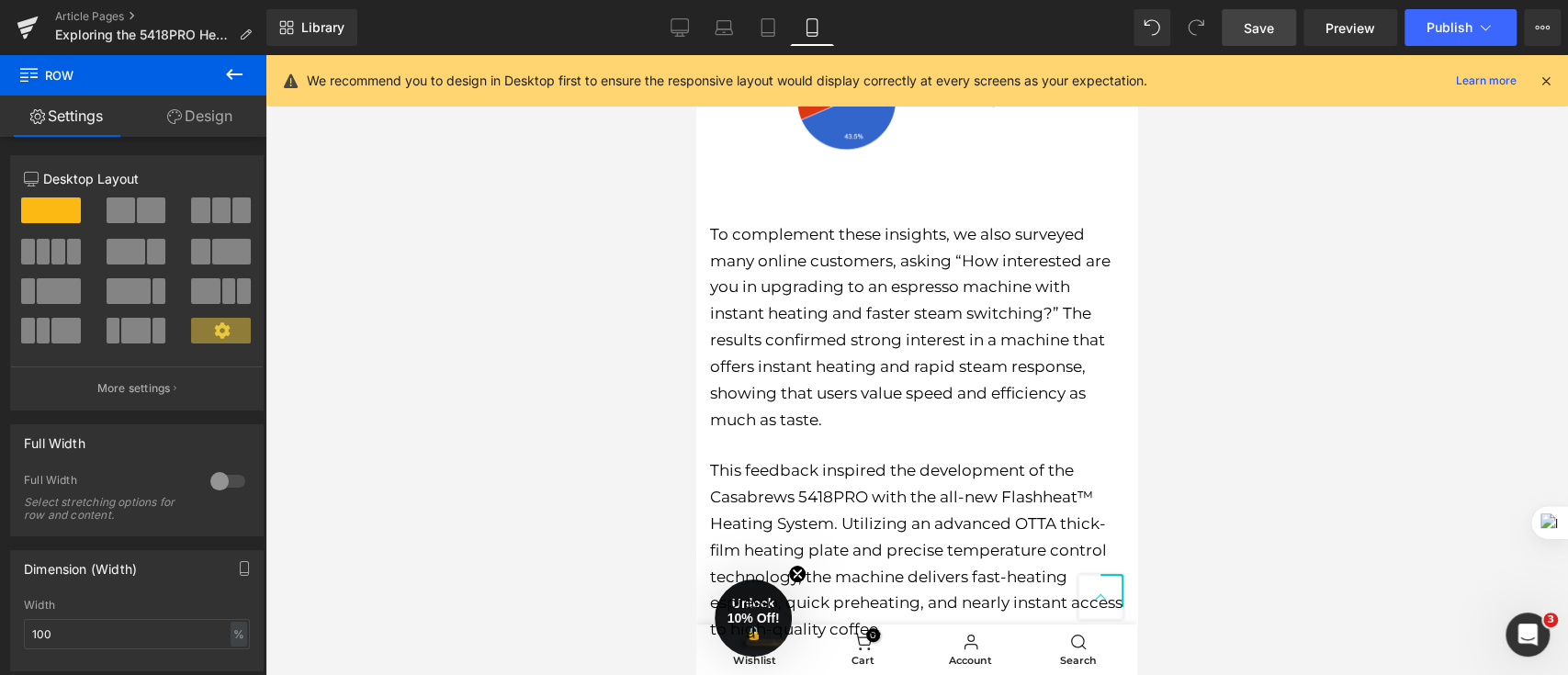
click at [977, 528] on p "This feedback inspired the development of the Casabrews 5418PRO with the all-ne…" at bounding box center [916, 548] width 413 height 185
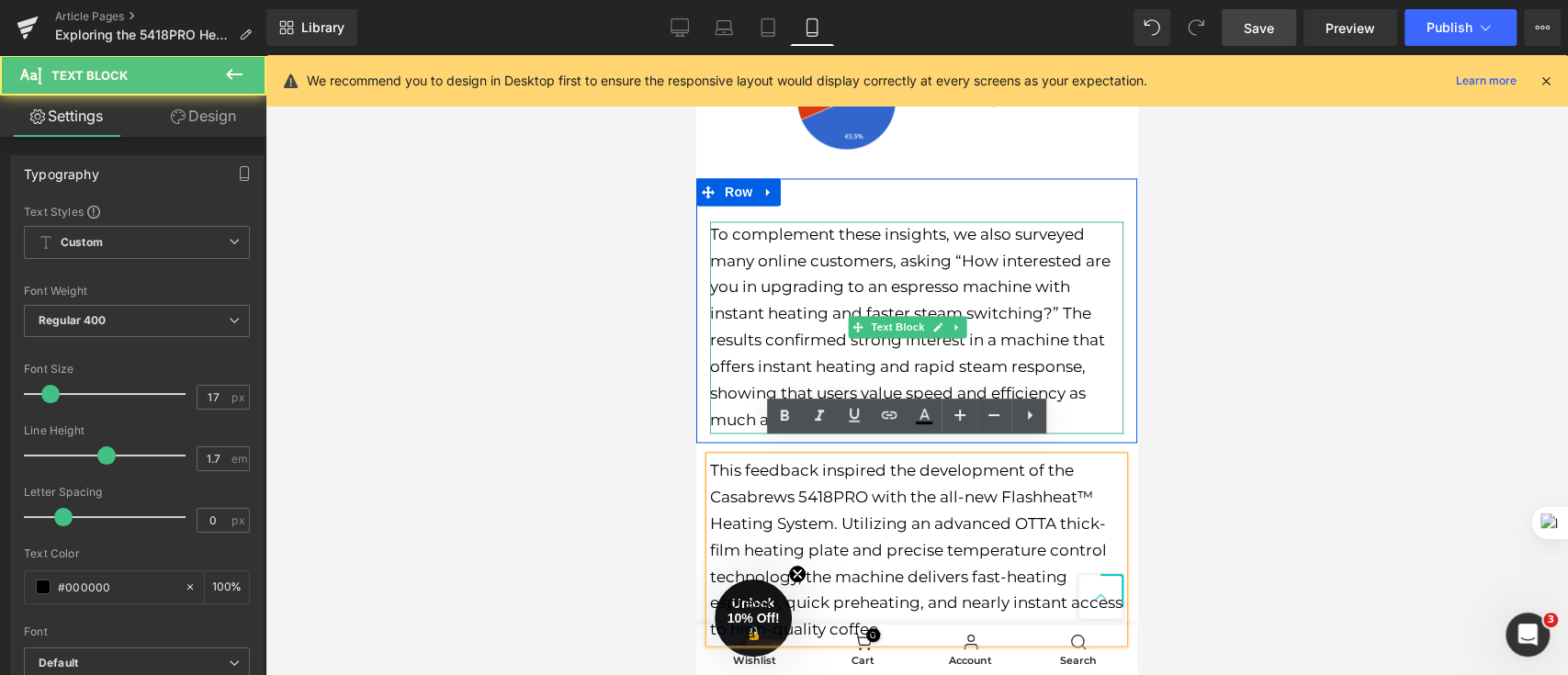
click at [970, 336] on p "To complement these insights, we also surveyed many online customers, asking “H…" at bounding box center [916, 327] width 413 height 212
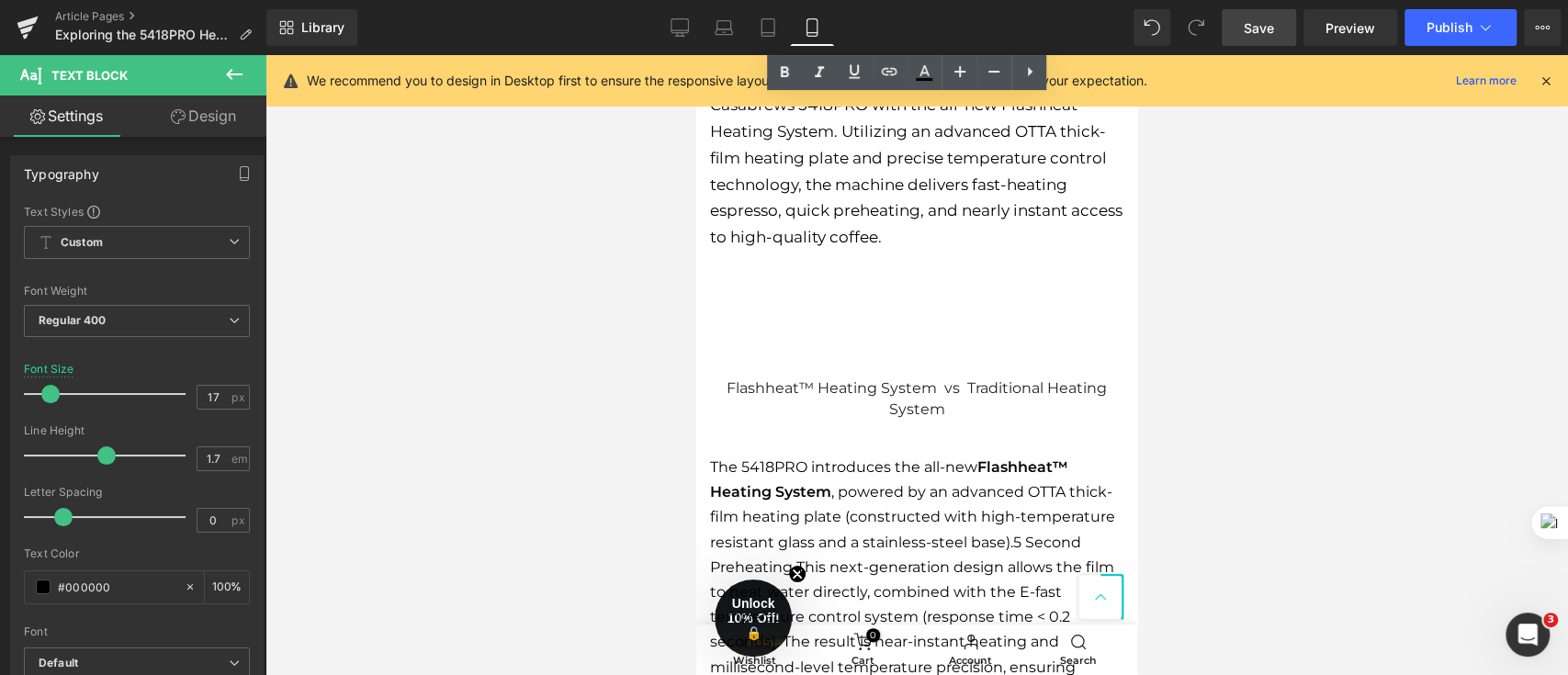
scroll to position [2448, 0]
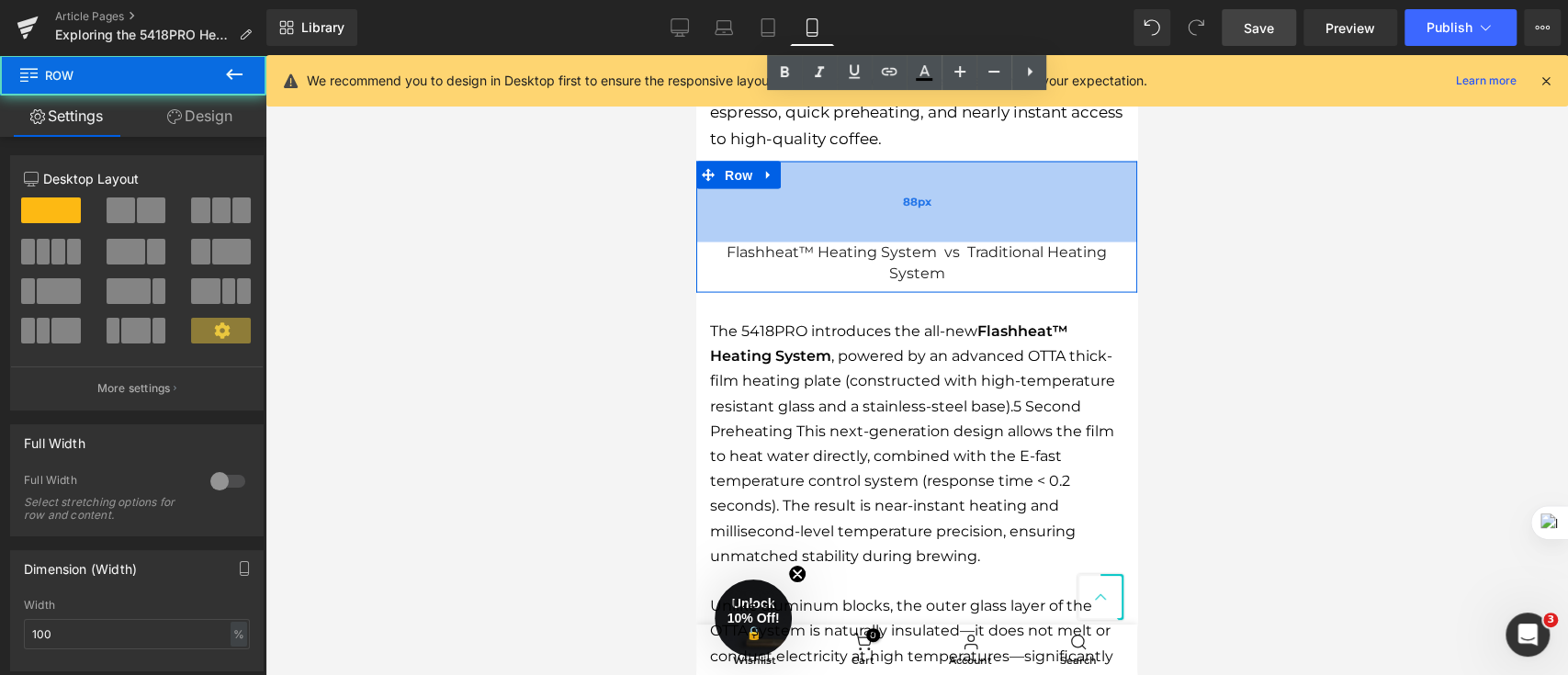
drag, startPoint x: 947, startPoint y: 209, endPoint x: 949, endPoint y: 167, distance: 42.0
click at [949, 167] on div "88px" at bounding box center [917, 202] width 441 height 81
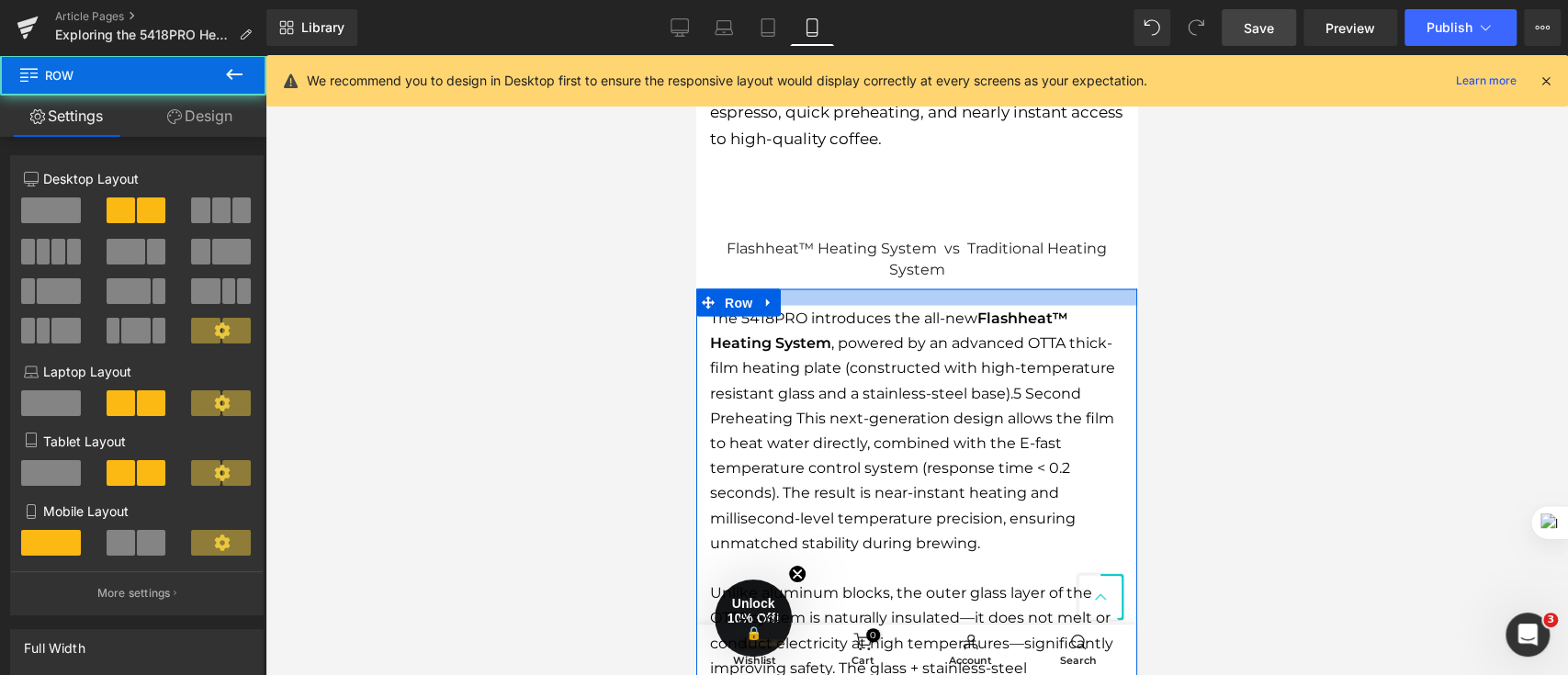
drag, startPoint x: 957, startPoint y: 288, endPoint x: 962, endPoint y: 358, distance: 70.2
click at [960, 290] on div at bounding box center [917, 297] width 441 height 16
click at [962, 359] on p "The 5418PRO introduces the all-new Flashheat™ Heating System , powered by an ad…" at bounding box center [916, 431] width 413 height 249
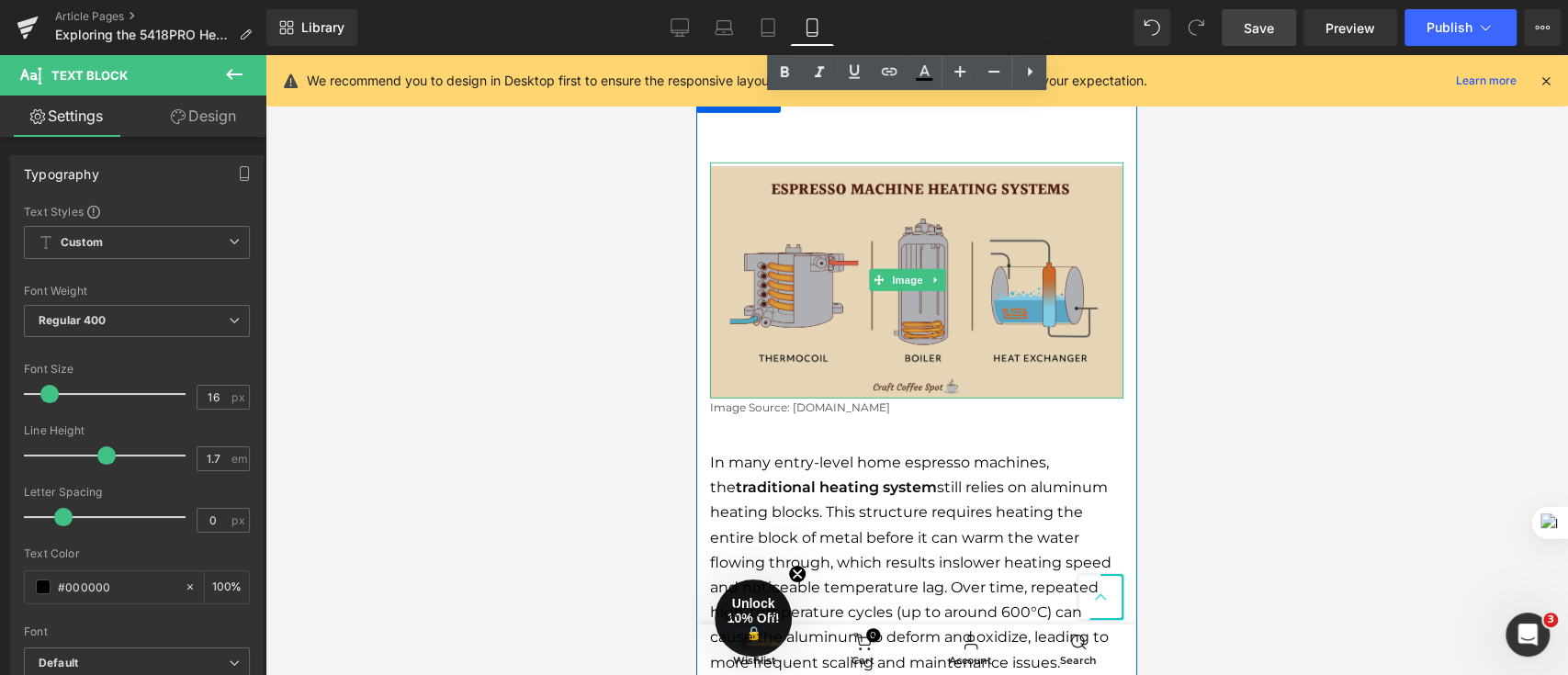
scroll to position [3795, 0]
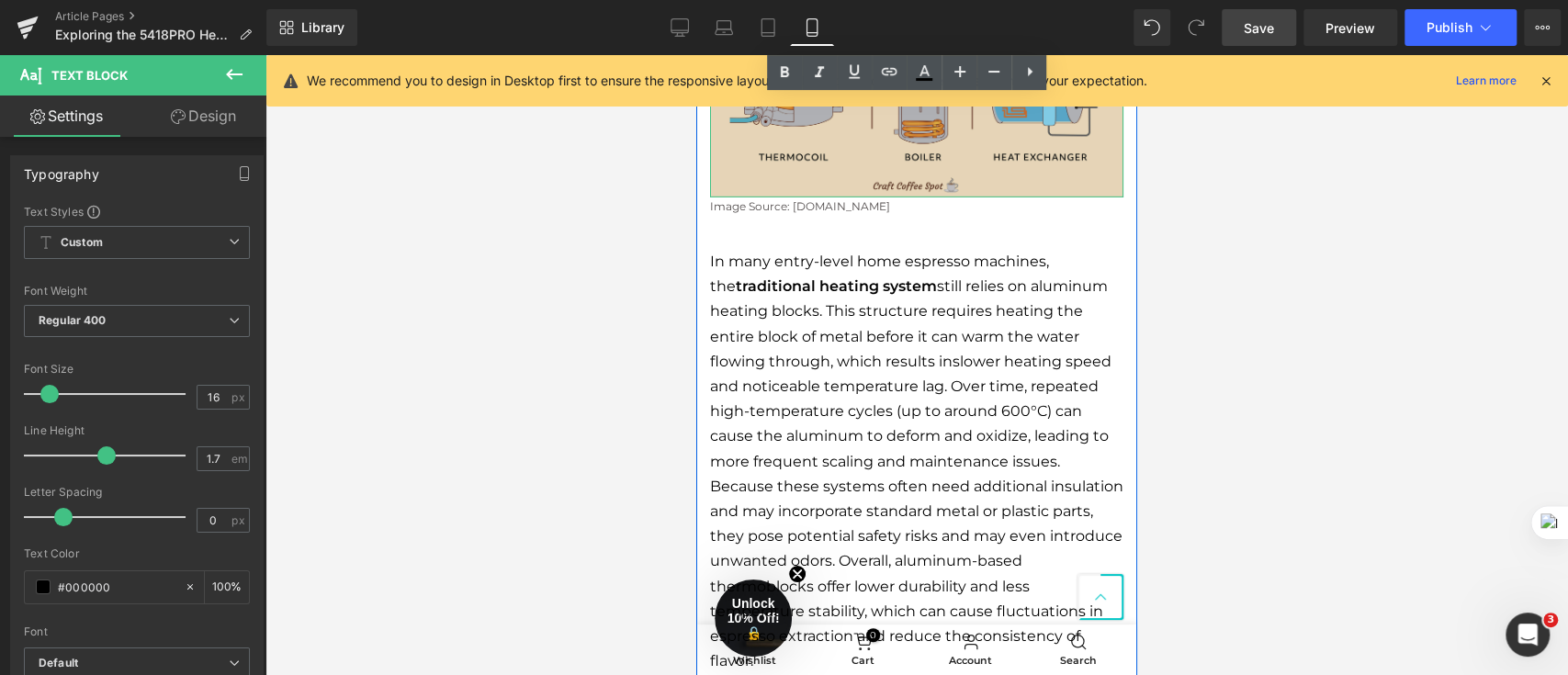
click at [958, 384] on p "In many entry-level home espresso machines, the traditional heating system stil…" at bounding box center [916, 461] width 413 height 424
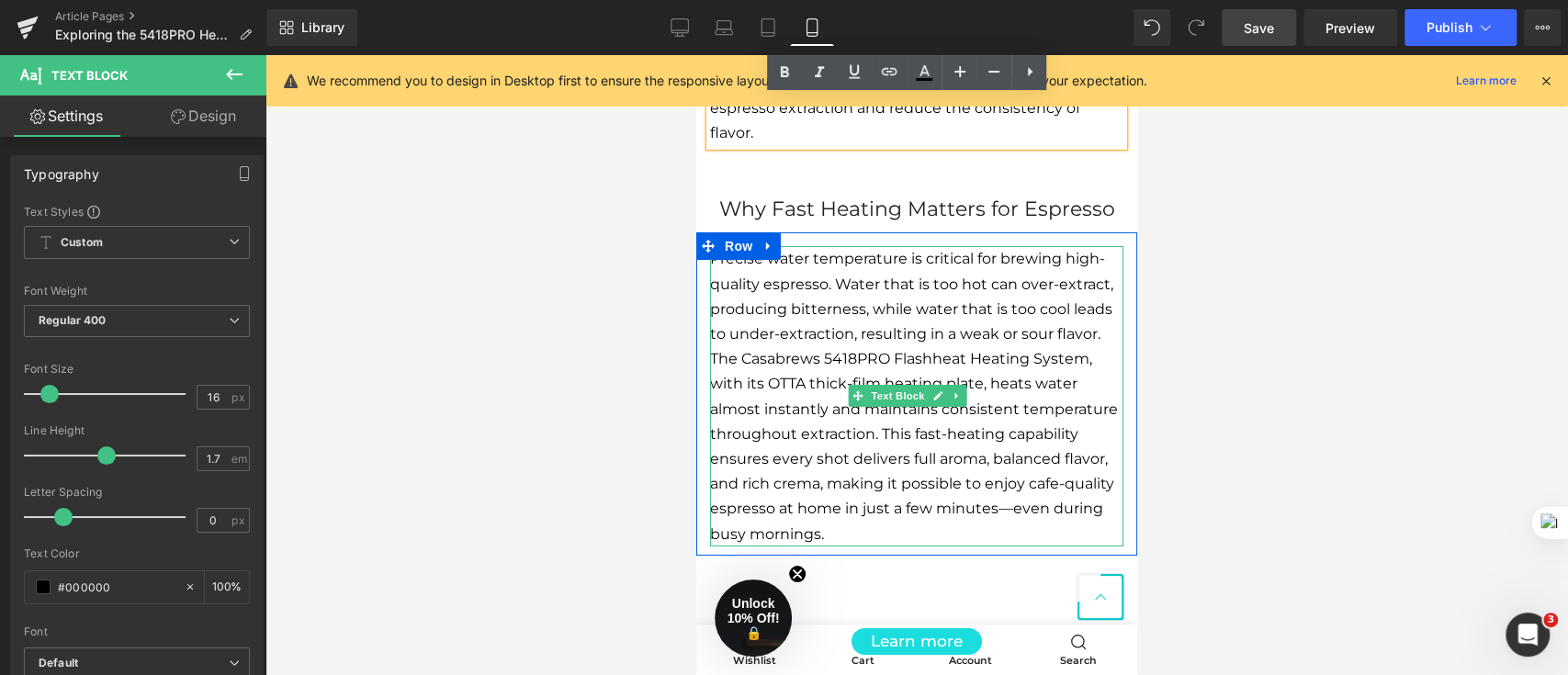
scroll to position [4285, 0]
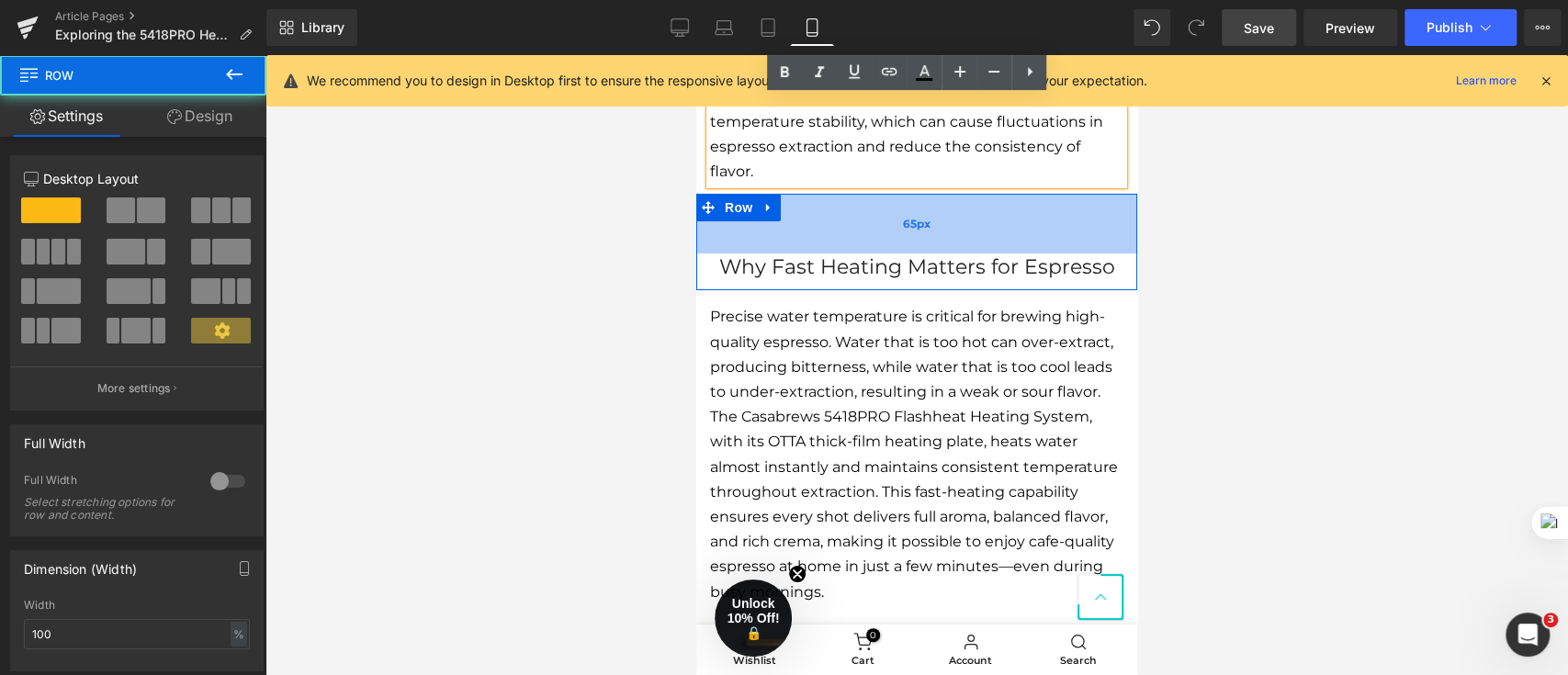
drag, startPoint x: 966, startPoint y: 249, endPoint x: 943, endPoint y: 250, distance: 23.0
click at [964, 253] on div "65px" at bounding box center [917, 223] width 441 height 59
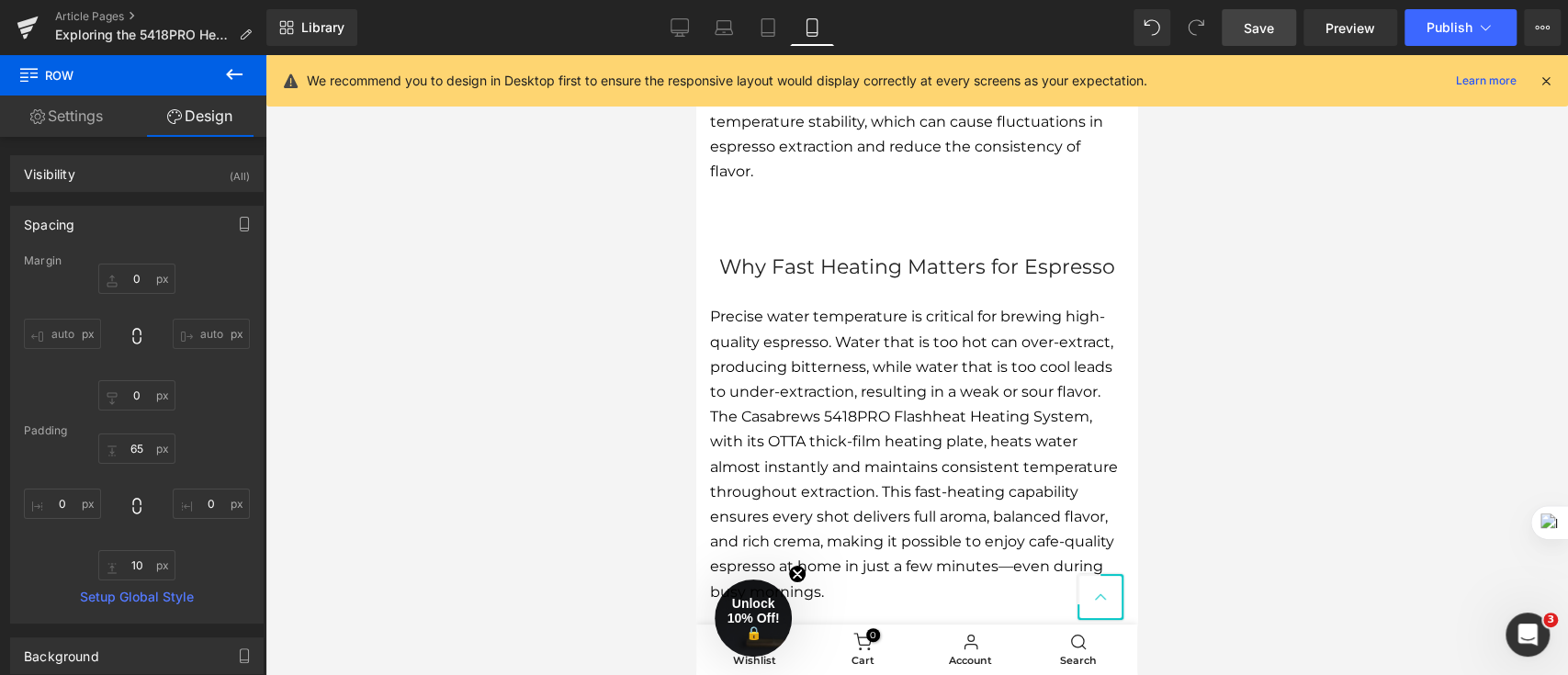
click at [1256, 29] on span "Save" at bounding box center [1259, 28] width 31 height 19
click at [1493, 19] on button "Publish" at bounding box center [1460, 28] width 112 height 36
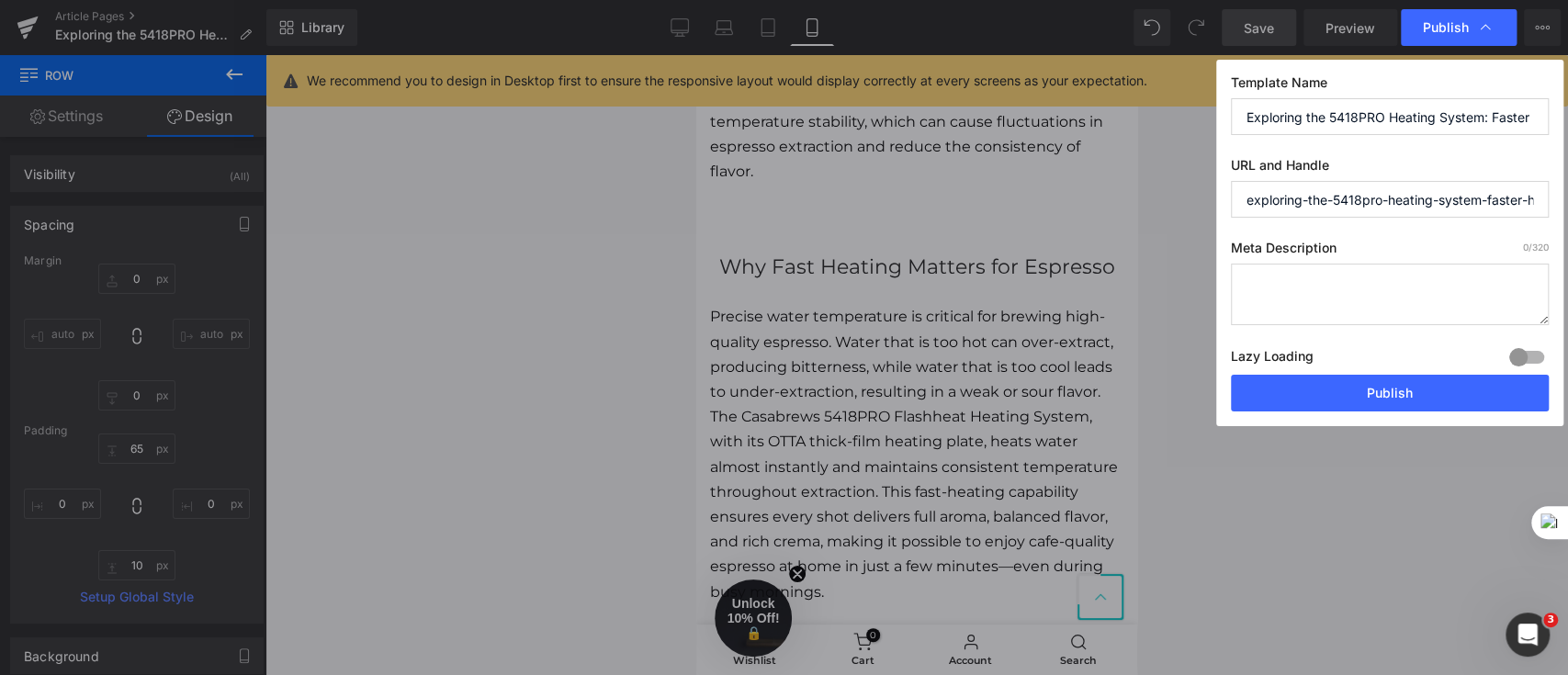
click at [1274, 280] on textarea at bounding box center [1389, 294] width 317 height 61
paste textarea "Casabrews CM5418 PRO espresso machine – Flashheat fast heating for rich crema, …"
click at [1339, 283] on textarea "Casabrews CM5418 PRO espresso machine – Flashheat fast heating for rich crema, …" at bounding box center [1389, 294] width 317 height 61
click at [1509, 283] on textarea "Casabrews 5418 PRO espresso machine – Flashheat fast heating for rich crema, bo…" at bounding box center [1389, 294] width 317 height 61
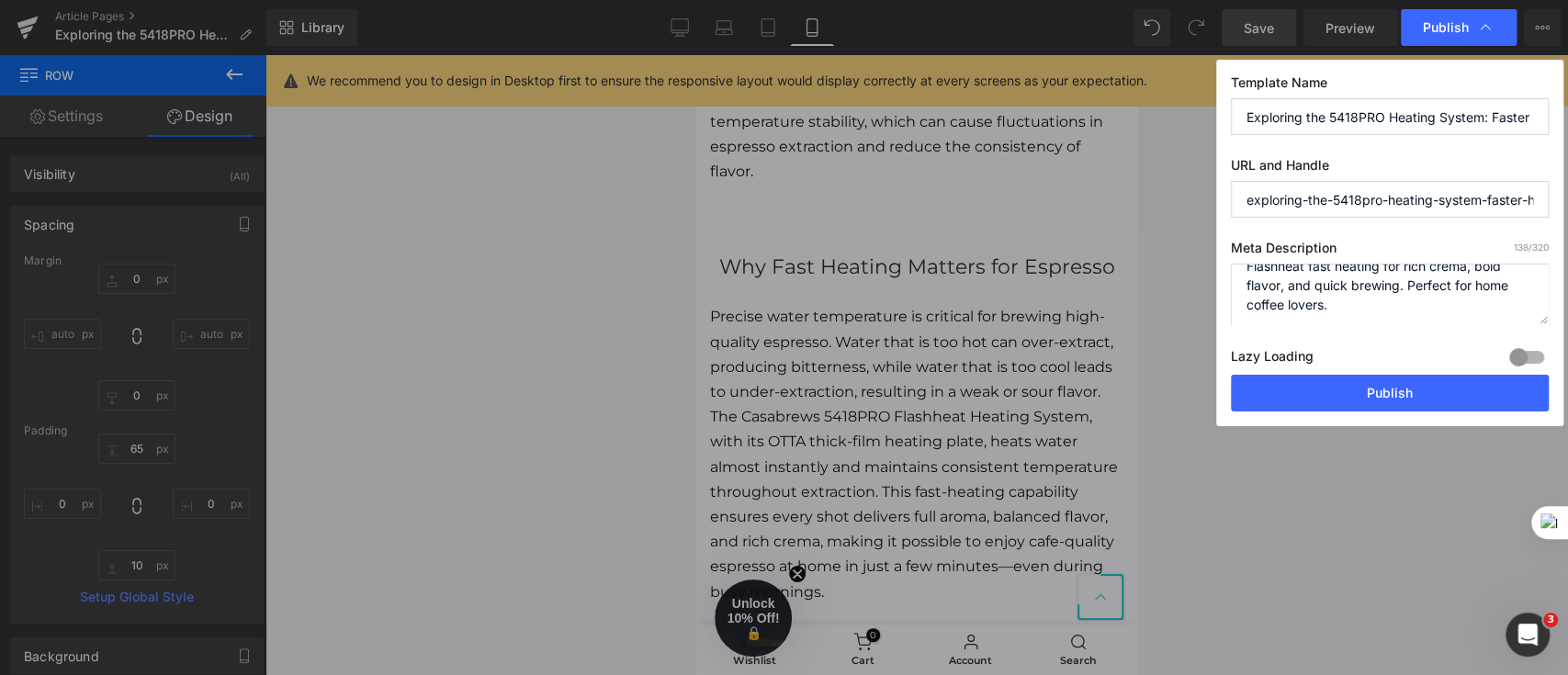
drag, startPoint x: 1307, startPoint y: 302, endPoint x: 1218, endPoint y: 312, distance: 89.6
click at [1218, 312] on div "Template Name Exploring the 5418PRO Heating System: Faster Heating, Faster Coff…" at bounding box center [1390, 243] width 347 height 366
click at [1305, 302] on textarea "Casabrews 5418 PRO espresso machine Flashheat fast heating for rich crema, bold…" at bounding box center [1389, 294] width 317 height 61
drag, startPoint x: 1307, startPoint y: 302, endPoint x: 1249, endPoint y: 304, distance: 58.0
click at [1249, 304] on textarea "Casabrews 5418 PRO espresso machine Flashheat fast heating for rich crema, bold…" at bounding box center [1389, 294] width 317 height 61
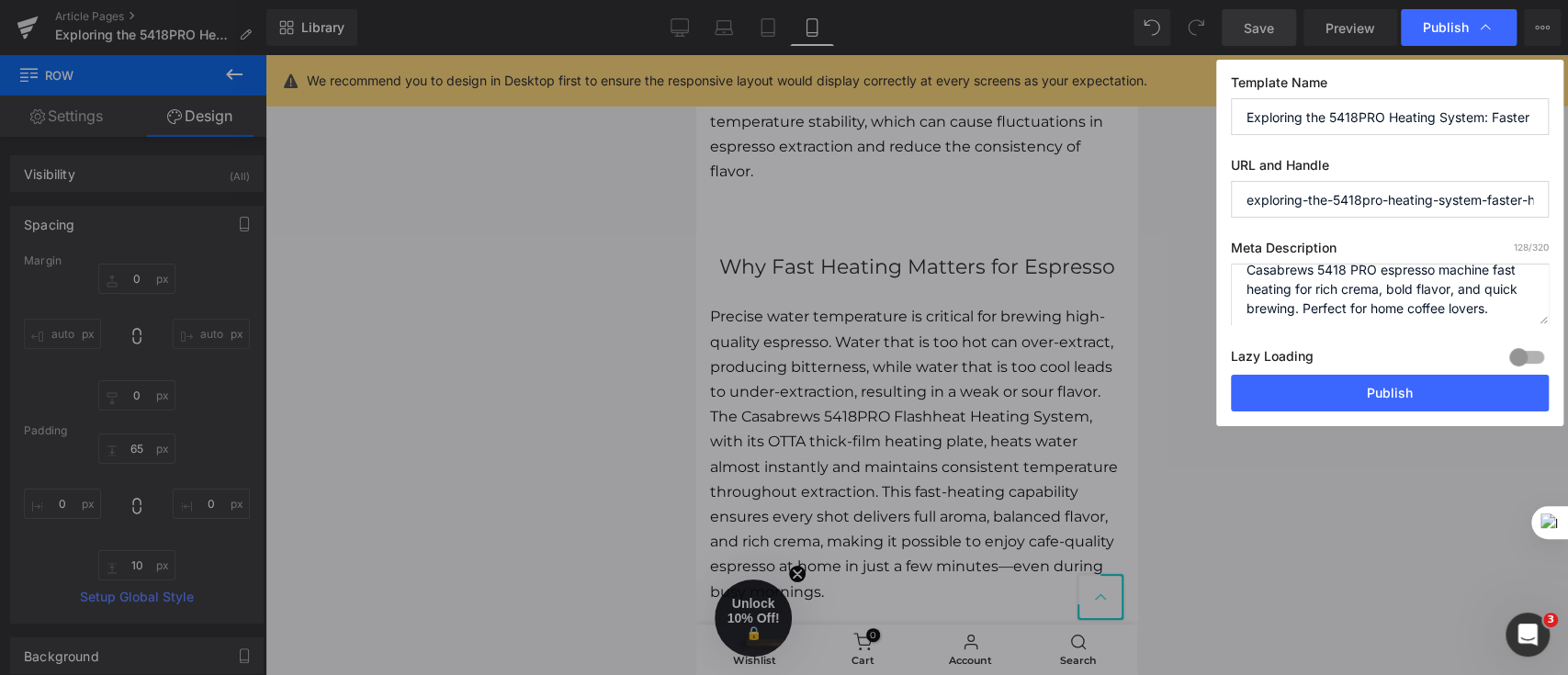
scroll to position [18, 0]
type textarea "Casabrews 5418 PRO espresso machine fast heating for rich crema, bold flavor, a…"
drag, startPoint x: 1273, startPoint y: 204, endPoint x: 1554, endPoint y: 196, distance: 281.1
click at [1554, 196] on div "Template Name Exploring the 5418PRO Heating System: Faster Heating, Faster Coff…" at bounding box center [1390, 243] width 347 height 366
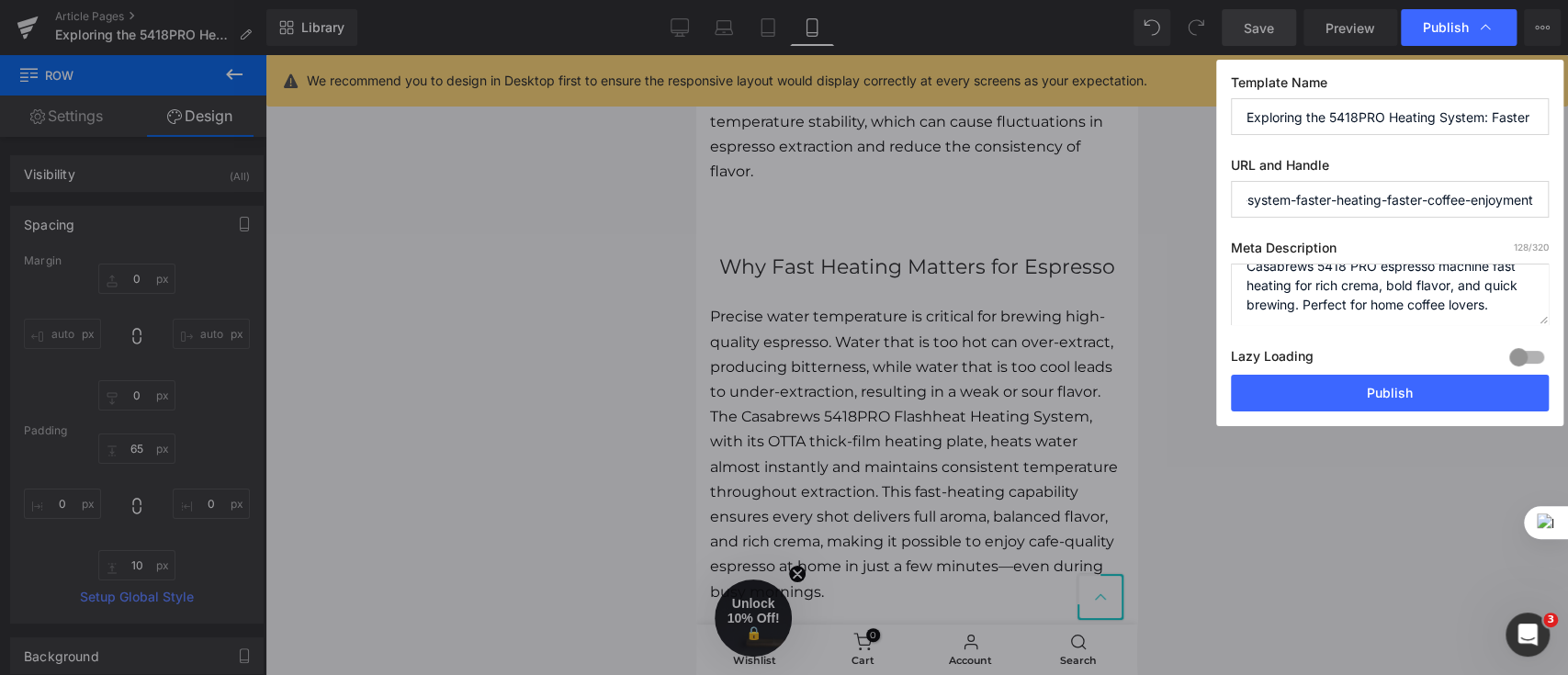
click at [1455, 198] on input "exploring-the-5418pro-heating-system-faster-heating-faster-coffee-enjoyment" at bounding box center [1389, 199] width 317 height 36
drag, startPoint x: 1297, startPoint y: 114, endPoint x: 1527, endPoint y: 118, distance: 230.0
click at [1527, 118] on input "Exploring the 5418PRO Heating System: Faster Heating, Faster Coffee Enjoyment" at bounding box center [1389, 116] width 317 height 36
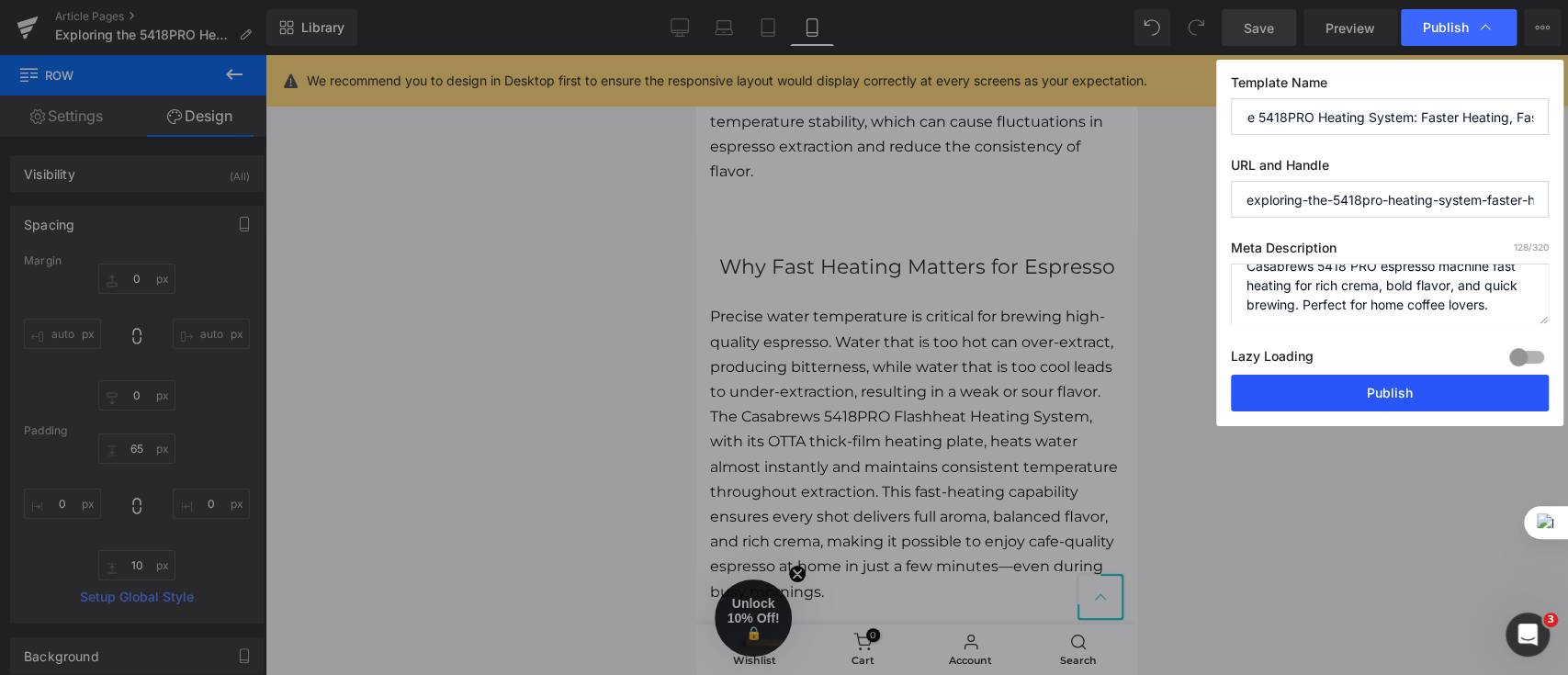
click at [1447, 393] on button "Publish" at bounding box center [1389, 393] width 317 height 36
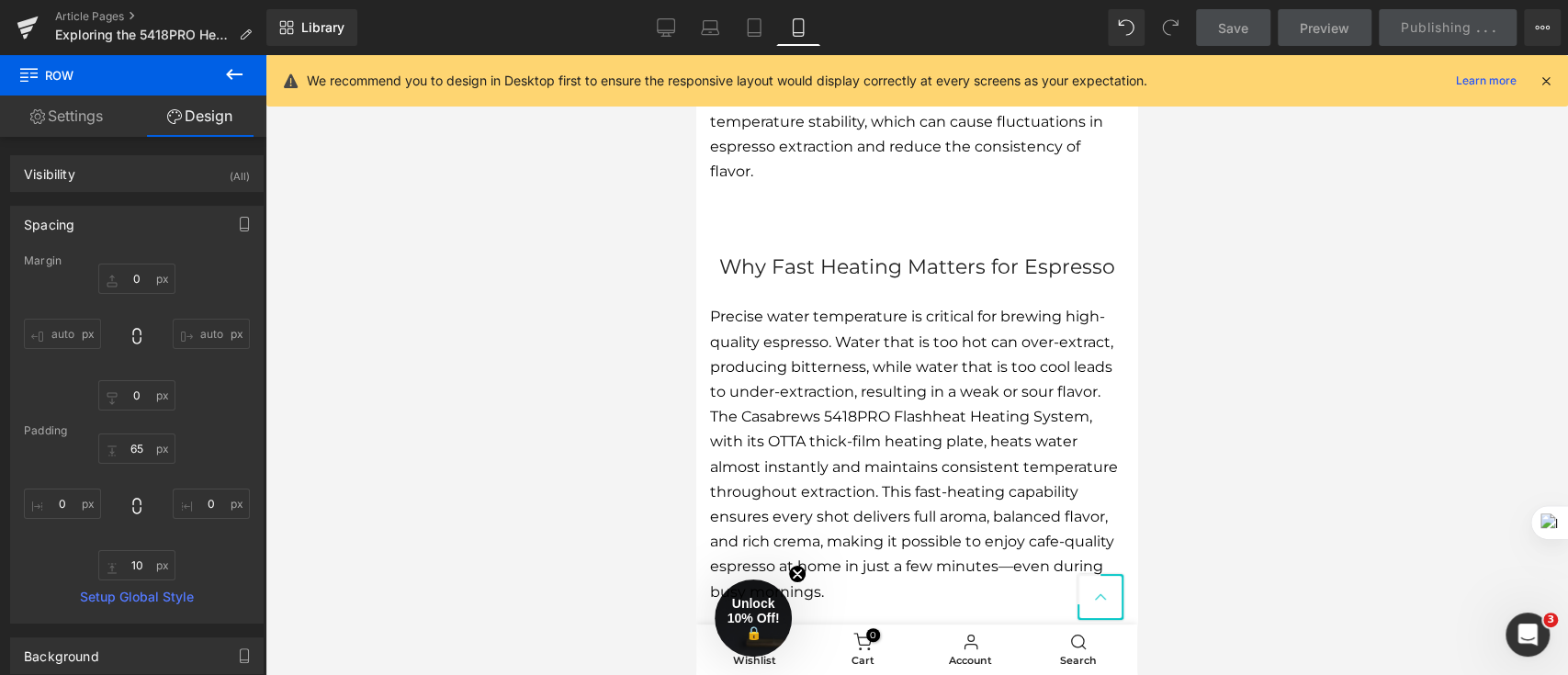
scroll to position [0, 0]
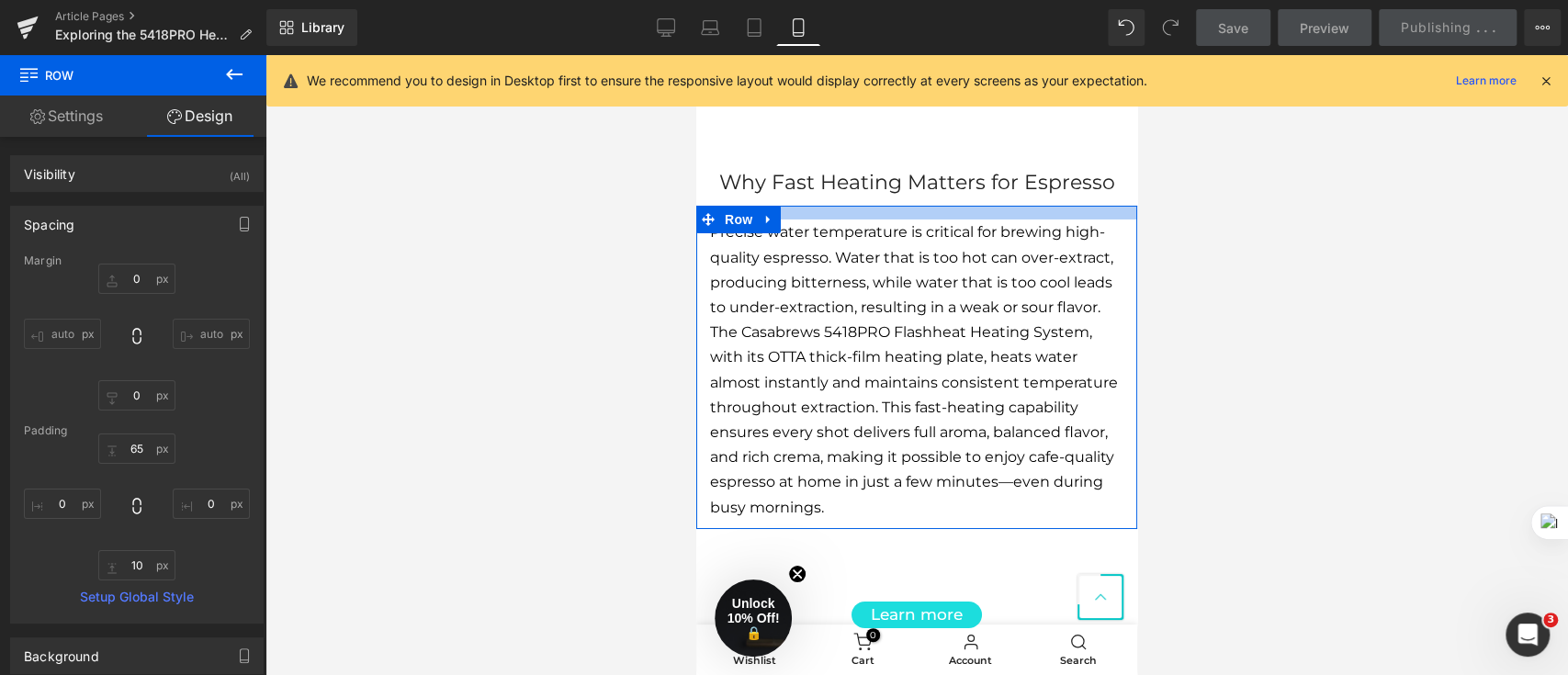
scroll to position [4408, 0]
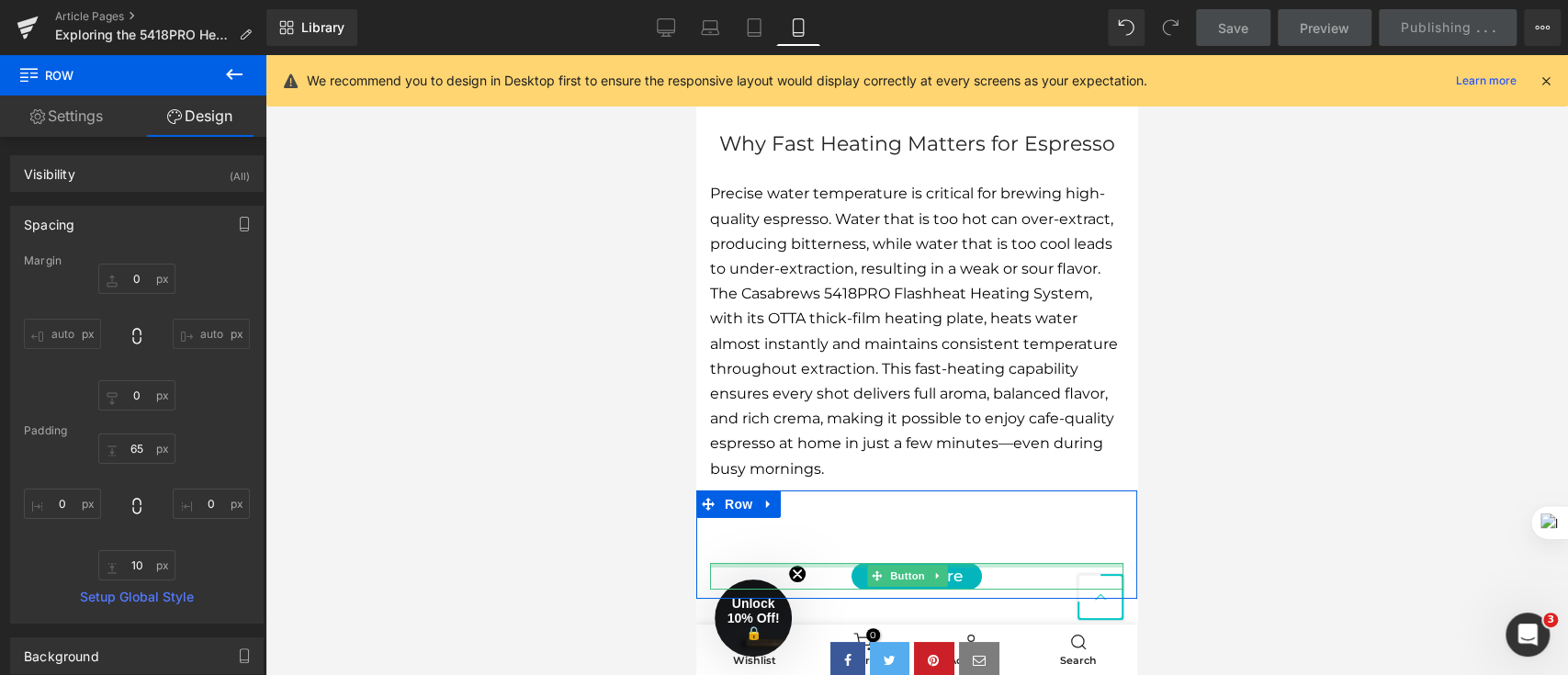
click at [952, 571] on div "Learn more Button" at bounding box center [916, 576] width 413 height 27
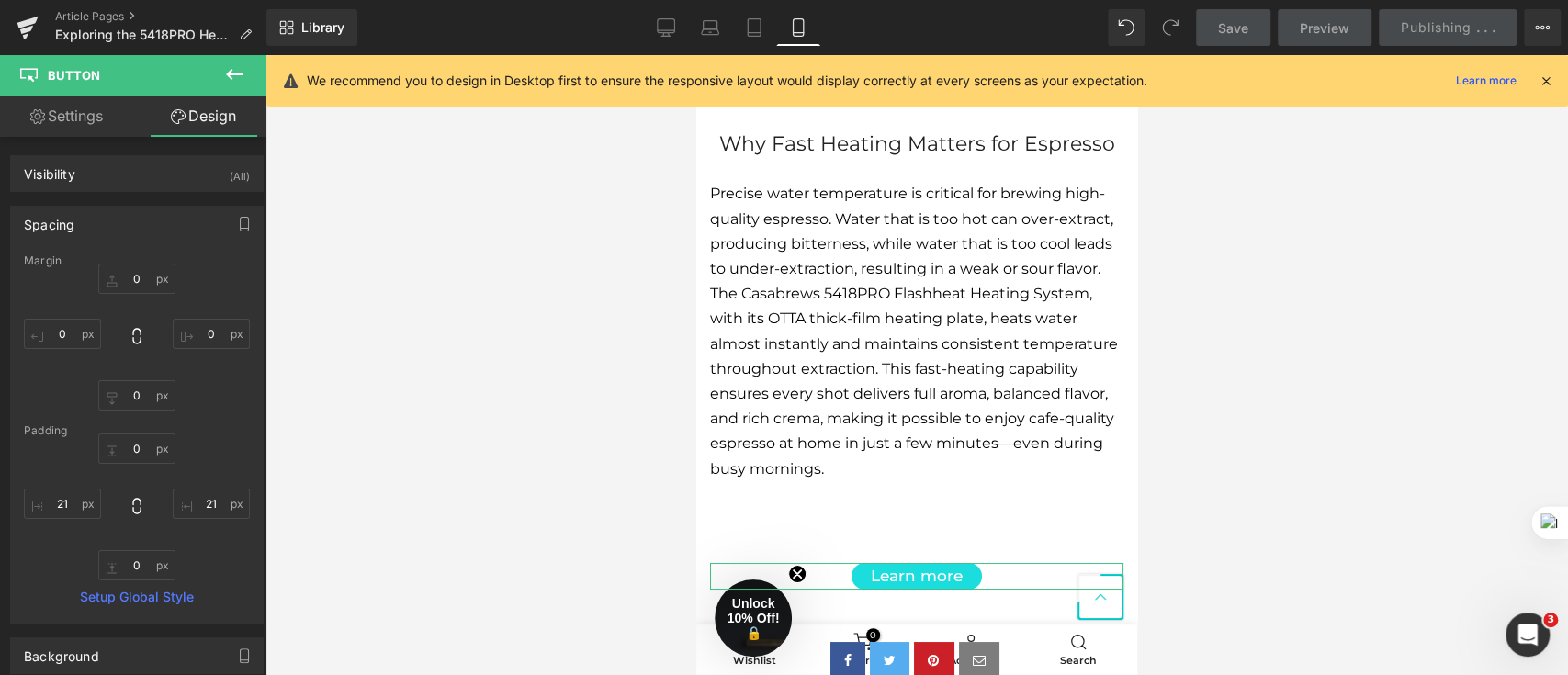
click at [66, 131] on link "Settings" at bounding box center [66, 116] width 133 height 41
type input "100"
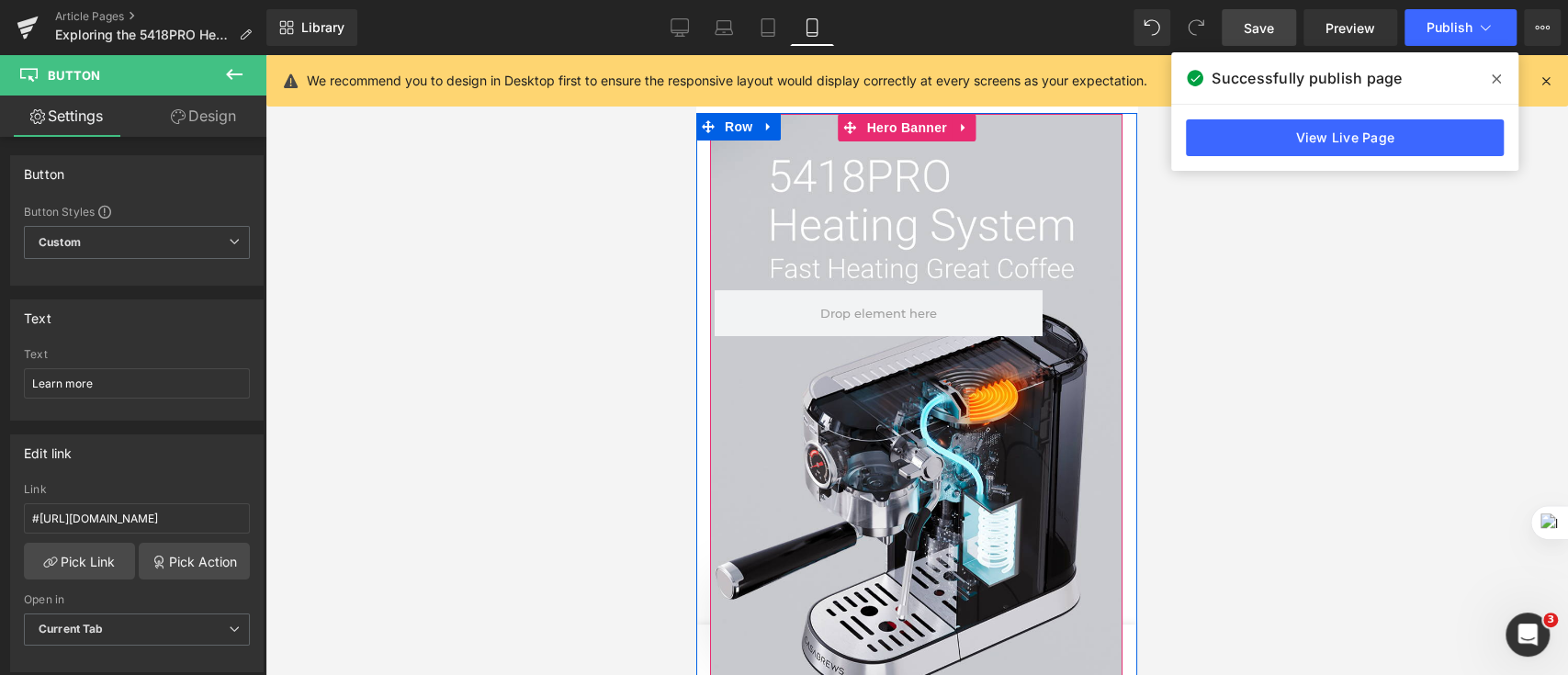
scroll to position [0, 0]
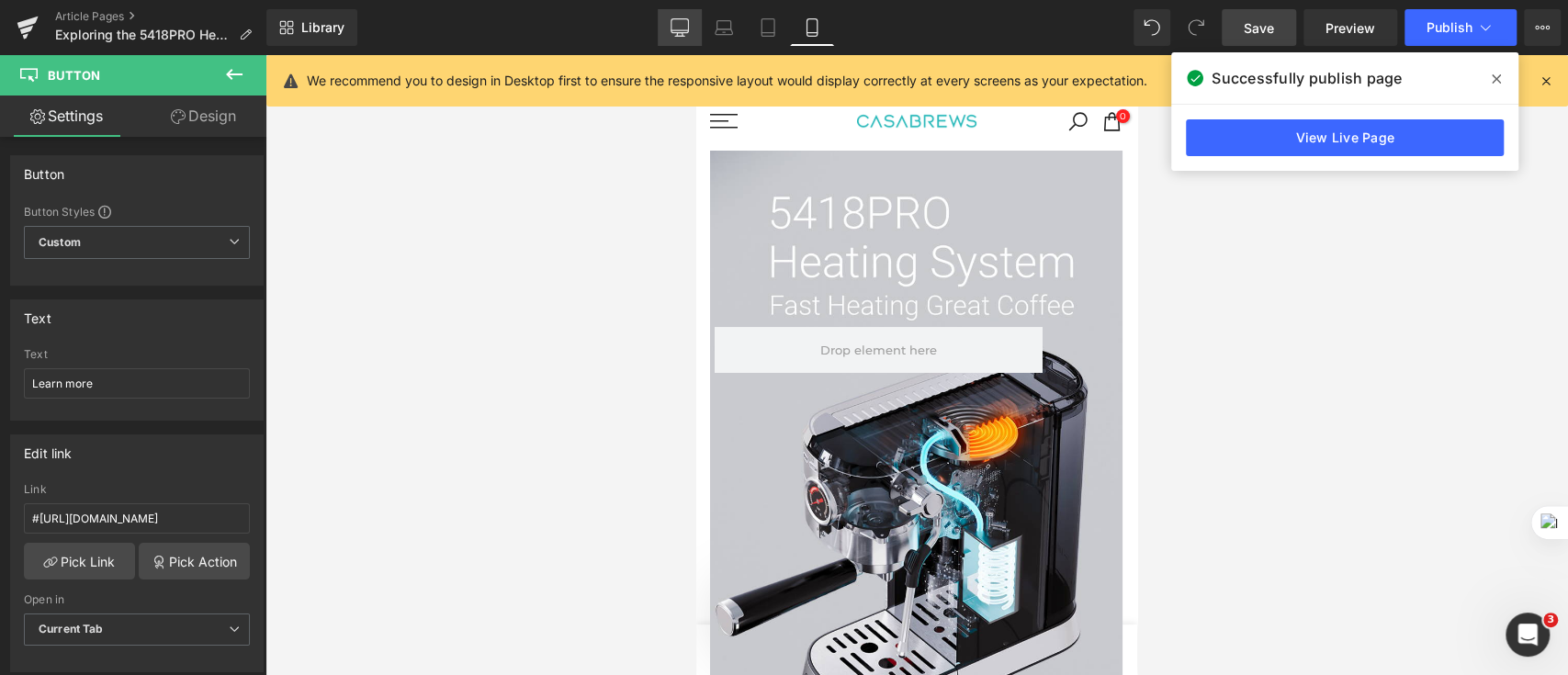
click at [684, 27] on icon at bounding box center [679, 27] width 18 height 18
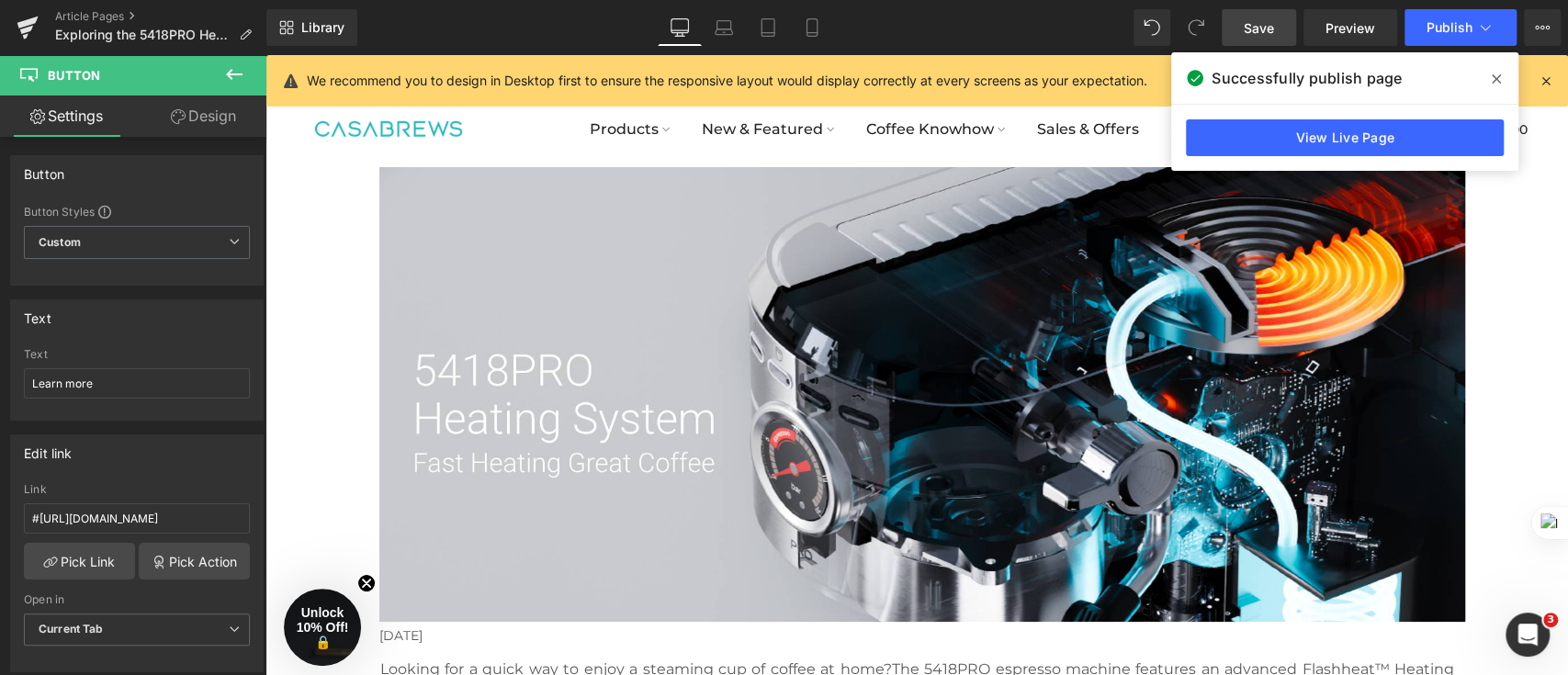
type input "#15e4e4"
type input "100"
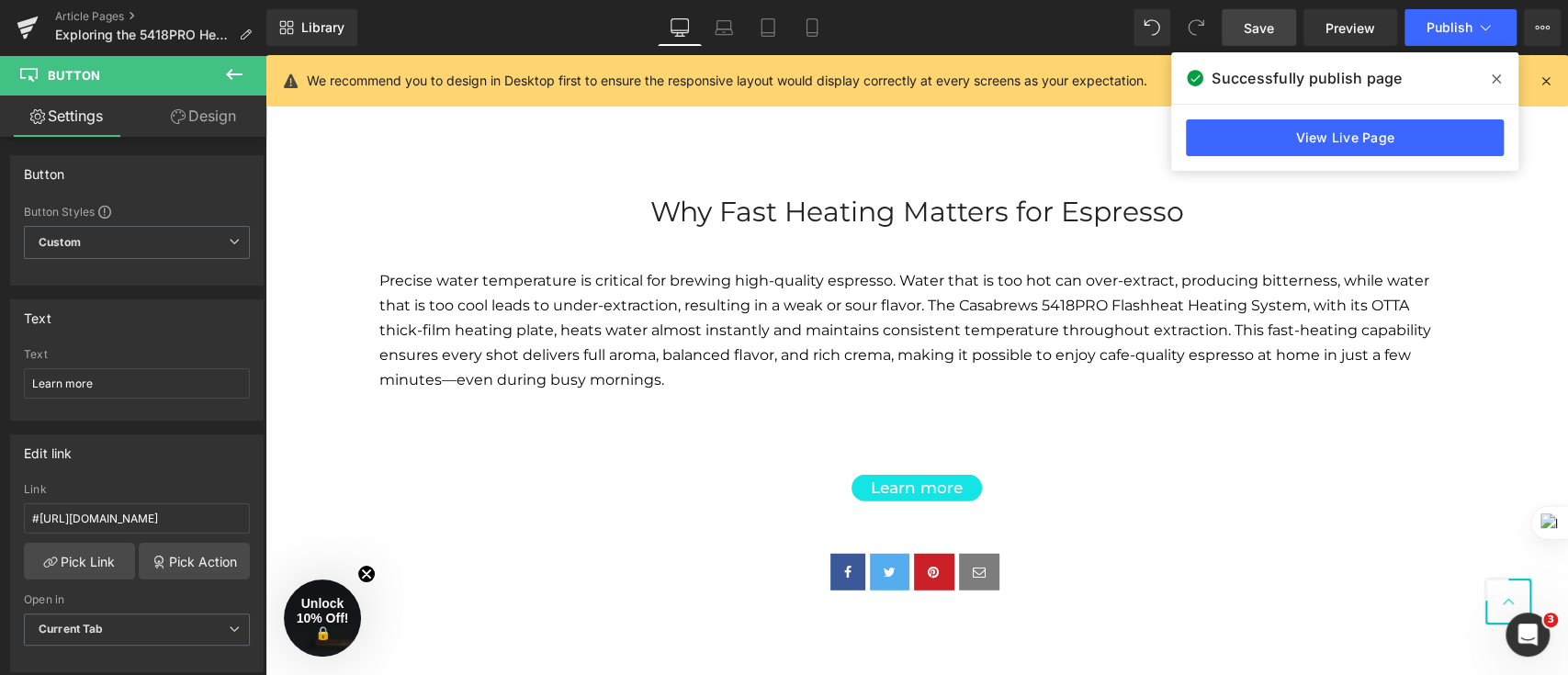
scroll to position [3182, 0]
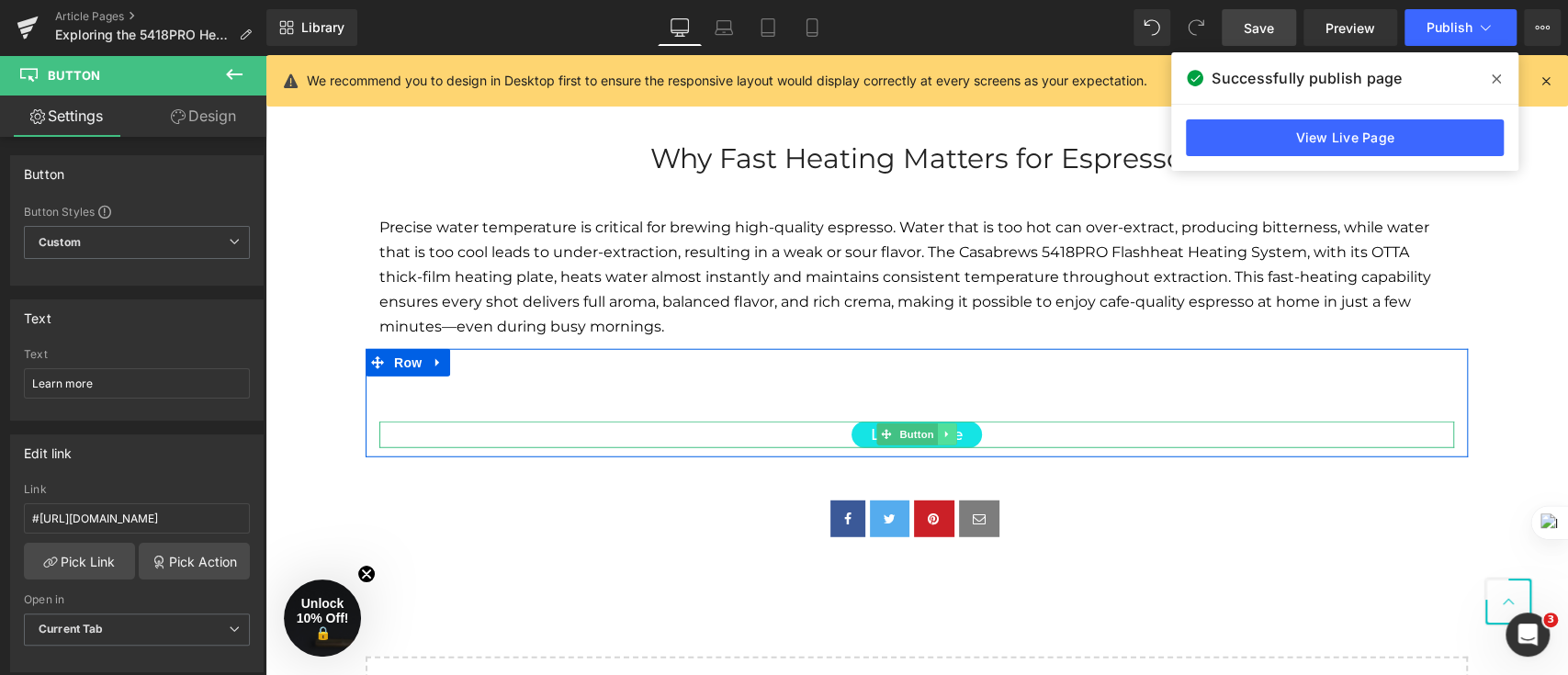
click at [938, 441] on link at bounding box center [948, 433] width 19 height 22
click at [913, 431] on icon at bounding box center [918, 433] width 11 height 11
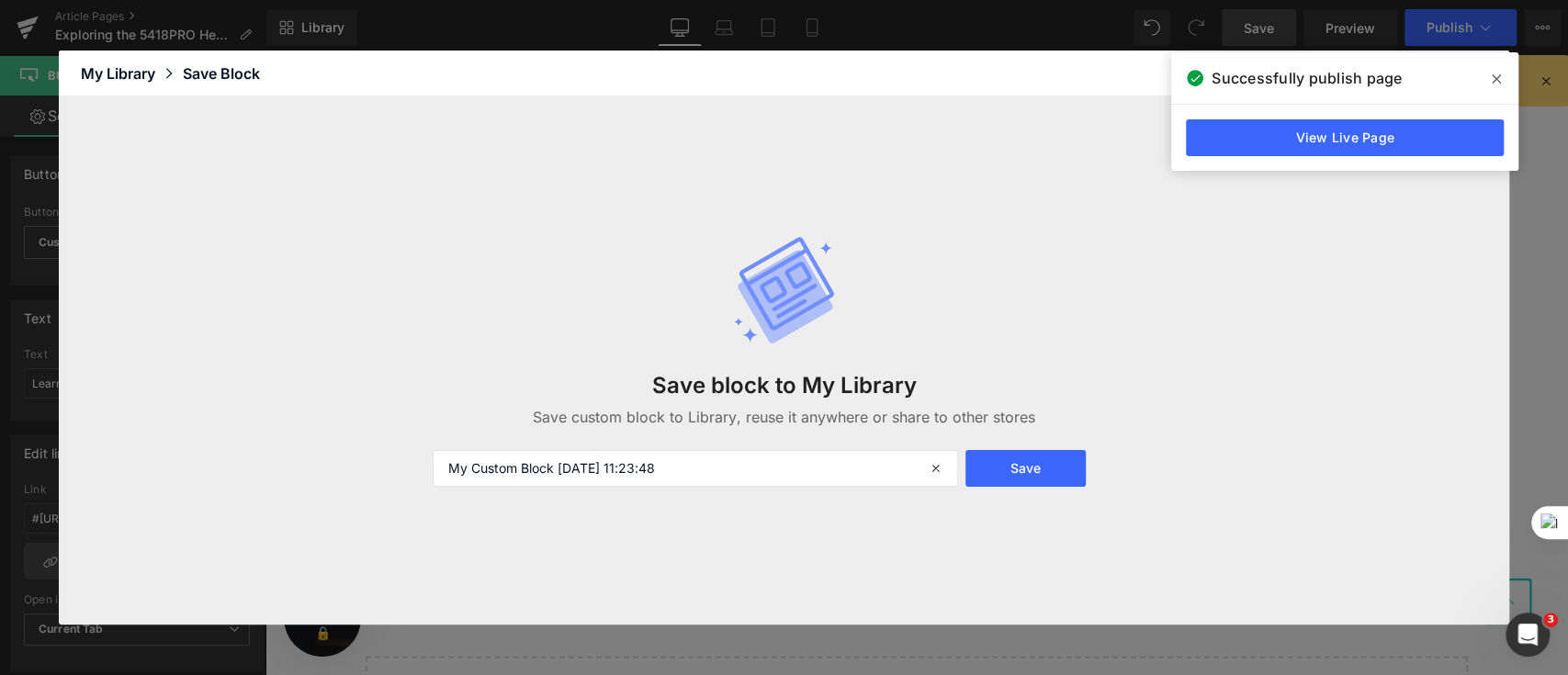
click at [1500, 82] on icon at bounding box center [1496, 80] width 10 height 10
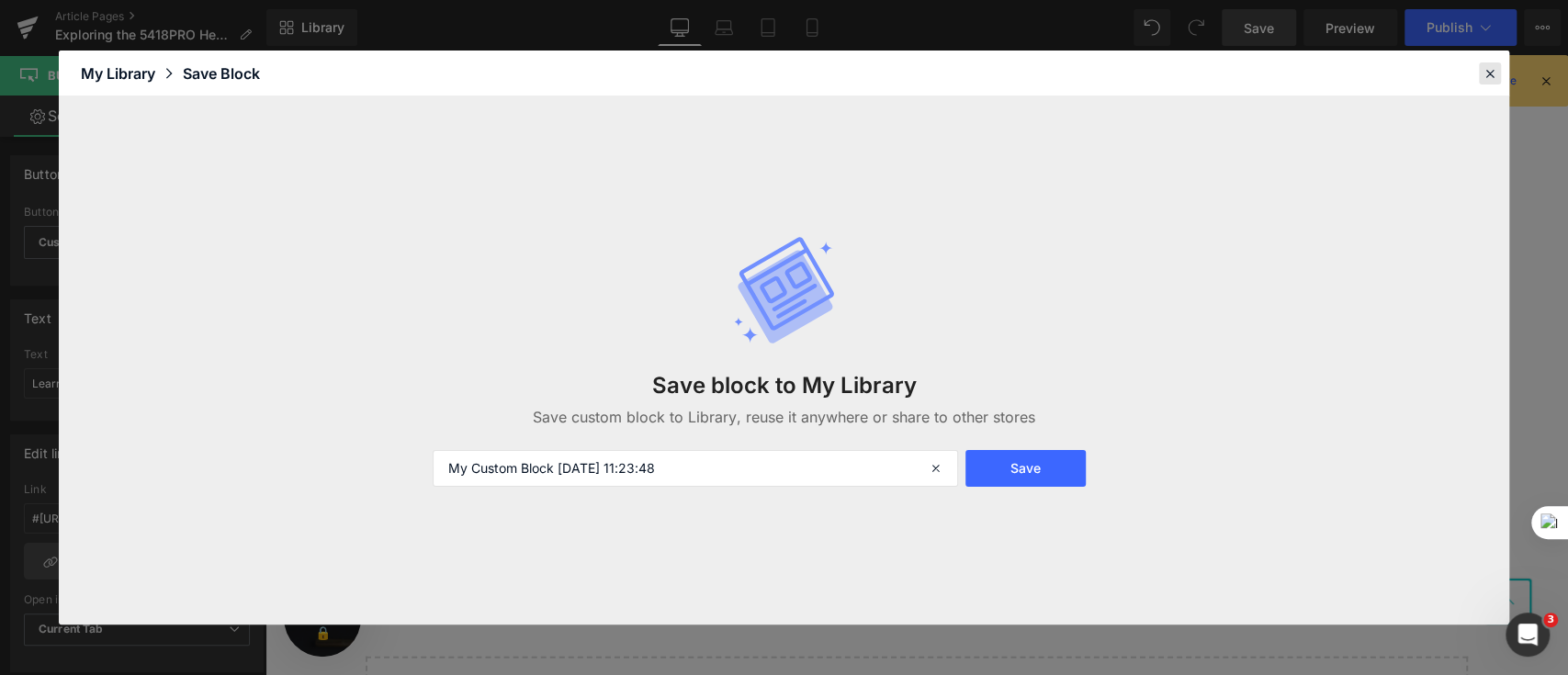
click at [1491, 74] on icon at bounding box center [1489, 73] width 16 height 16
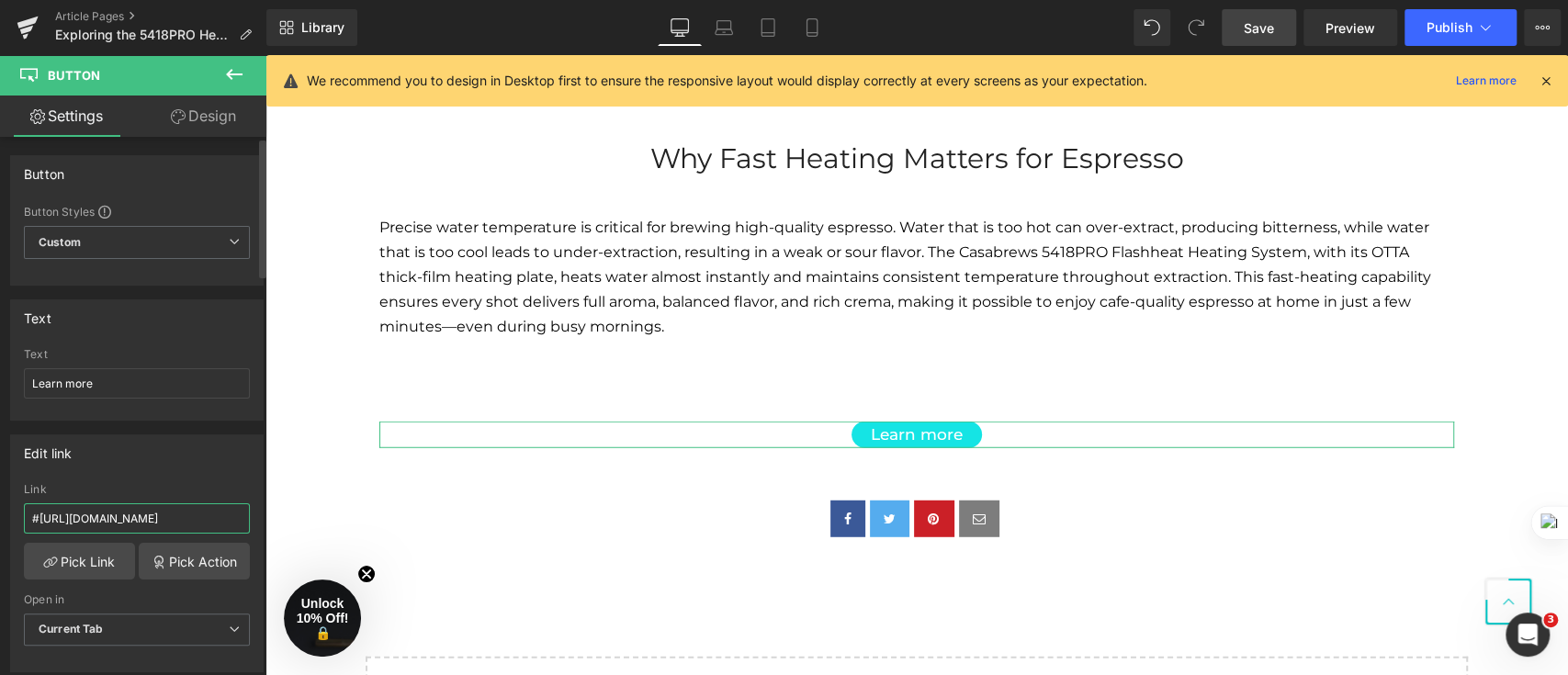
click at [75, 510] on input "#[URL][DOMAIN_NAME]" at bounding box center [137, 519] width 226 height 31
drag, startPoint x: 293, startPoint y: 572, endPoint x: 318, endPoint y: 517, distance: 60.4
click at [107, 521] on input "text" at bounding box center [137, 519] width 226 height 31
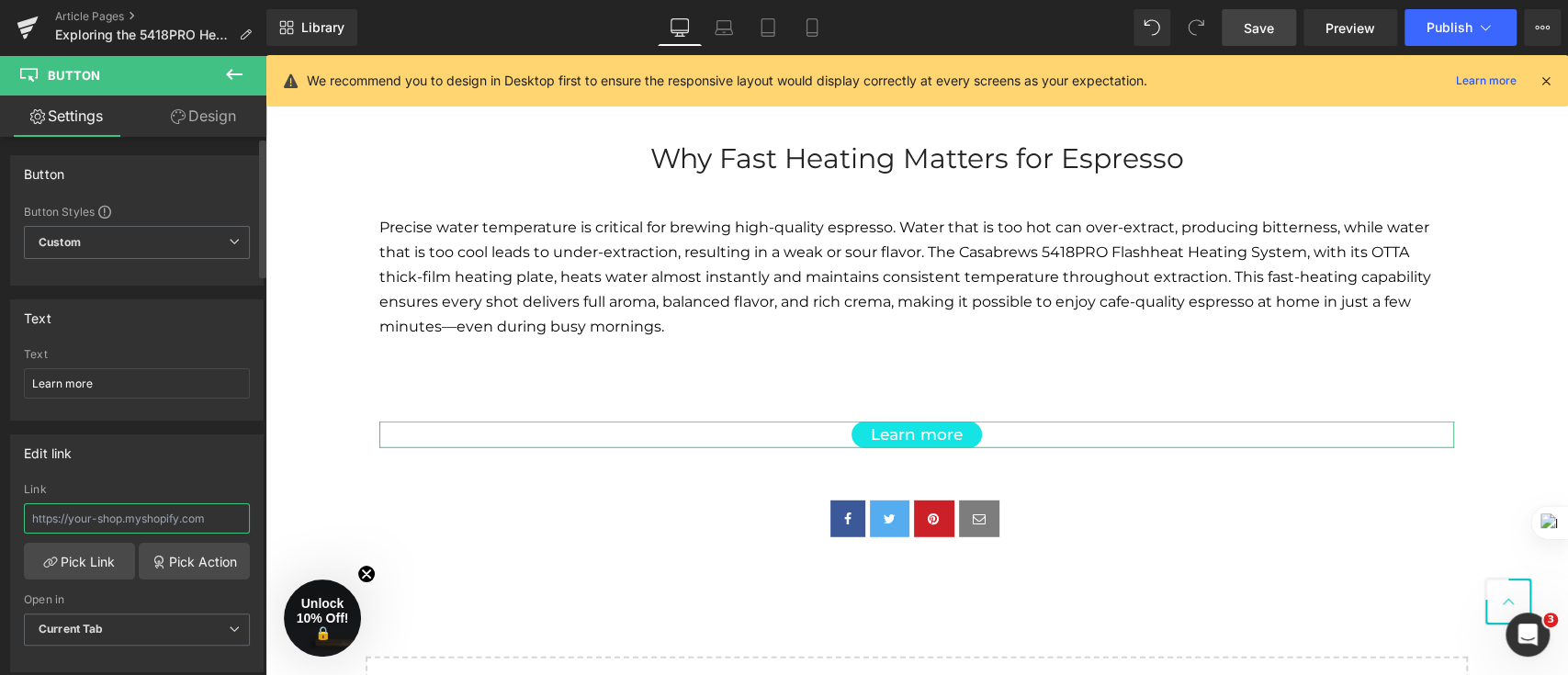
paste input "[URL][DOMAIN_NAME]"
type input "[URL][DOMAIN_NAME]"
click at [144, 474] on div "Edit link [URL][DOMAIN_NAME] Link [URL][DOMAIN_NAME] Pick Link Pick Action Curr…" at bounding box center [137, 553] width 253 height 238
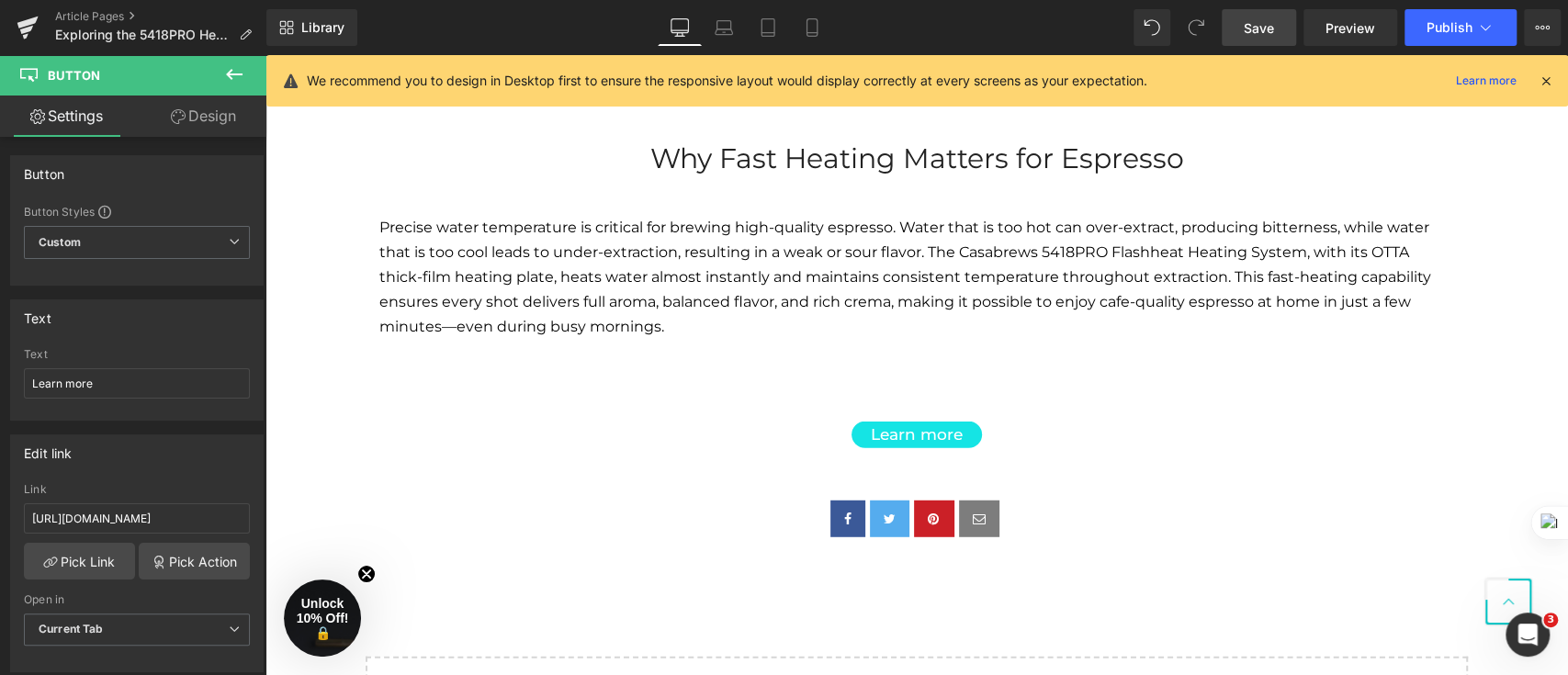
click at [1263, 27] on span "Save" at bounding box center [1259, 28] width 31 height 19
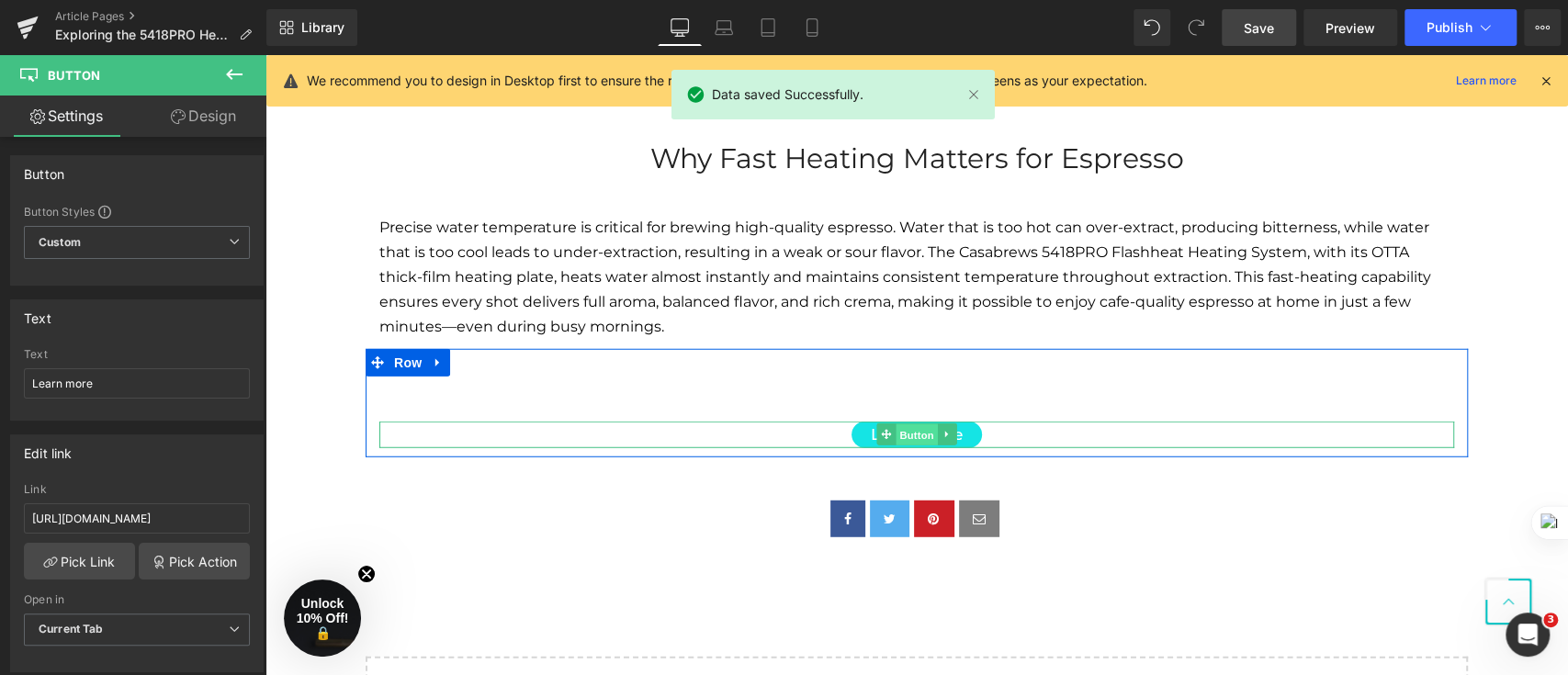
click at [877, 431] on link "Button" at bounding box center [906, 433] width 60 height 22
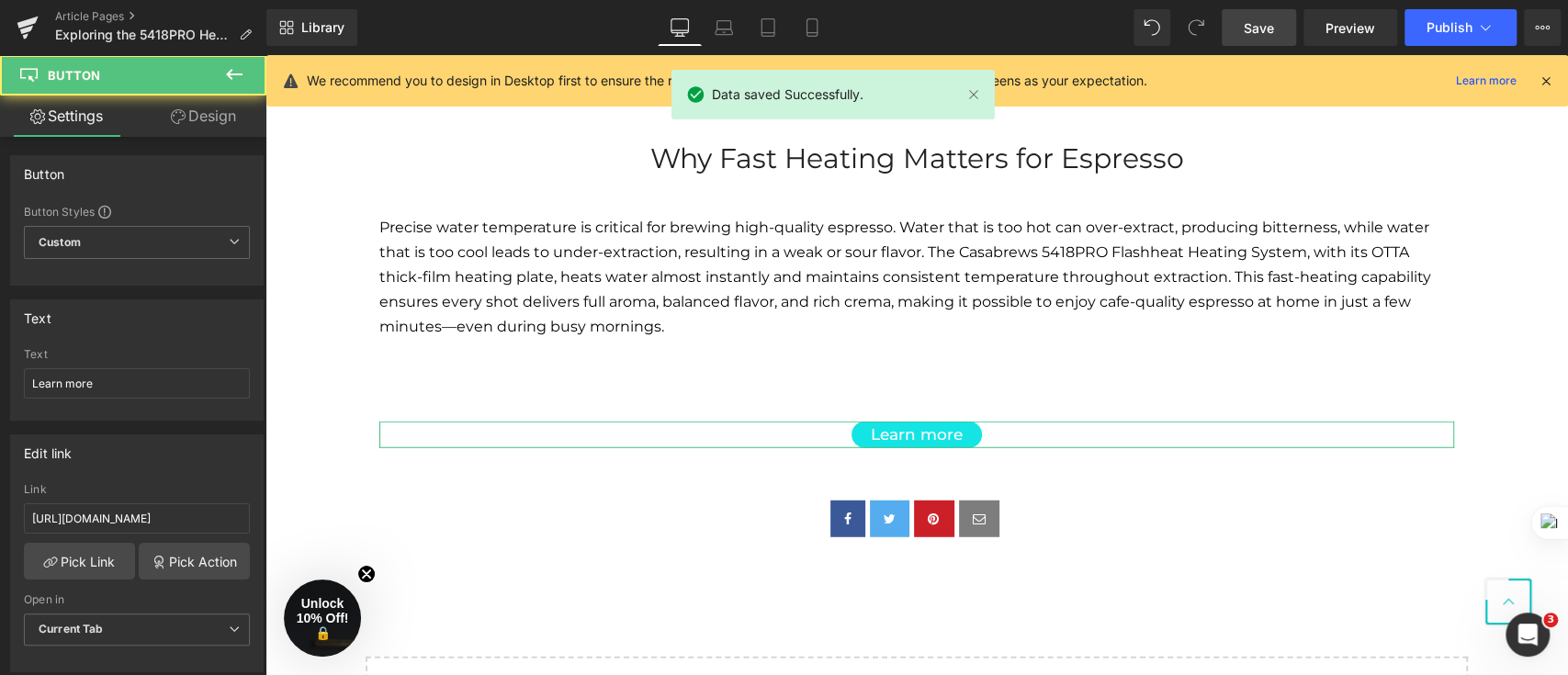
click at [217, 108] on link "Design" at bounding box center [203, 116] width 133 height 41
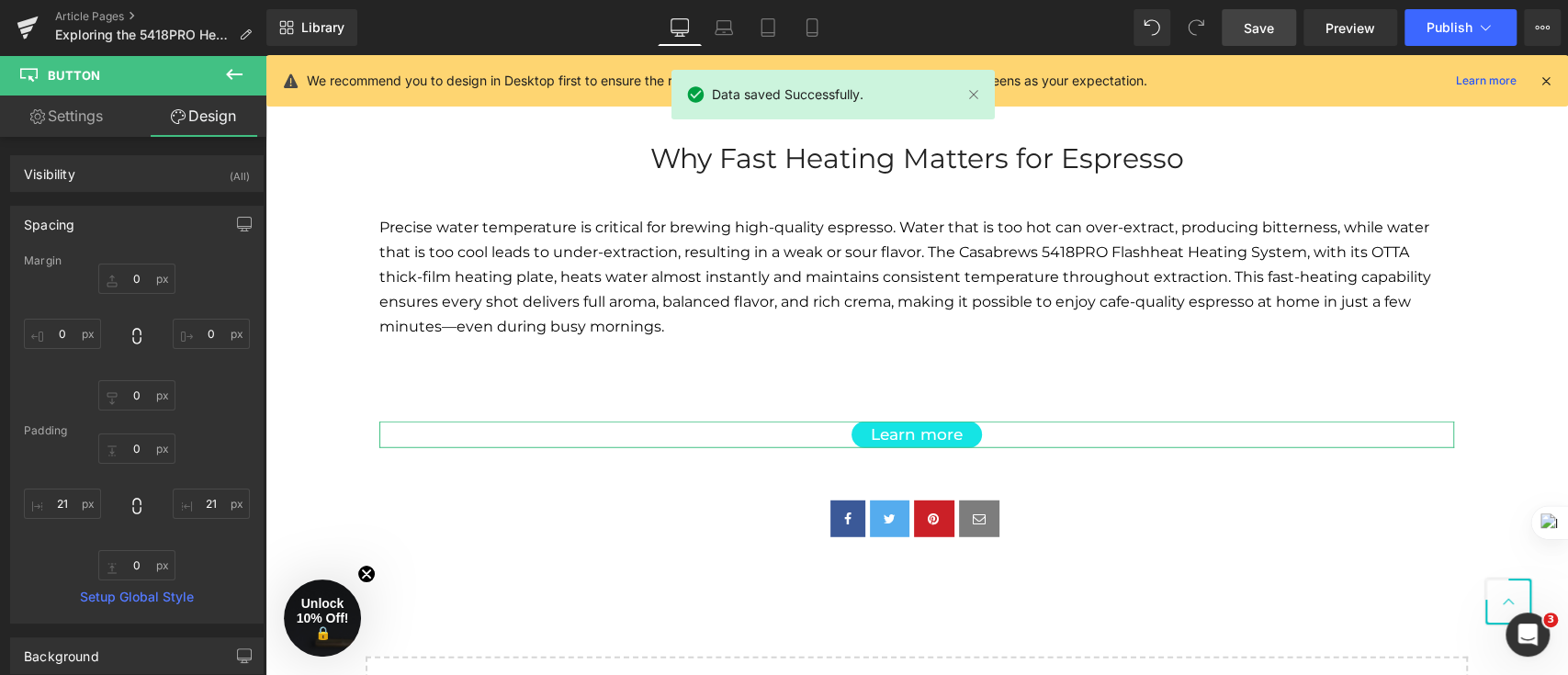
type input "0"
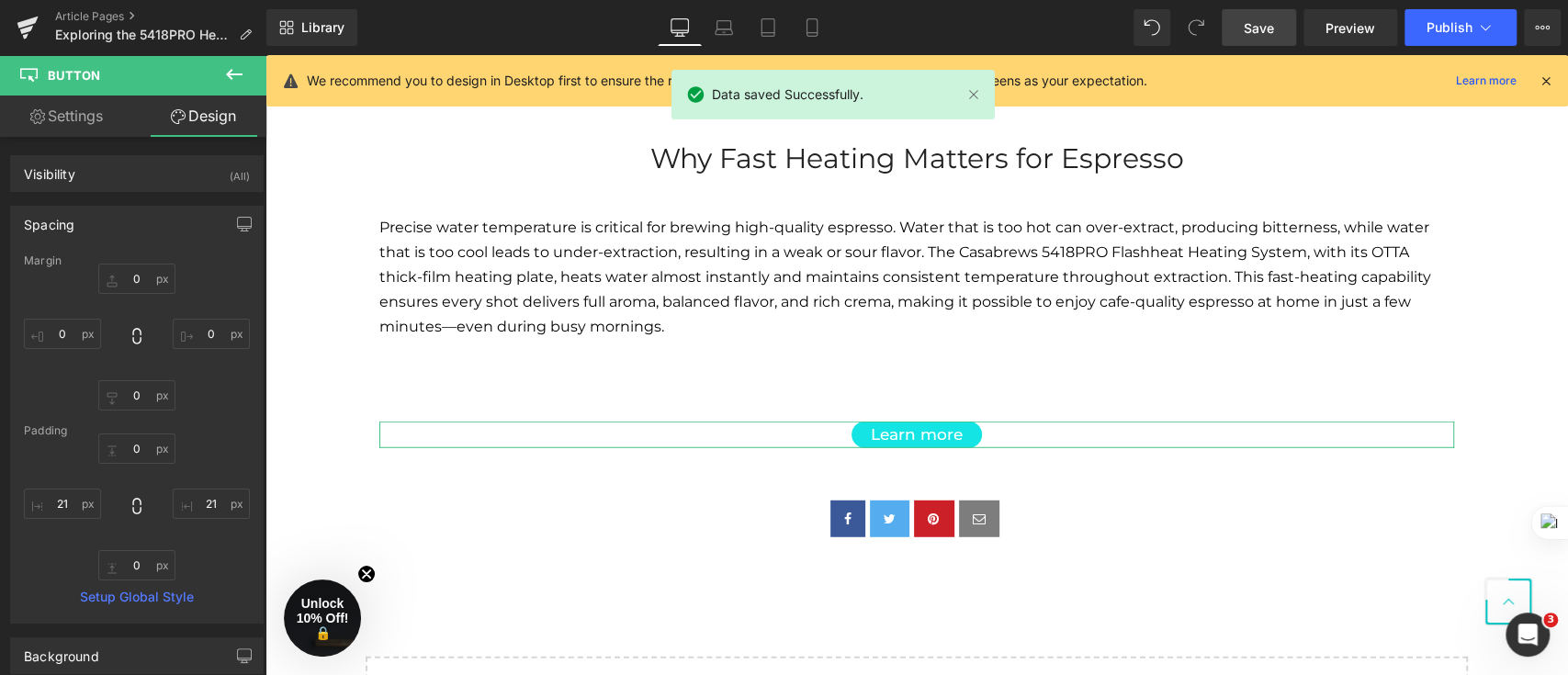
type input "21"
type input "0"
type input "21"
click at [91, 125] on link "Settings" at bounding box center [66, 116] width 133 height 41
type input "100"
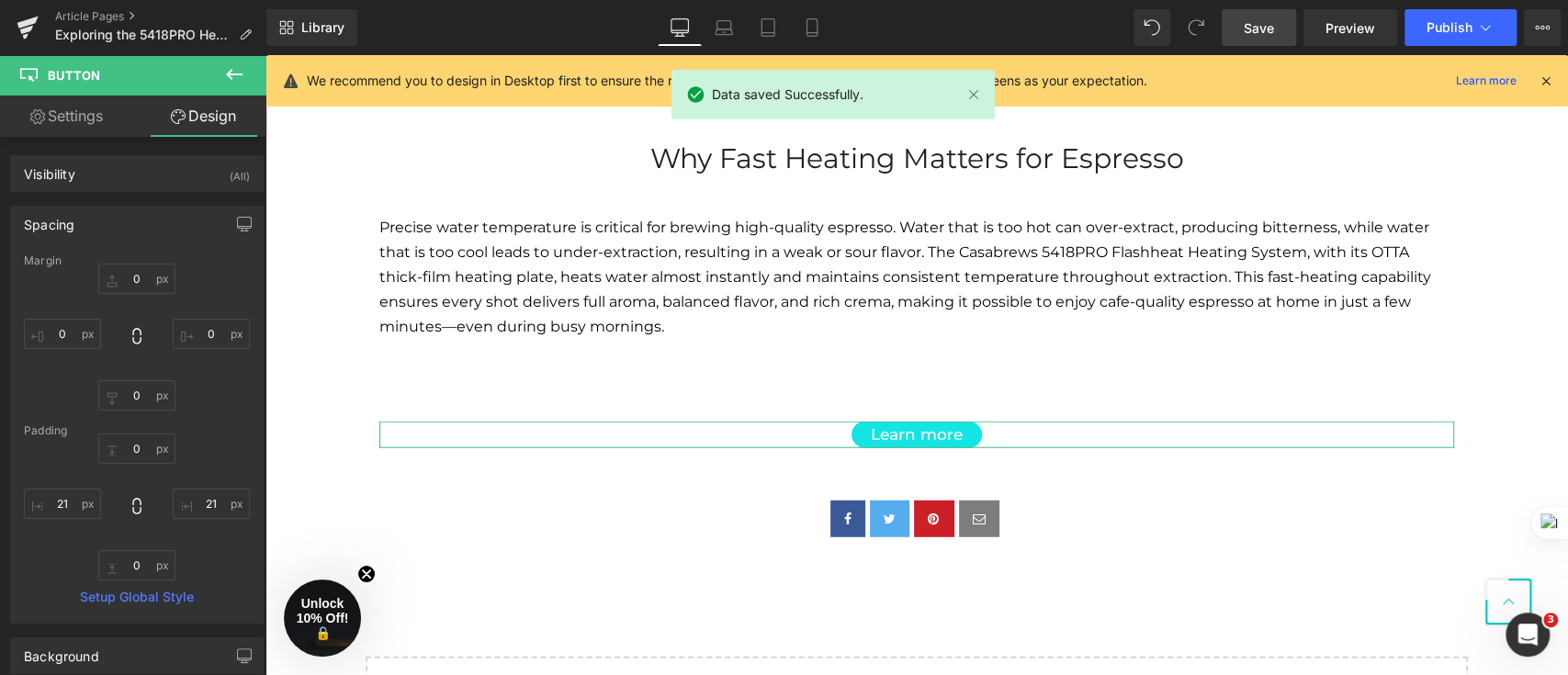
type input "100"
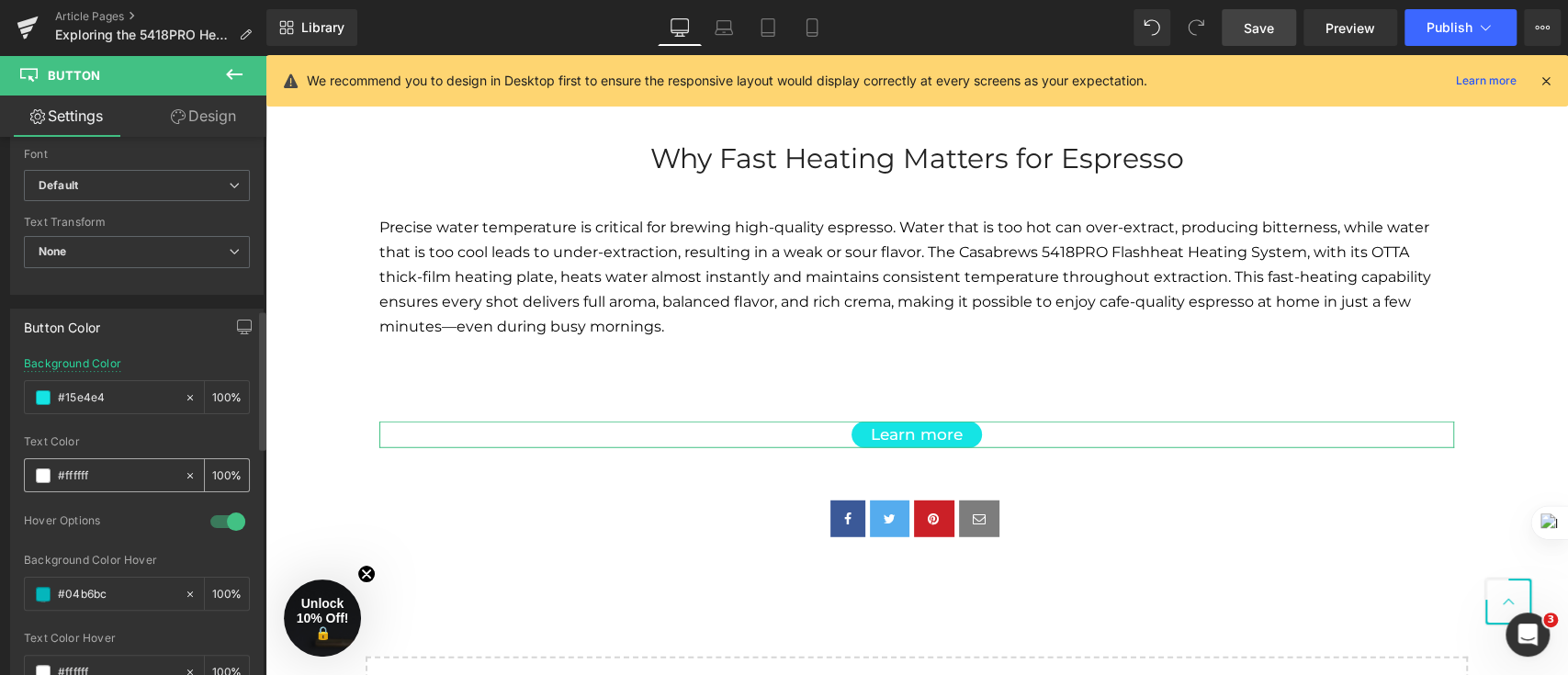
scroll to position [734, 0]
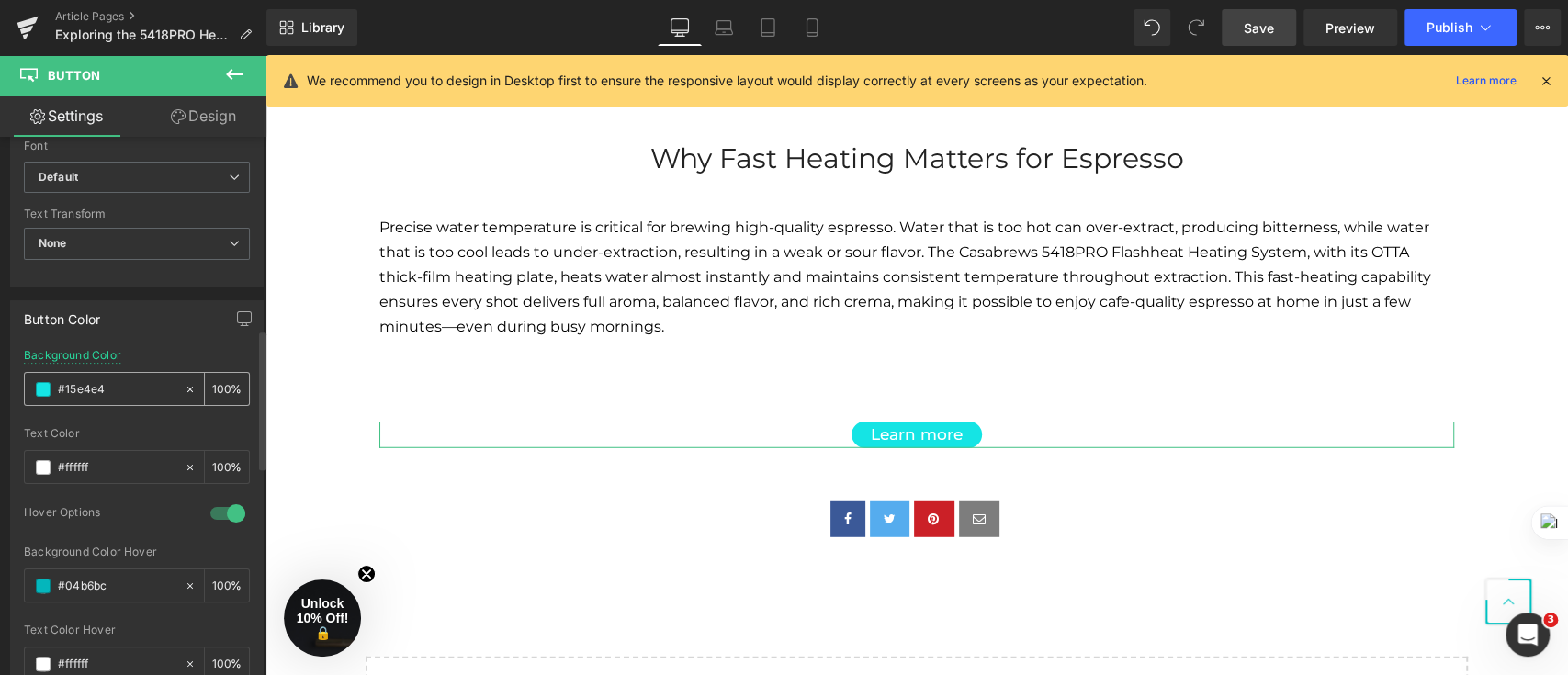
click at [48, 389] on span at bounding box center [42, 388] width 14 height 14
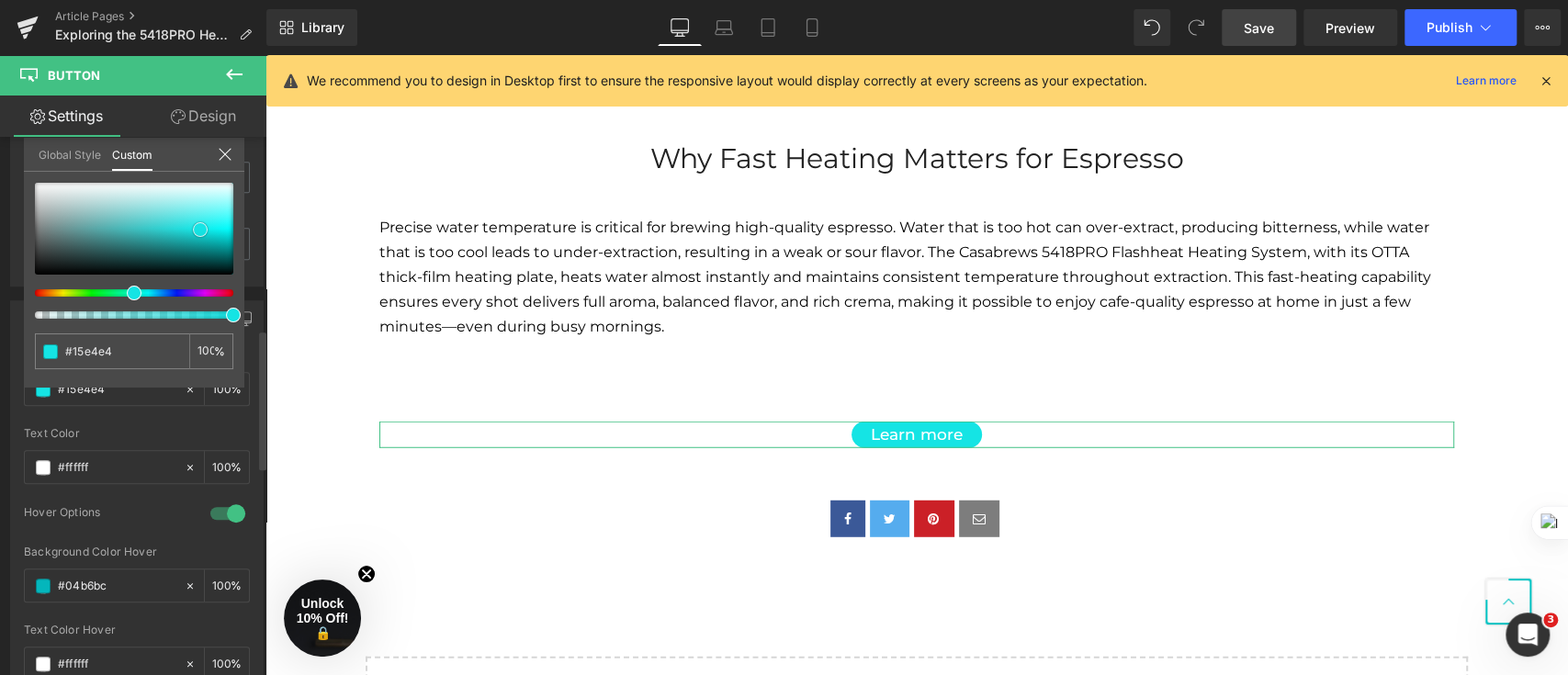
type input "#14dfdf"
type input "#13e1e1"
type input "#13dcdc"
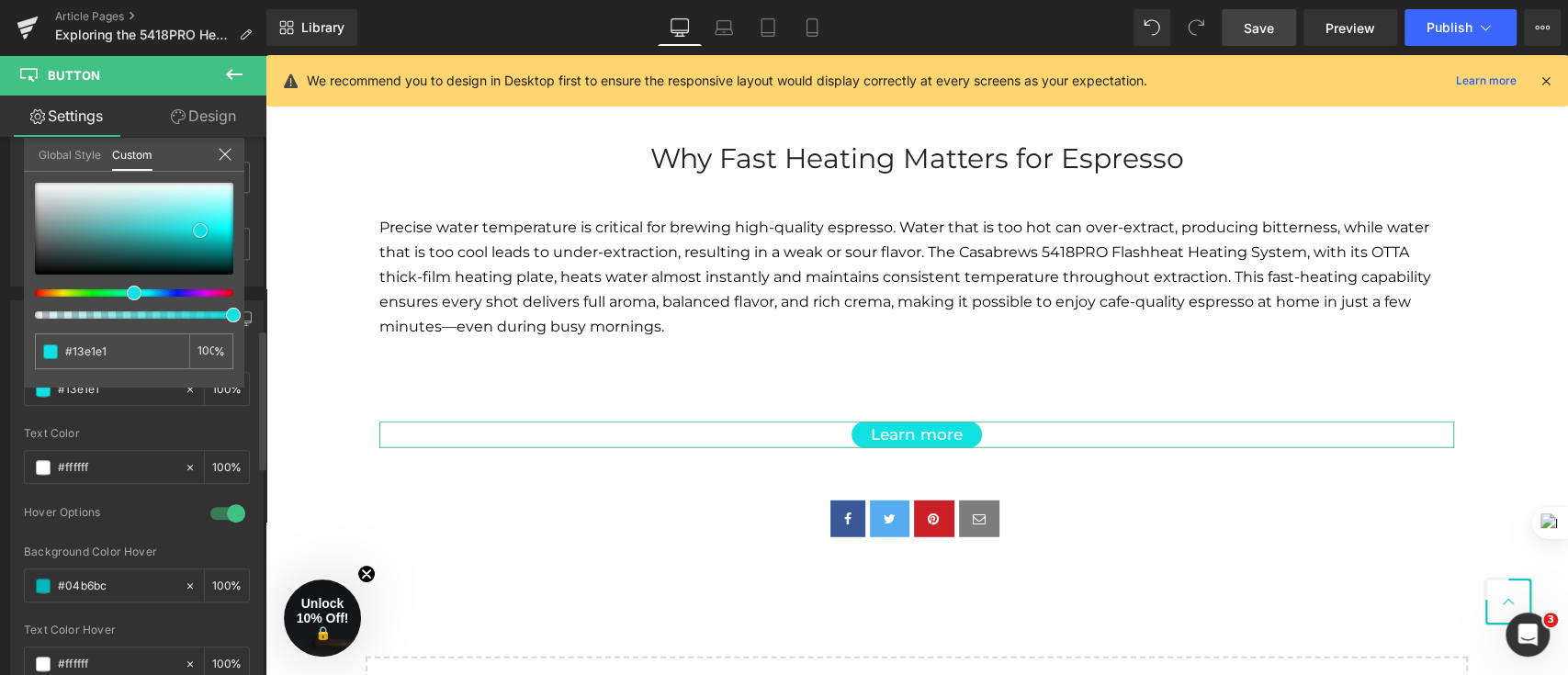
type input "#13dcdc"
type input "#14dbdb"
type input "#15dada"
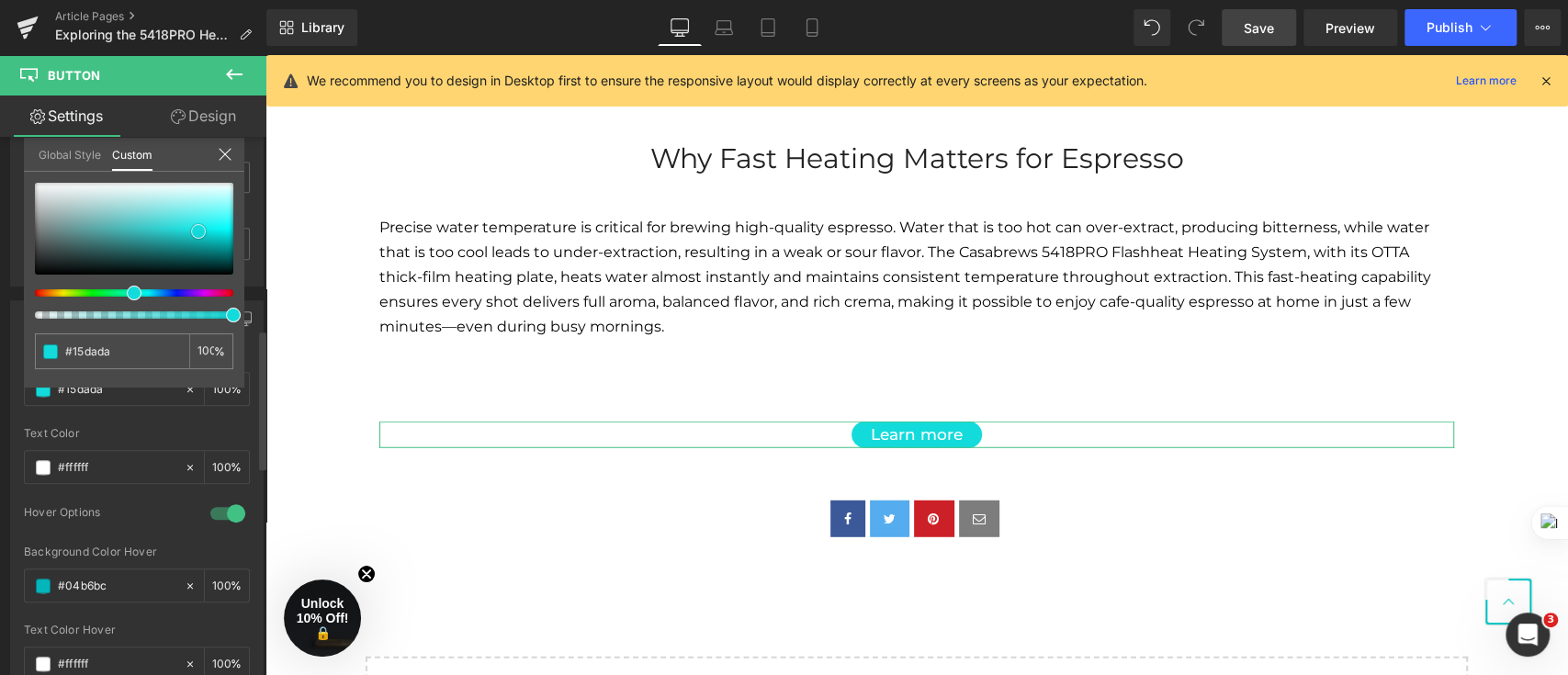
type input "#15d5d5"
type input "#17d3d3"
type input "#16d4d4"
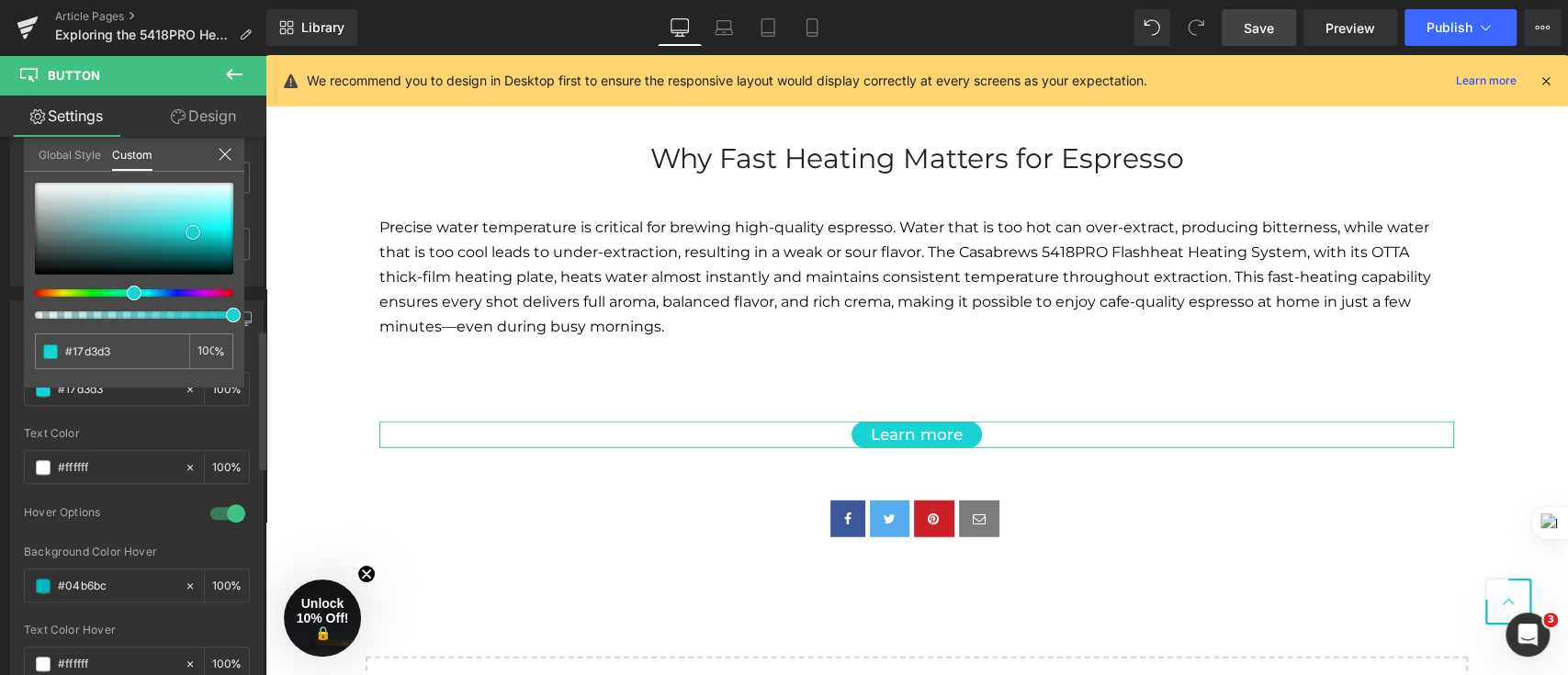
type input "#16d4d4"
type input "#15d5d5"
click at [189, 232] on span at bounding box center [196, 232] width 14 height 14
click at [1242, 21] on link "Save" at bounding box center [1259, 28] width 75 height 36
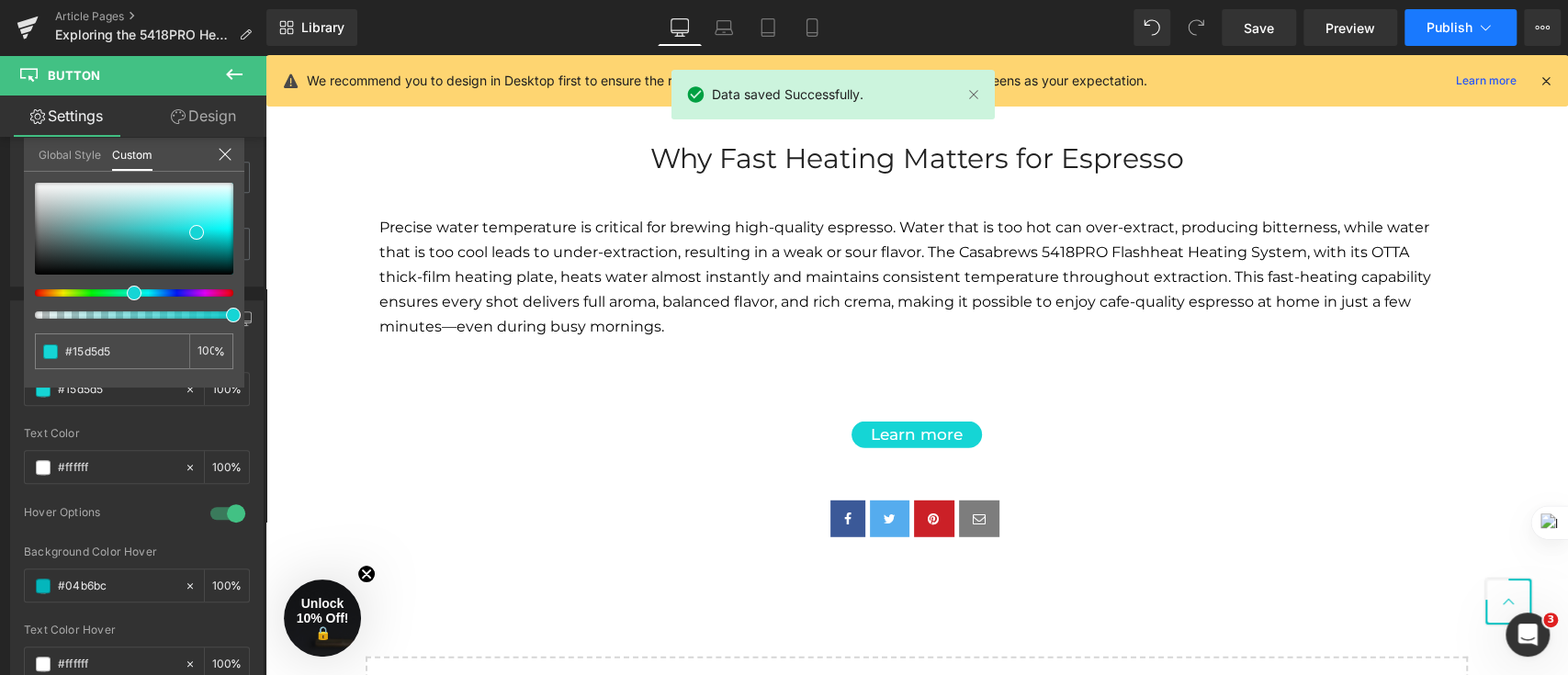
click at [1435, 24] on span "Publish" at bounding box center [1449, 27] width 46 height 14
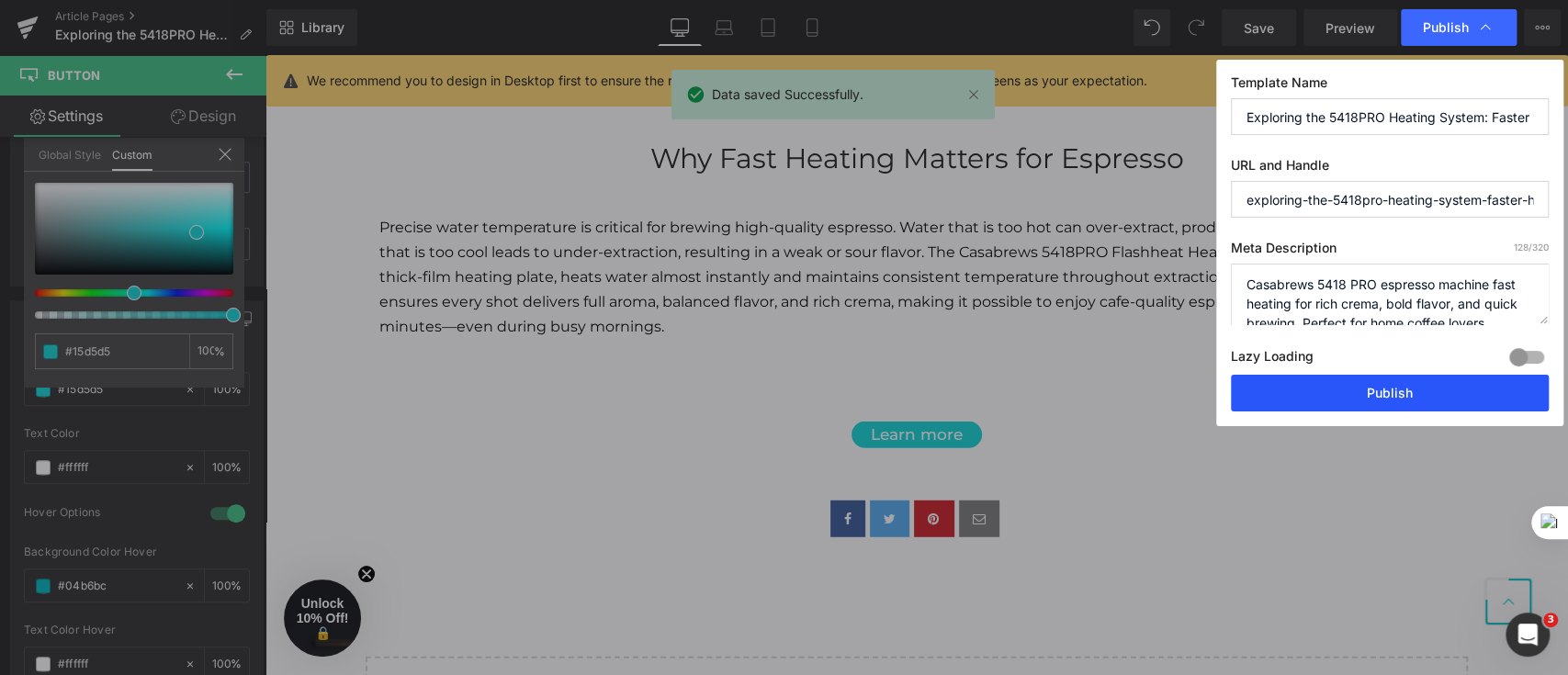
click at [1394, 382] on button "Publish" at bounding box center [1389, 393] width 317 height 36
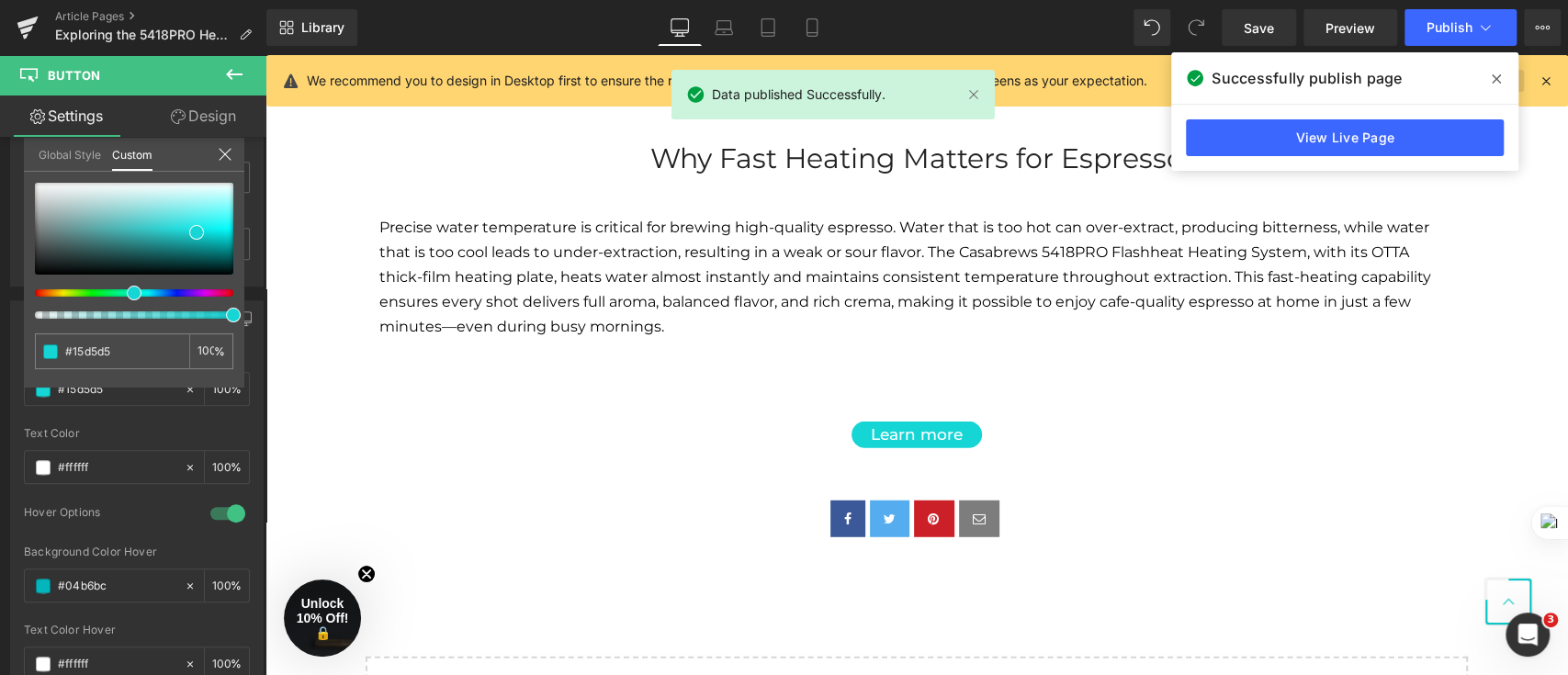
click at [1489, 76] on span at bounding box center [1496, 79] width 30 height 30
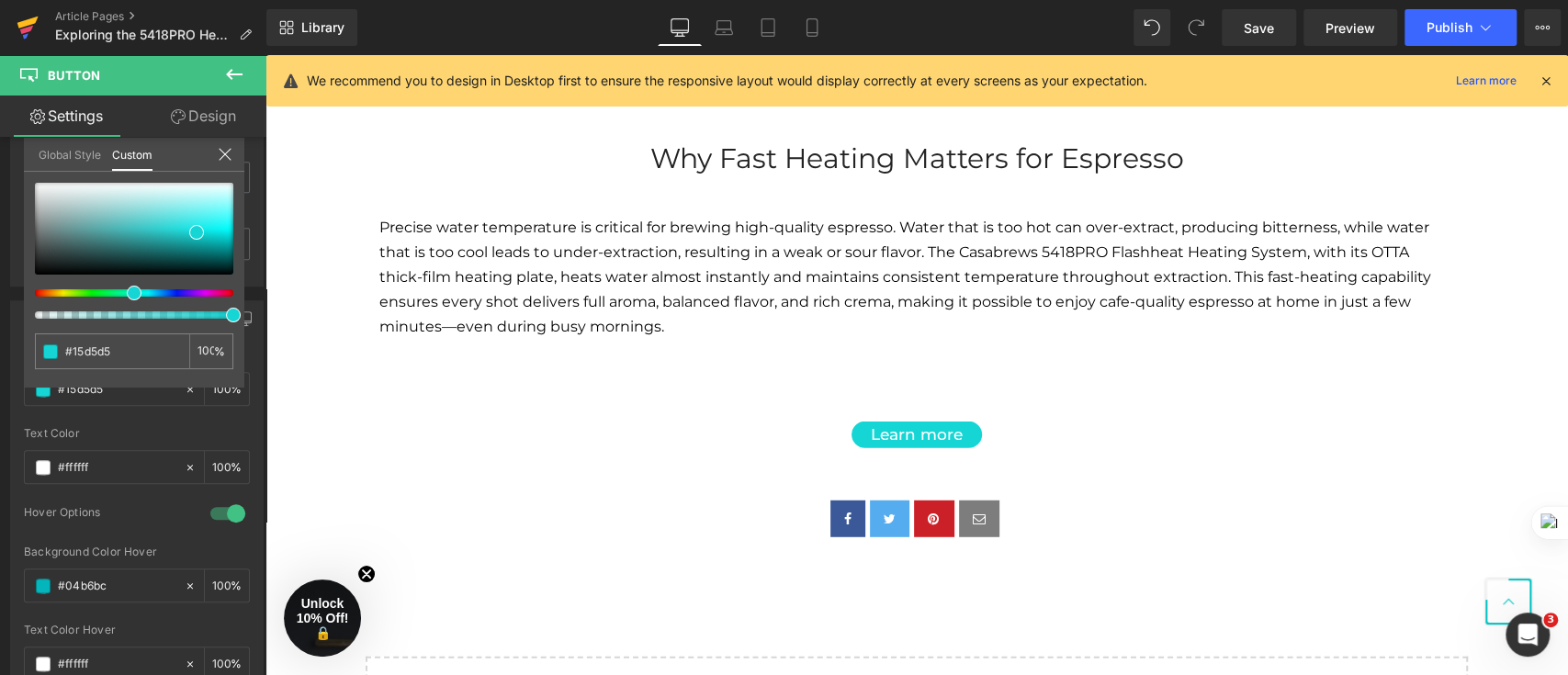
click at [39, 17] on link at bounding box center [27, 27] width 55 height 55
